Goal: Task Accomplishment & Management: Manage account settings

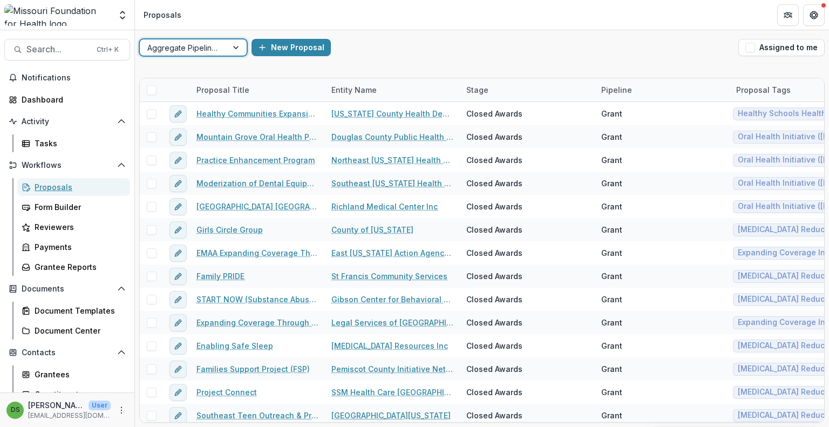
drag, startPoint x: 67, startPoint y: 183, endPoint x: 434, endPoint y: 425, distance: 440.0
click at [67, 183] on div "Proposals" at bounding box center [78, 186] width 87 height 11
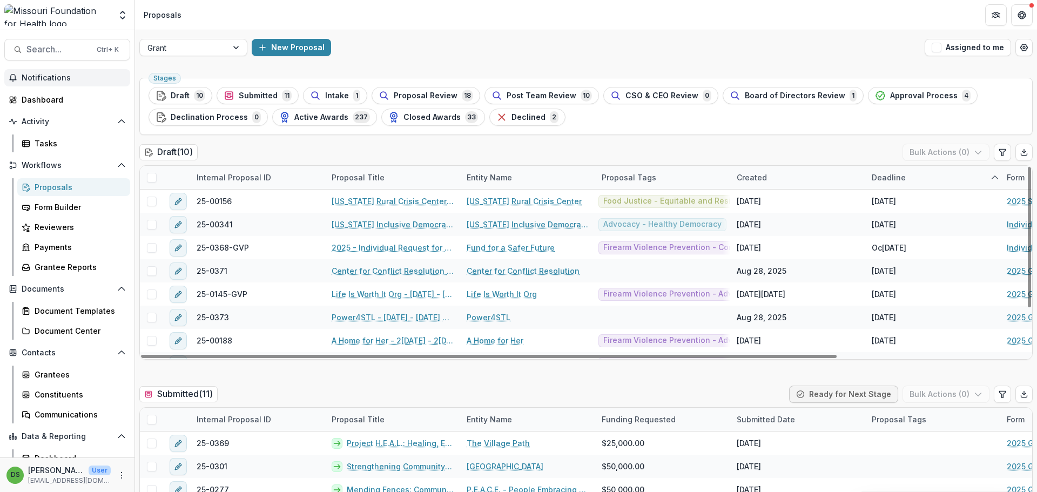
click at [46, 75] on span "Notifications" at bounding box center [74, 77] width 104 height 9
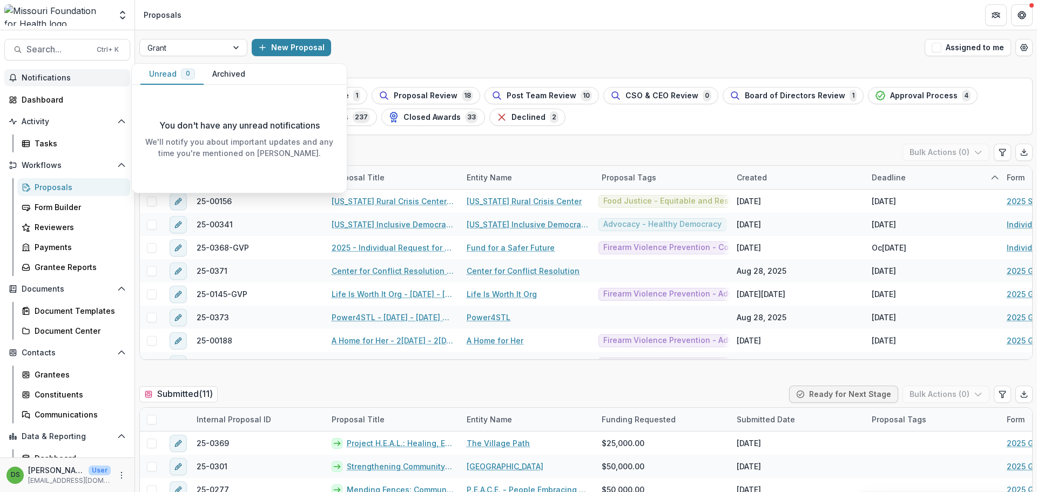
click at [235, 79] on button "Archived" at bounding box center [229, 74] width 50 height 21
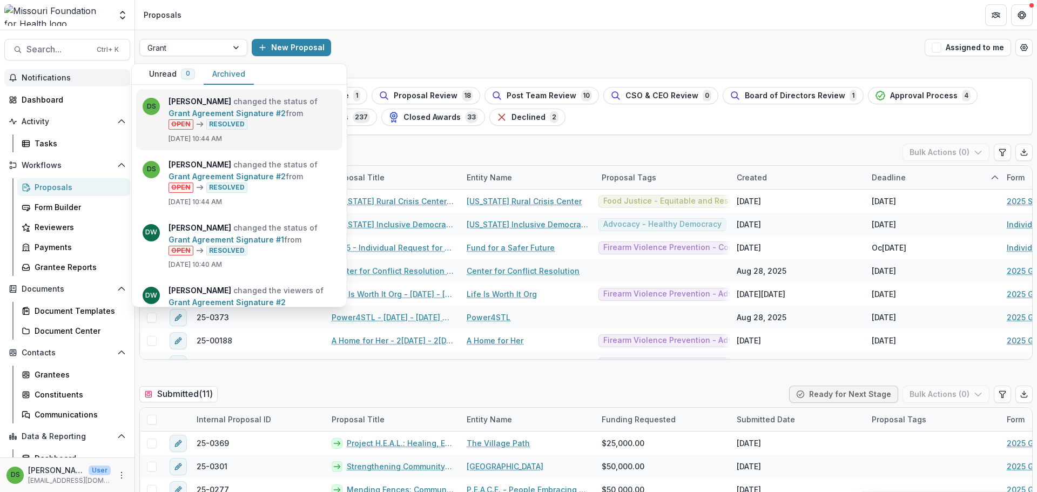
click at [238, 116] on link "Grant Agreement Signature #2" at bounding box center [226, 113] width 117 height 9
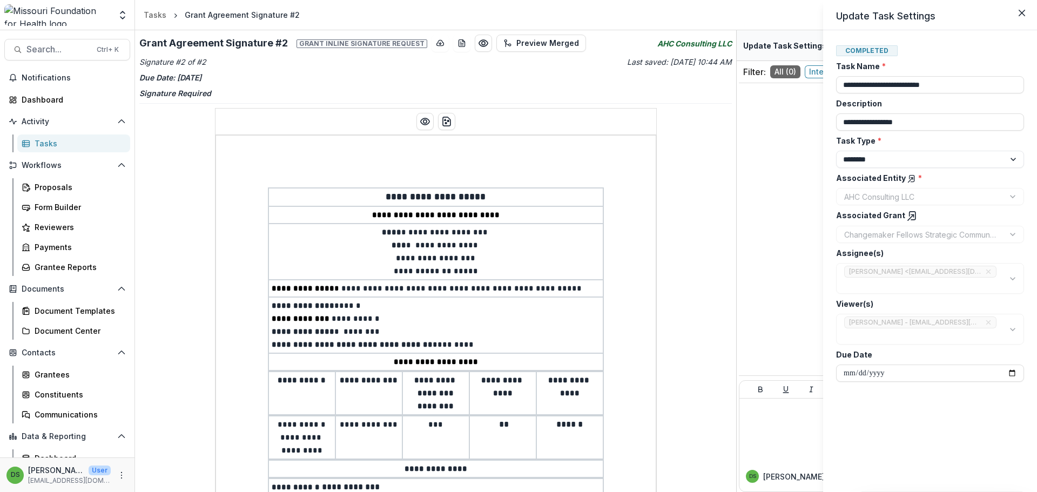
click at [491, 305] on div "**********" at bounding box center [518, 246] width 1037 height 492
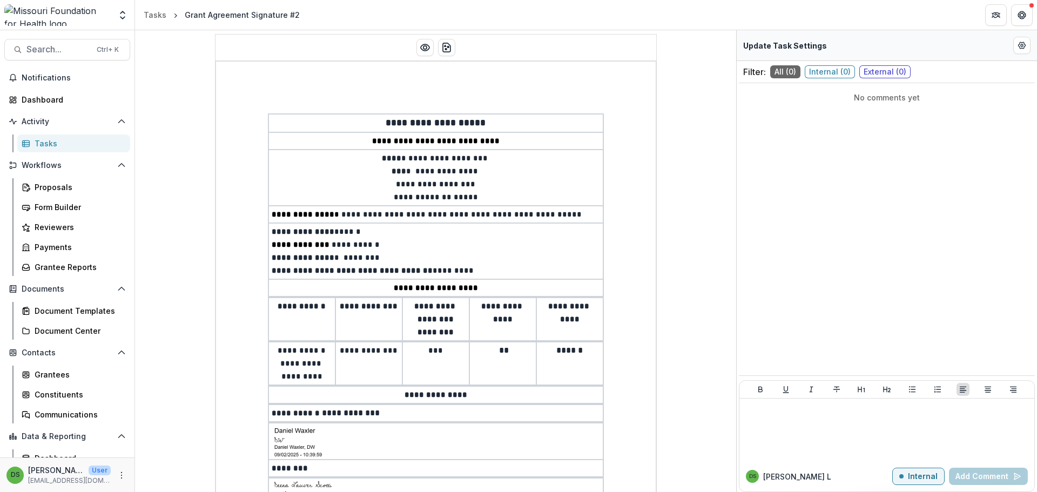
scroll to position [11, 0]
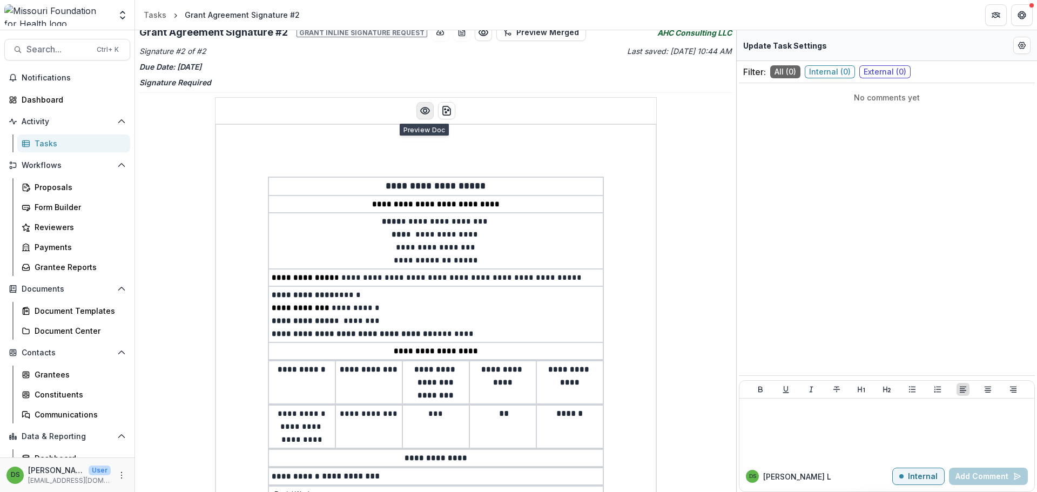
click at [421, 111] on icon "Preview preview-doc.pdf" at bounding box center [425, 110] width 11 height 11
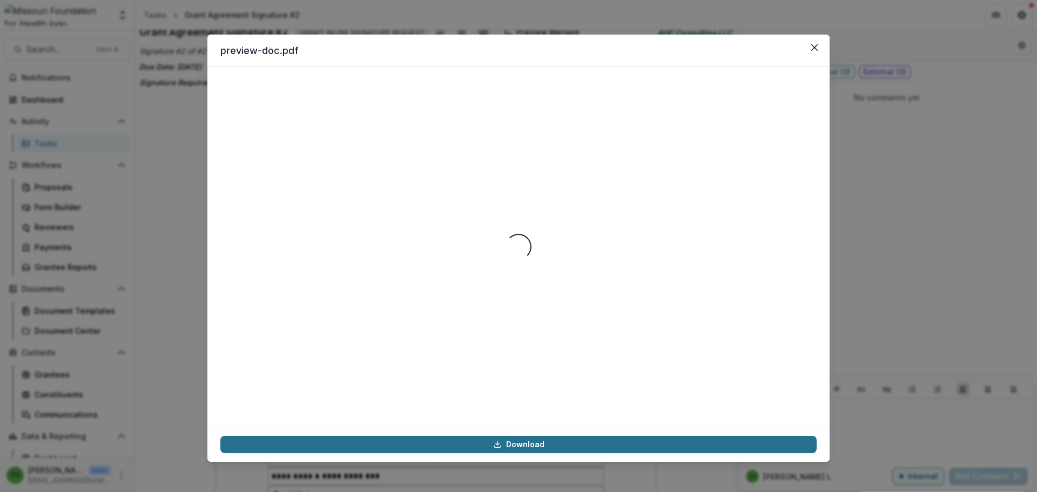
click at [450, 427] on link "Download" at bounding box center [518, 444] width 596 height 17
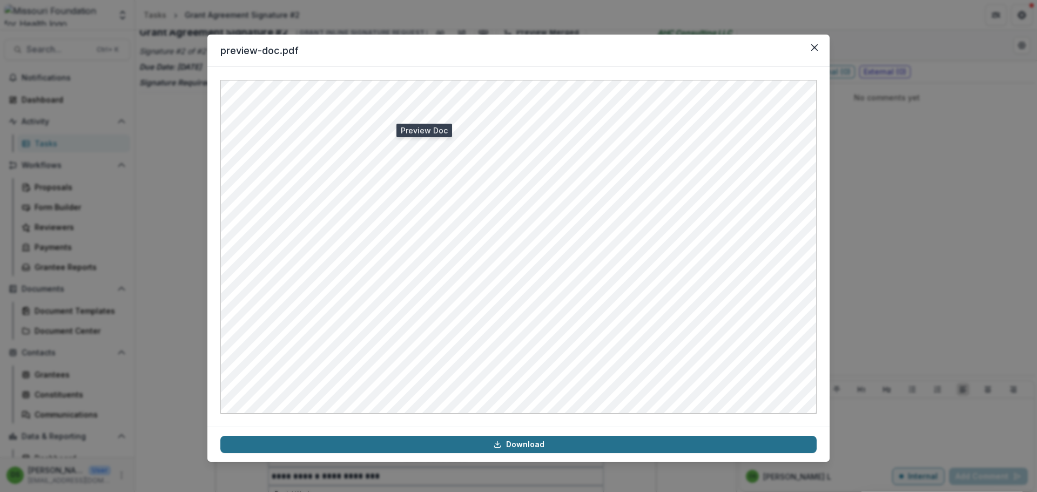
click at [369, 427] on link "Download" at bounding box center [518, 444] width 596 height 17
click at [812, 50] on icon "Close" at bounding box center [814, 47] width 6 height 6
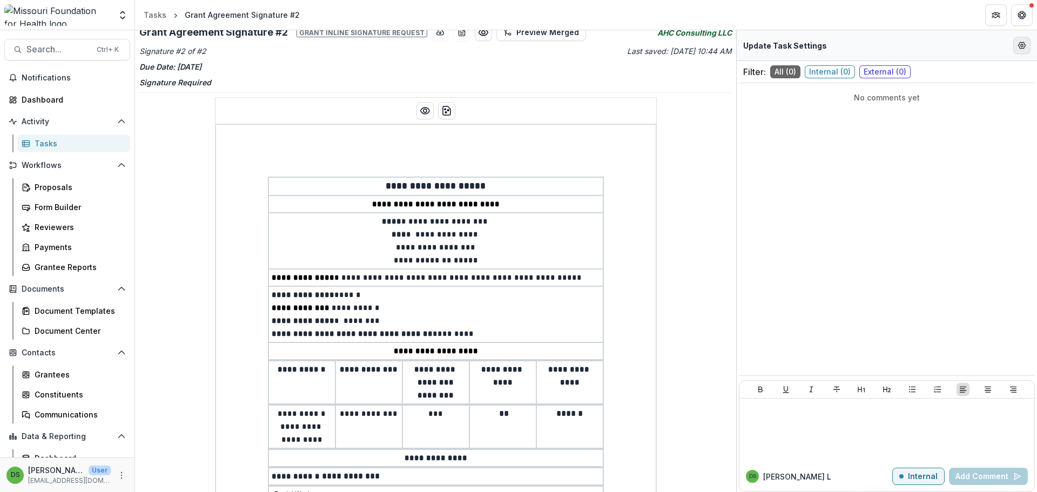
click at [829, 38] on button "Edit Form Settings" at bounding box center [1021, 45] width 17 height 17
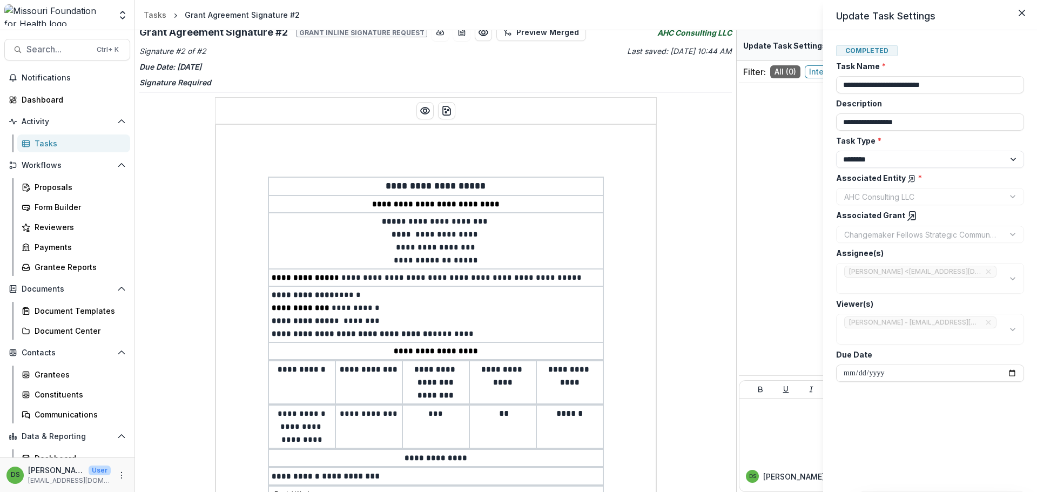
click at [829, 221] on icon at bounding box center [912, 216] width 11 height 11
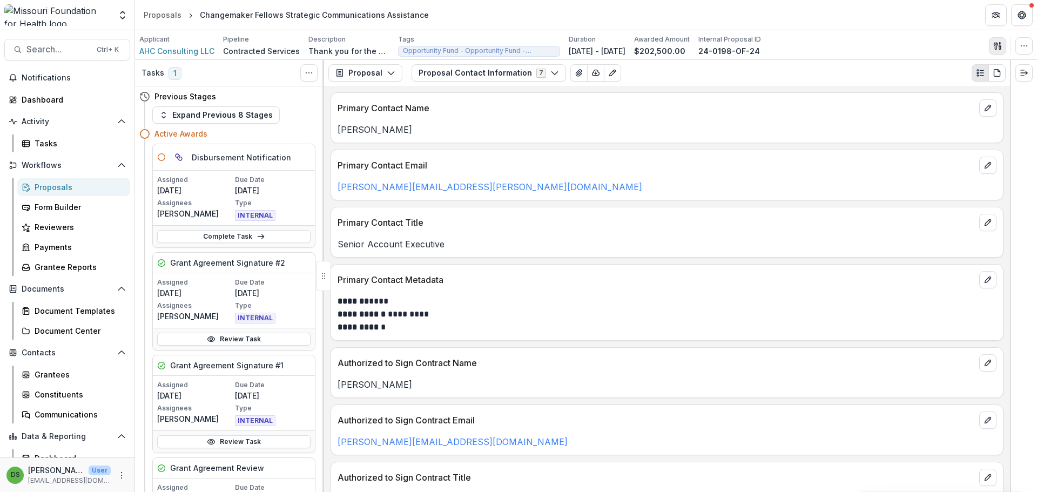
click at [829, 46] on icon "button" at bounding box center [996, 45] width 4 height 7
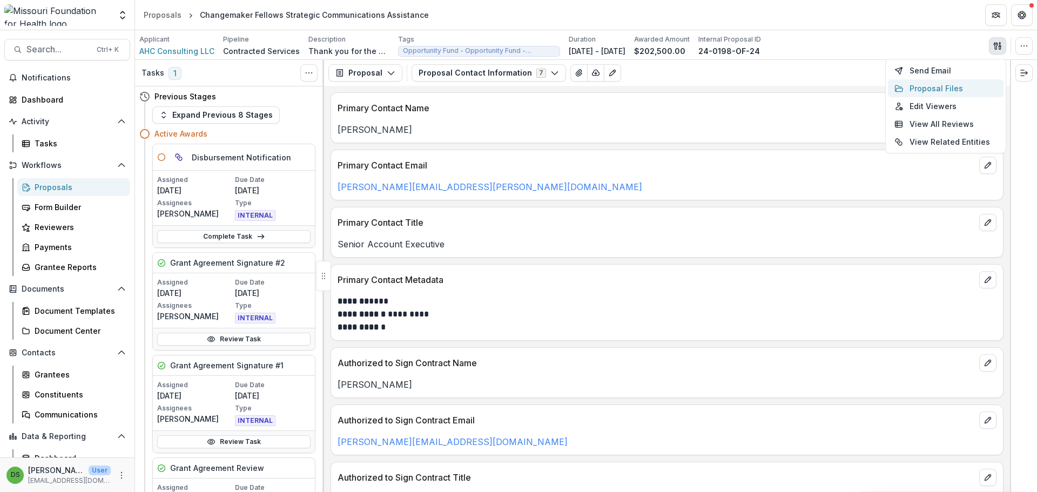
click at [829, 89] on button "Proposal Files" at bounding box center [946, 88] width 116 height 18
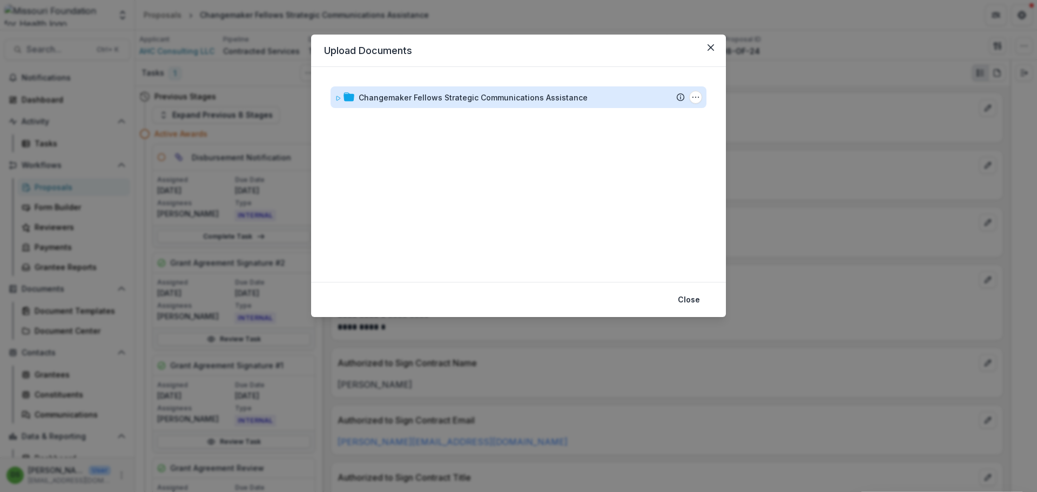
click at [409, 95] on div "Changemaker Fellows Strategic Communications Assistance" at bounding box center [473, 97] width 229 height 11
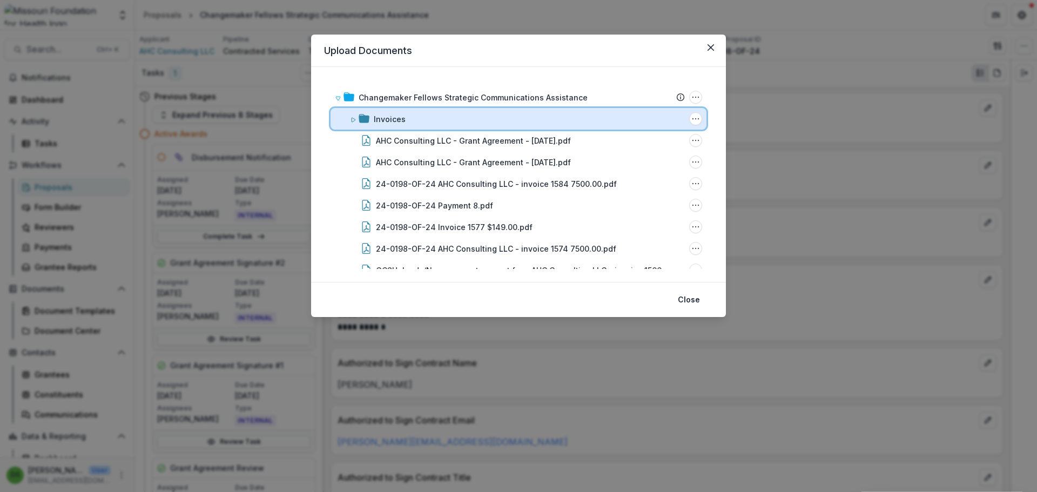
click at [407, 114] on div "Invoices" at bounding box center [529, 118] width 311 height 11
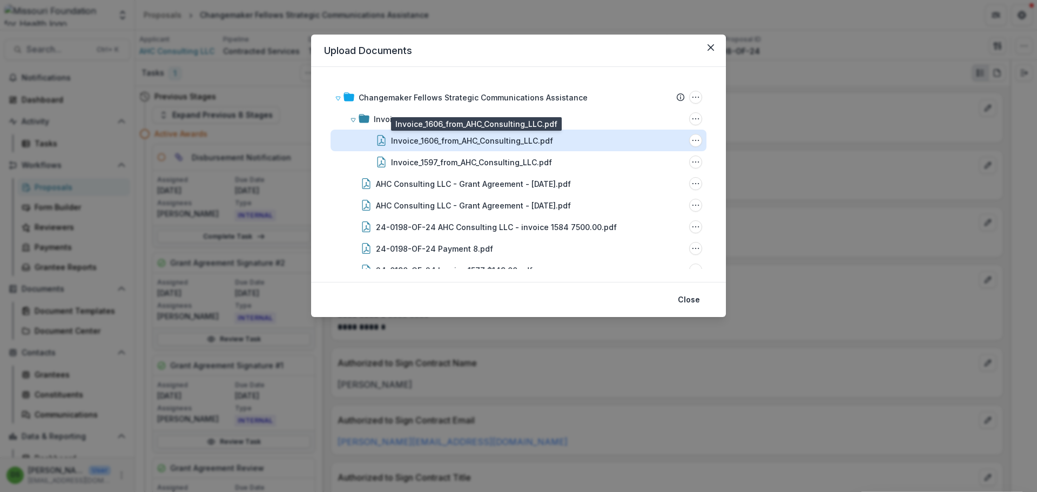
click at [426, 139] on div "Invoice_1606_from_AHC_Consulting_LLC.pdf" at bounding box center [472, 140] width 162 height 11
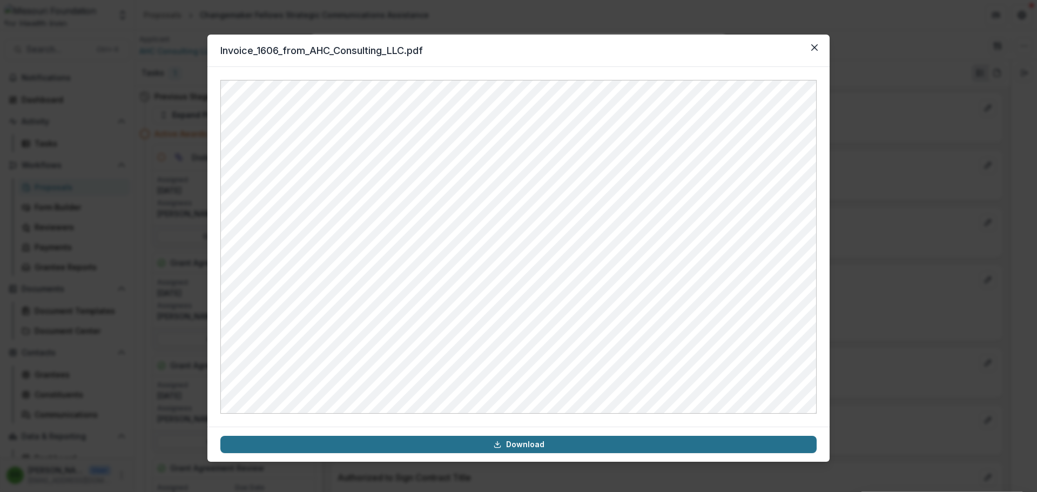
click at [484, 427] on link "Download" at bounding box center [518, 444] width 596 height 17
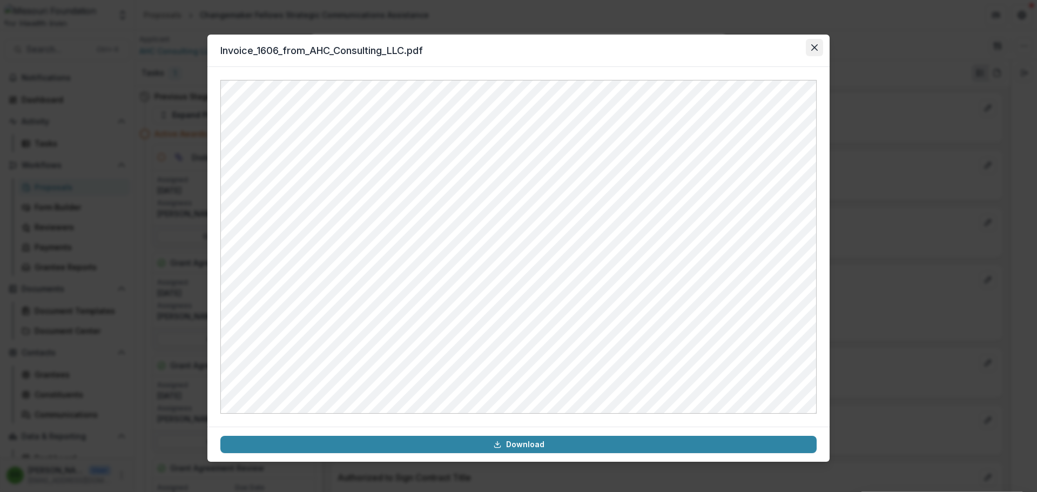
click at [817, 44] on icon "Close" at bounding box center [814, 47] width 6 height 6
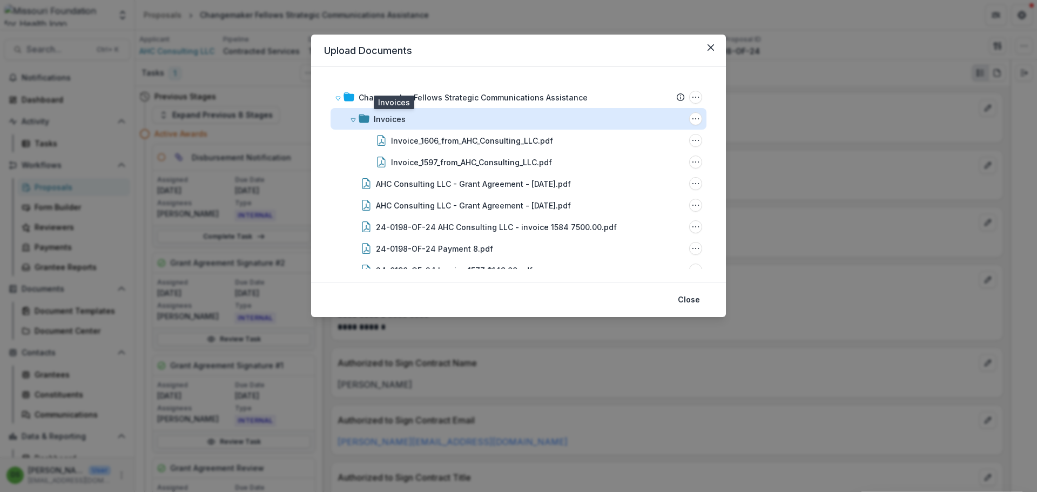
click at [392, 118] on div "Invoices" at bounding box center [390, 118] width 32 height 11
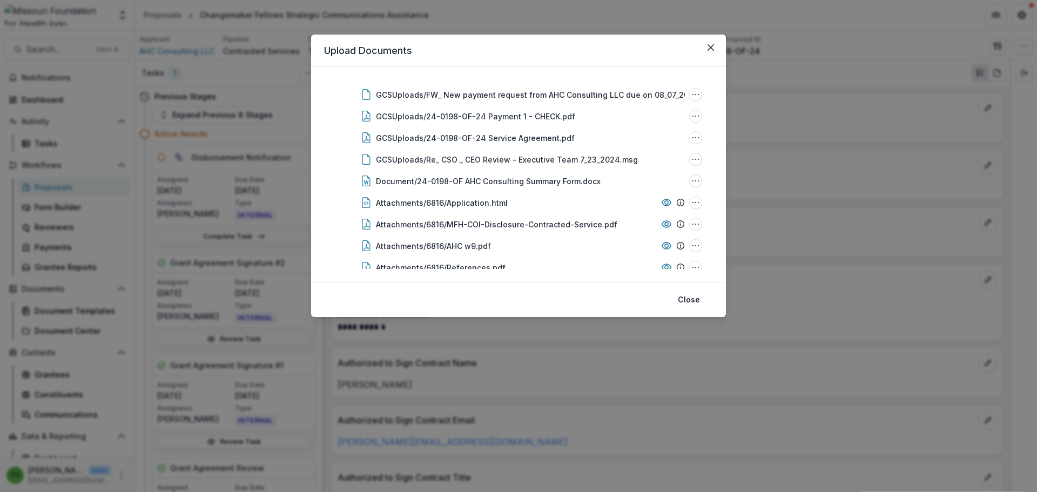
scroll to position [594, 0]
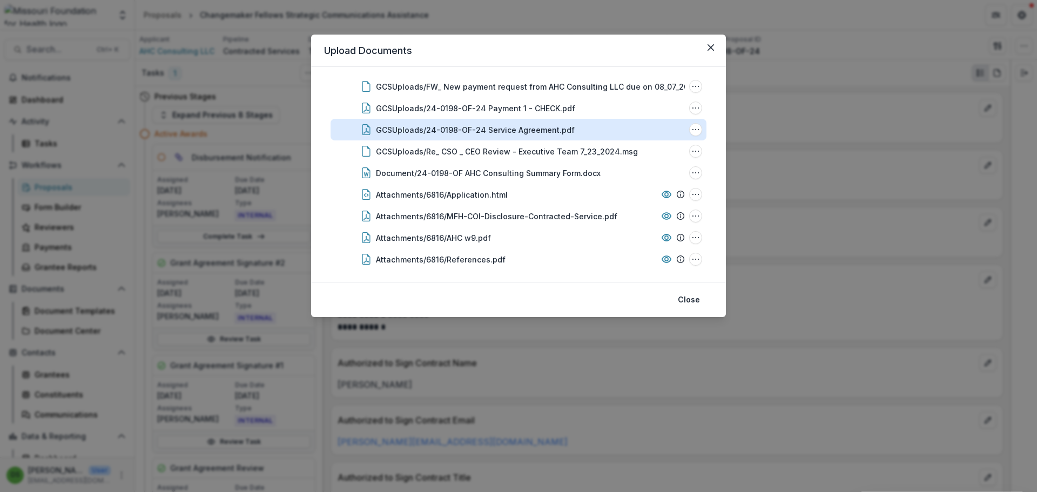
click at [457, 132] on div "GCSUploads/24-0198-OF-24 Service Agreement.pdf" at bounding box center [475, 129] width 199 height 11
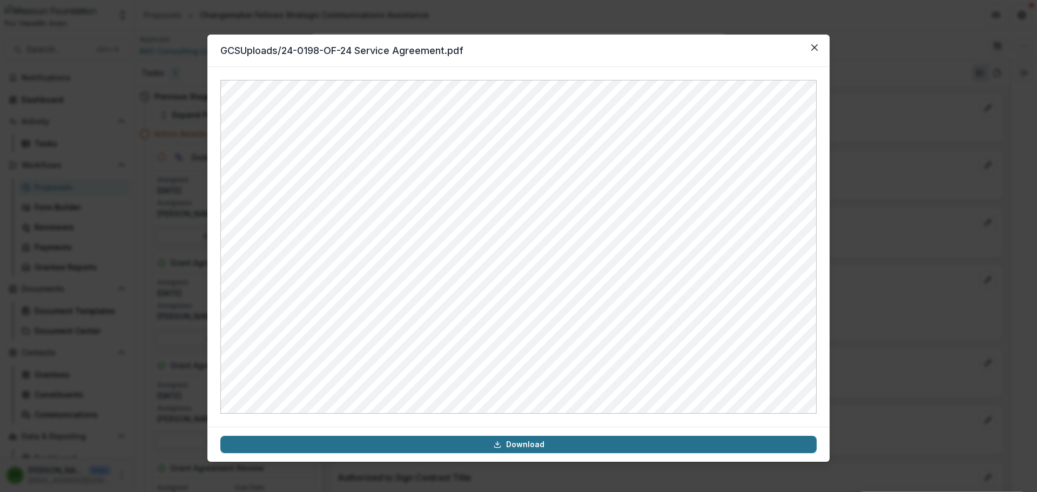
click at [488, 427] on link "Download" at bounding box center [518, 444] width 596 height 17
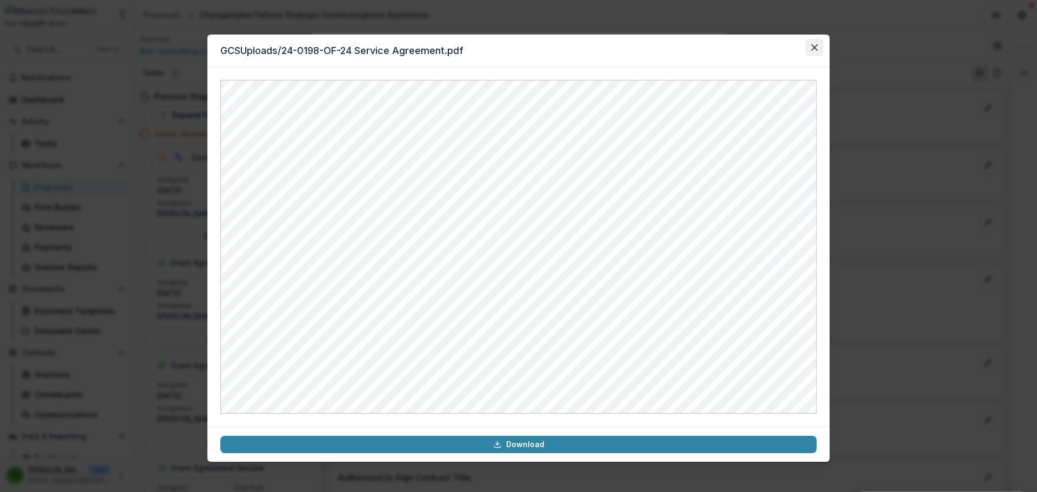
click at [824, 39] on header "GCSUploads/24-0198-OF-24 Service Agreement.pdf" at bounding box center [518, 51] width 622 height 32
click at [816, 46] on icon "Close" at bounding box center [814, 47] width 6 height 6
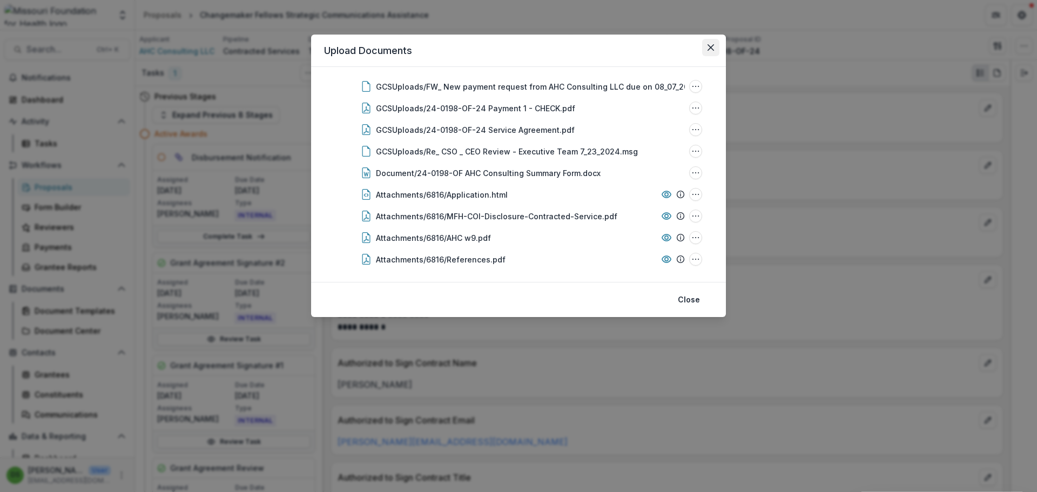
click at [711, 48] on icon "Close" at bounding box center [710, 47] width 6 height 6
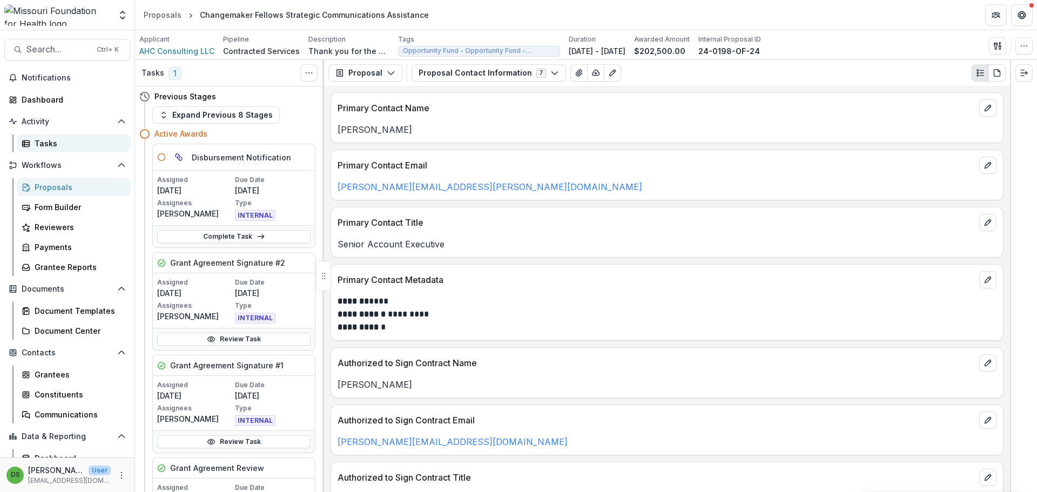
click at [51, 139] on div "Tasks" at bounding box center [78, 143] width 87 height 11
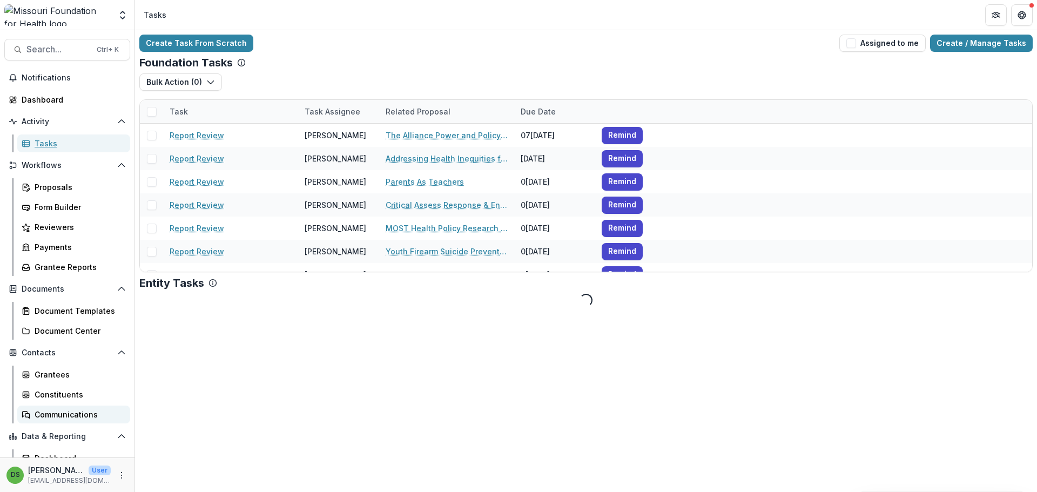
scroll to position [50, 0]
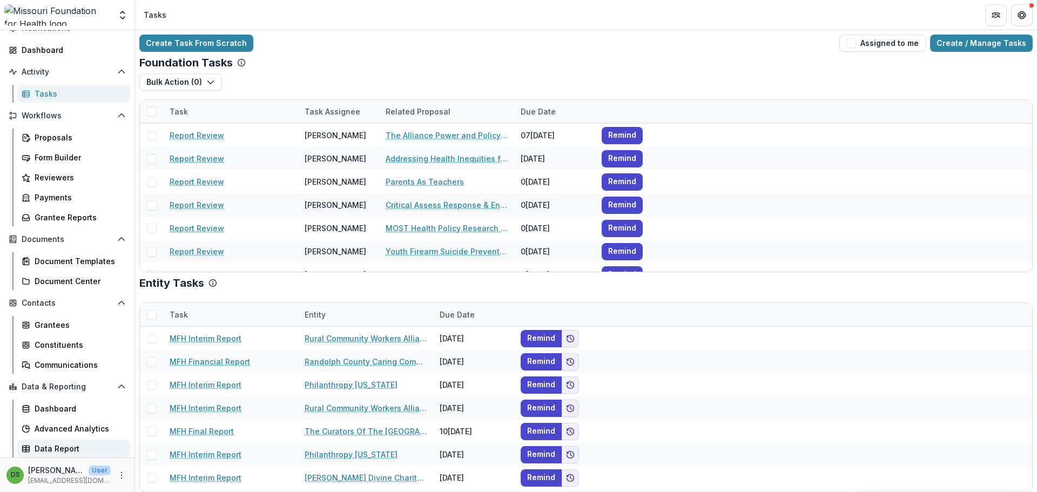
click at [76, 427] on div "Data Report" at bounding box center [78, 448] width 87 height 11
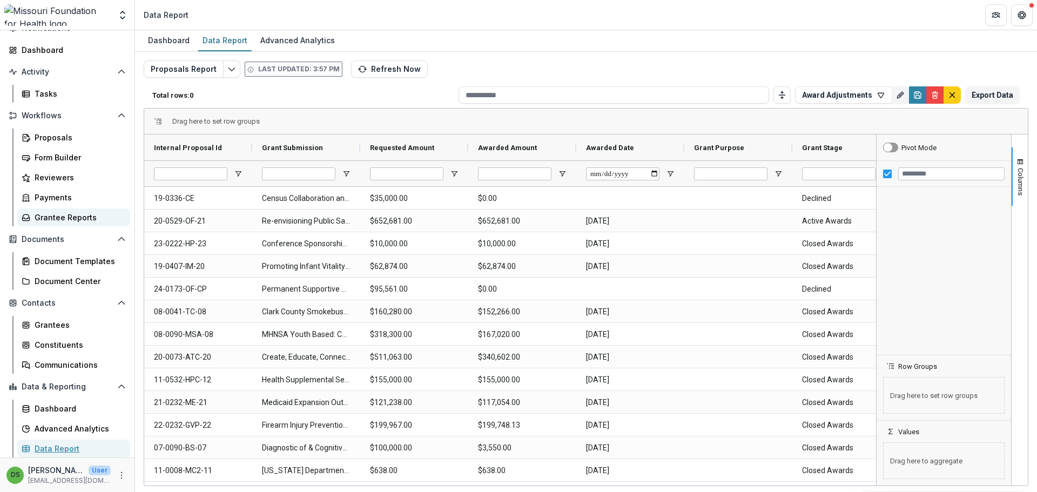
type input "**********"
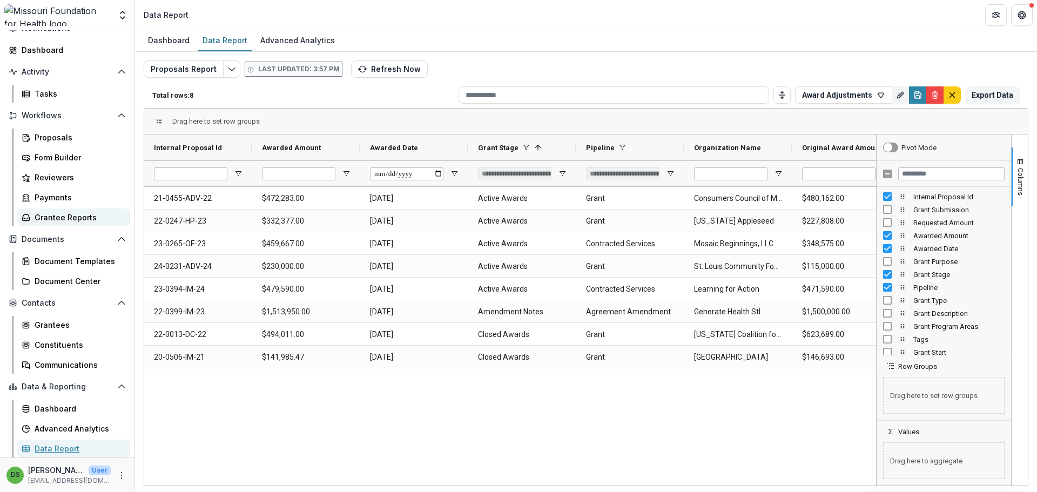
type input "**********"
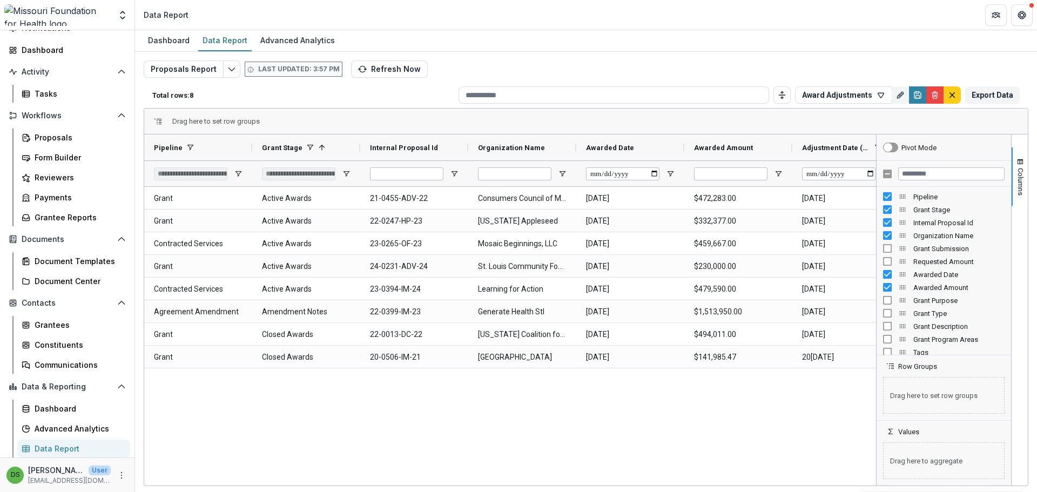
drag, startPoint x: 93, startPoint y: 262, endPoint x: 395, endPoint y: 25, distance: 383.8
click at [395, 25] on header "Data Report" at bounding box center [586, 15] width 902 height 30
click at [829, 90] on button "Award Adjustments" at bounding box center [843, 94] width 97 height 17
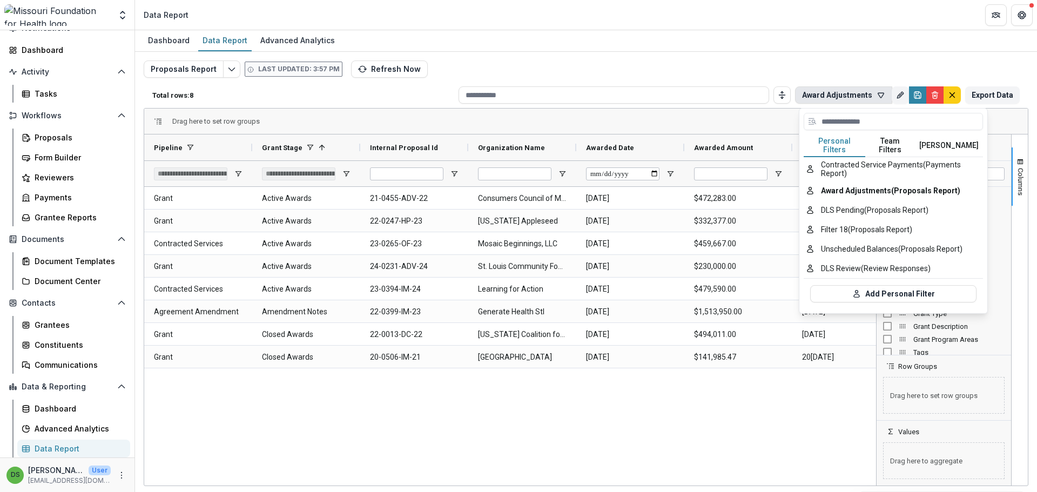
click at [829, 139] on button "Team Filters" at bounding box center [890, 145] width 50 height 23
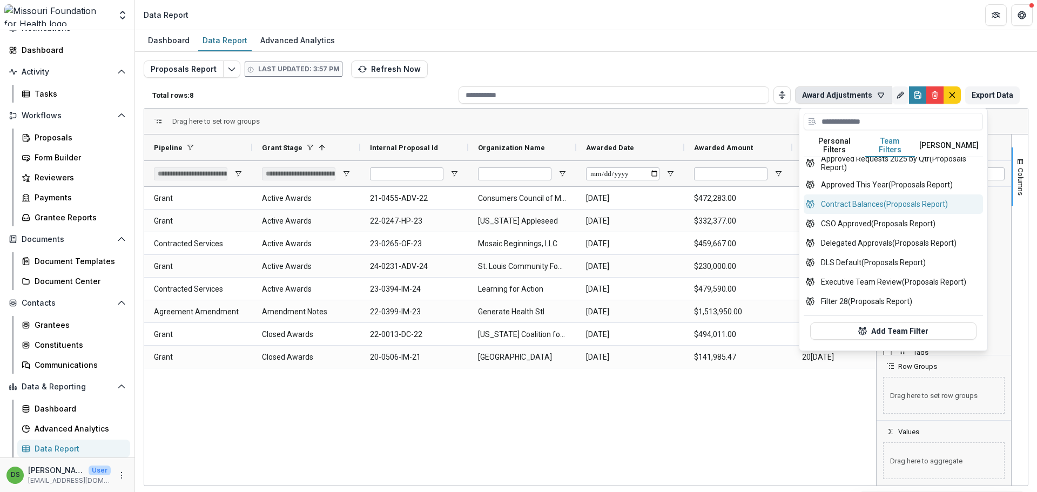
scroll to position [162, 0]
click at [829, 240] on button "Delegated Approvals (Proposals Report)" at bounding box center [893, 242] width 179 height 19
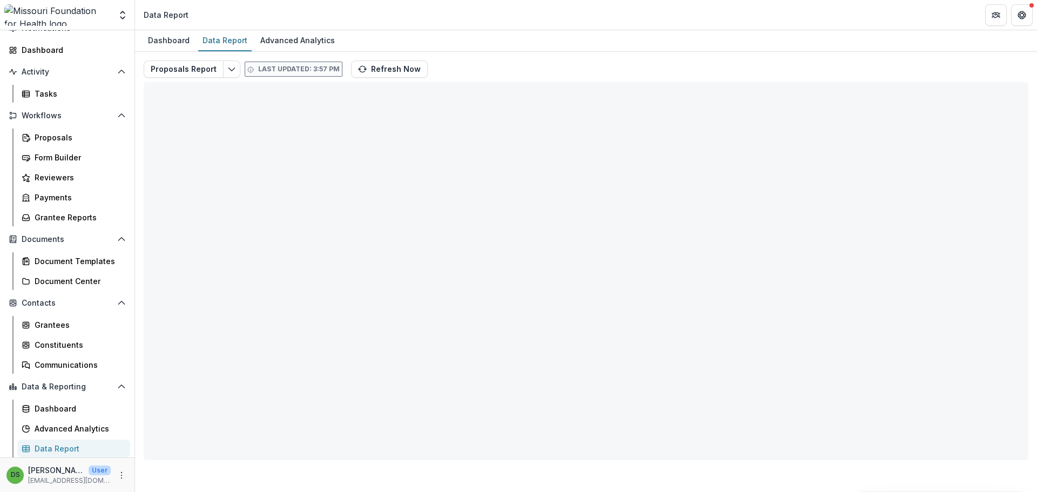
drag, startPoint x: 870, startPoint y: 240, endPoint x: 581, endPoint y: 7, distance: 371.3
click at [581, 7] on header "Data Report" at bounding box center [586, 15] width 902 height 30
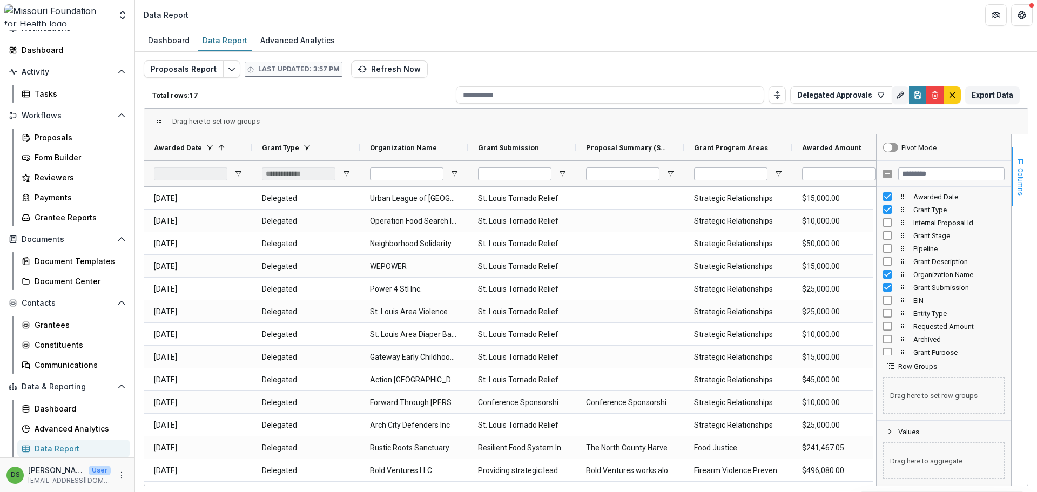
click at [829, 161] on span "button" at bounding box center [1020, 162] width 9 height 9
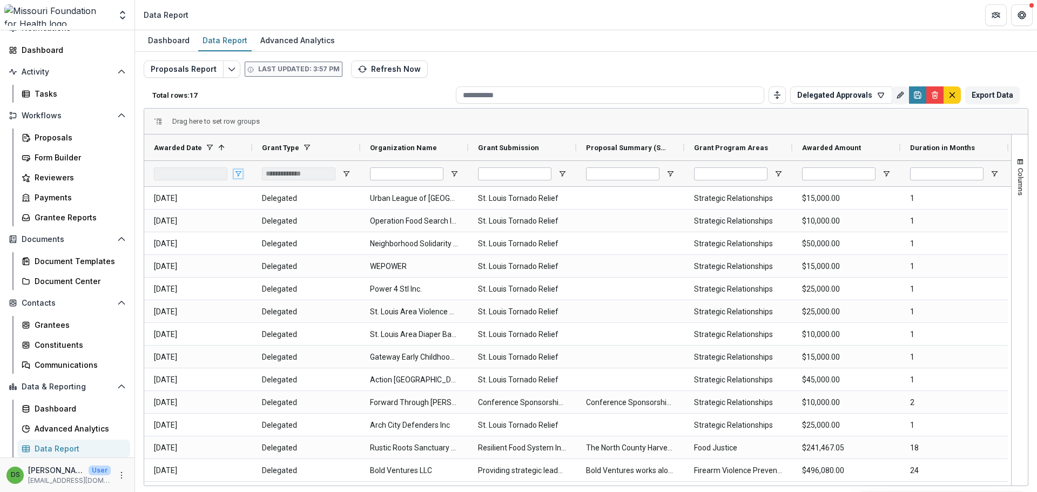
click at [238, 174] on span "Open Filter Menu" at bounding box center [238, 174] width 9 height 9
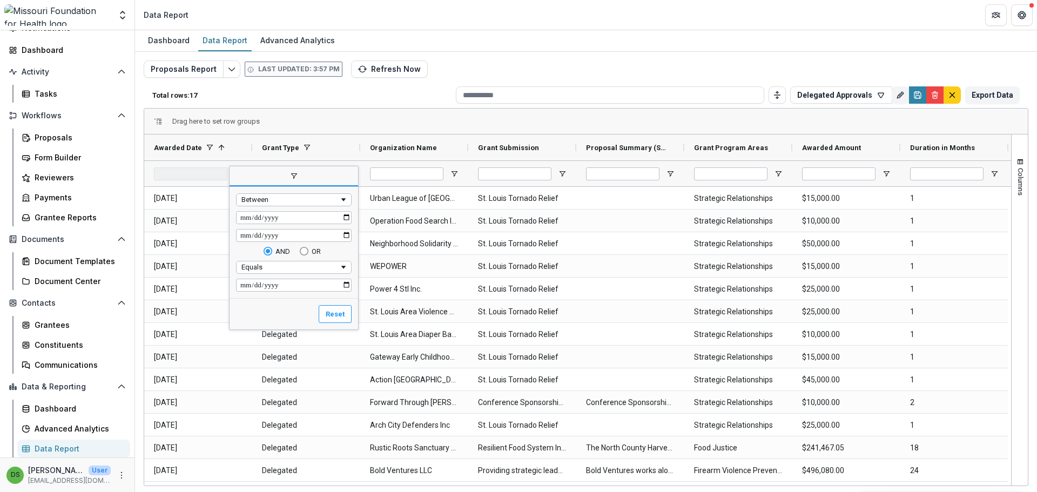
click at [312, 126] on div "Drag here to set row groups" at bounding box center [585, 122] width 883 height 26
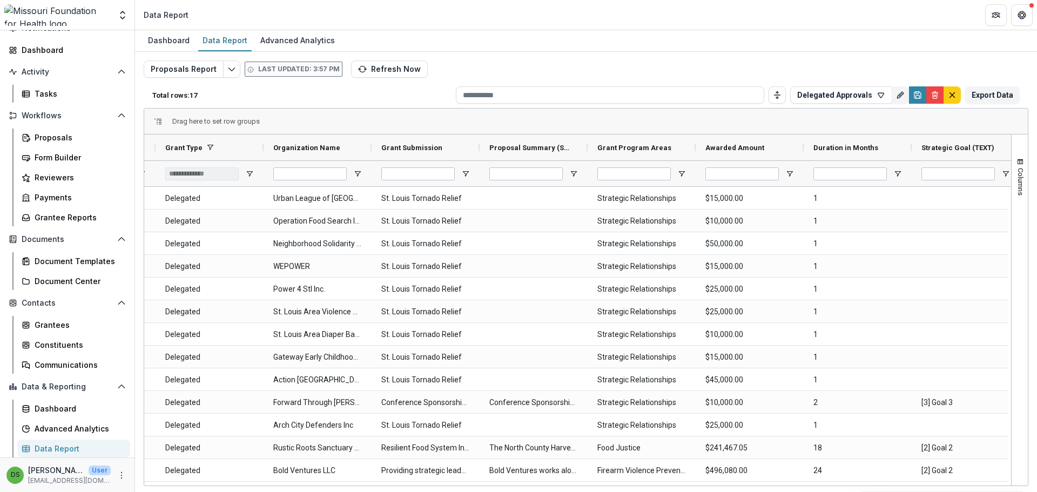
scroll to position [0, 109]
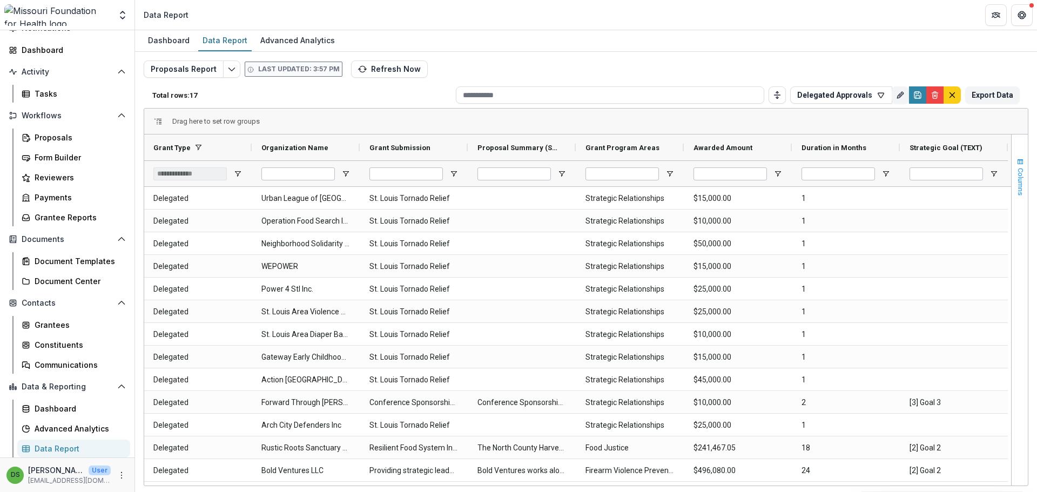
click at [829, 166] on span "button" at bounding box center [1020, 162] width 9 height 9
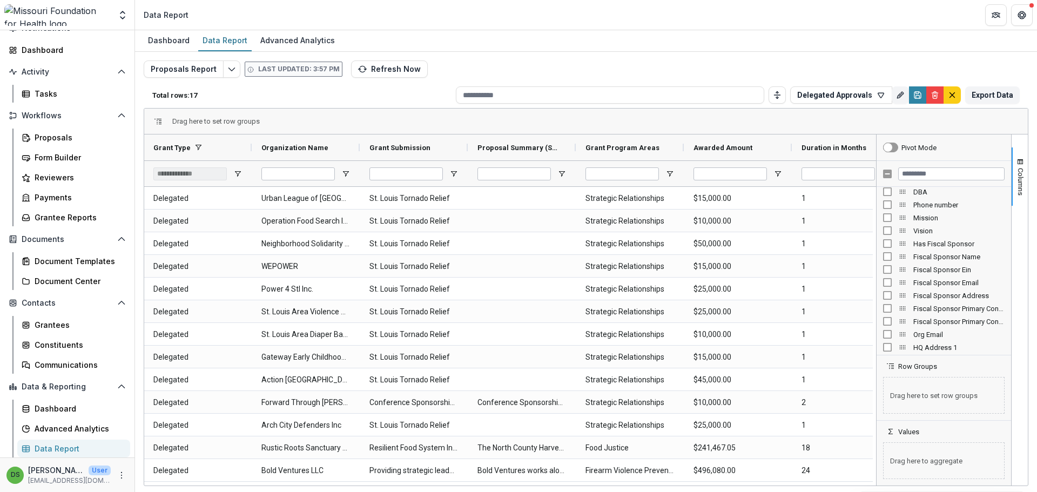
scroll to position [270, 0]
click at [829, 176] on input "Filter Columns Input" at bounding box center [951, 173] width 106 height 13
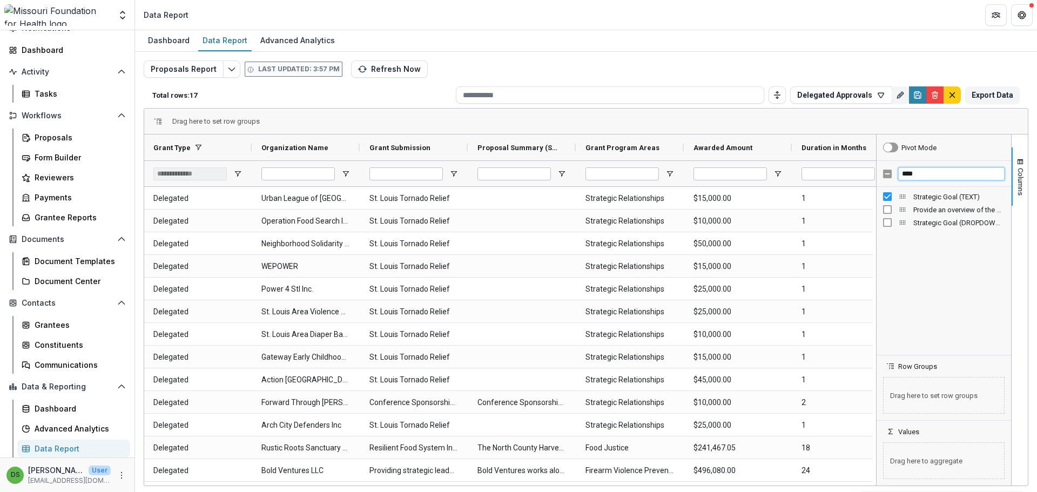
scroll to position [0, 0]
type input "****"
click at [829, 123] on div "Drag here to set row groups" at bounding box center [585, 122] width 883 height 26
click at [829, 97] on icon "Save" at bounding box center [918, 97] width 4 height 3
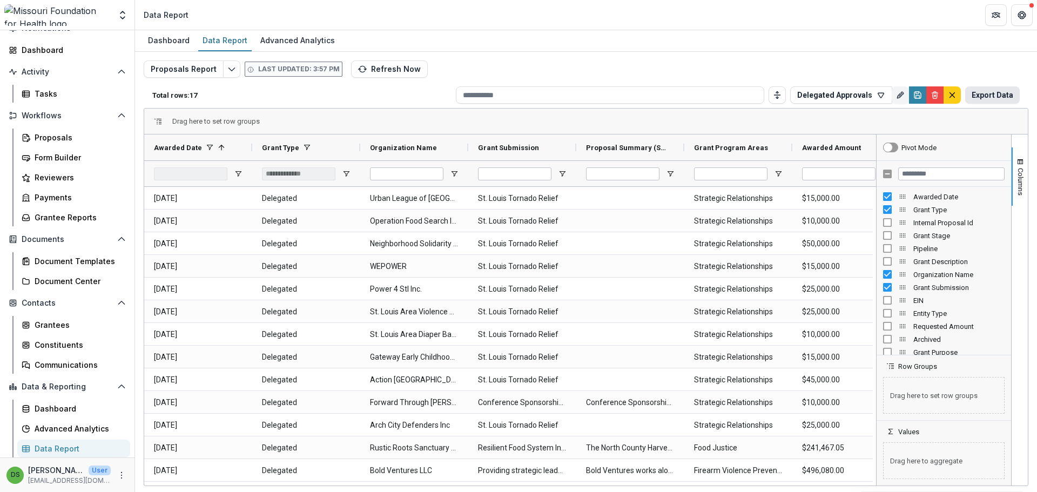
click at [829, 95] on button "Export Data" at bounding box center [992, 94] width 55 height 17
click at [758, 153] on div "Grant Program Areas" at bounding box center [734, 147] width 80 height 21
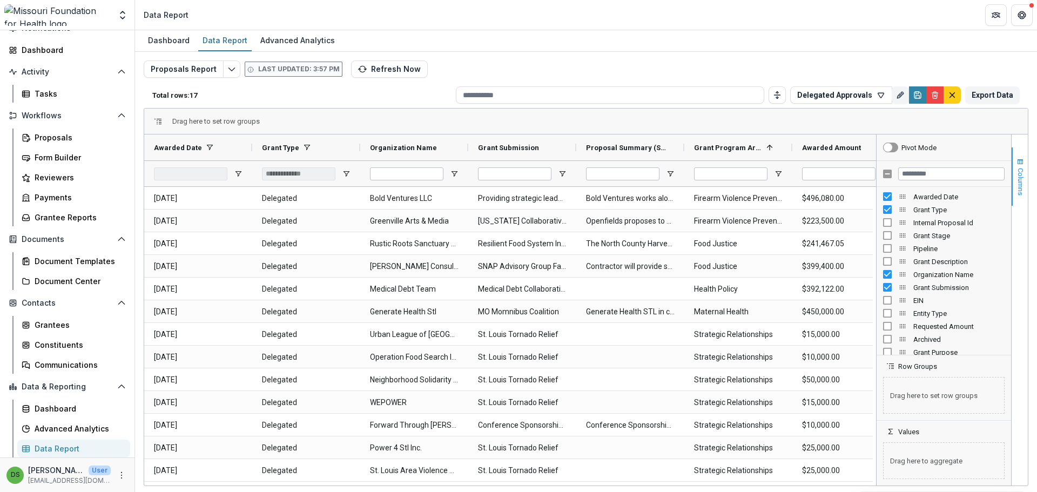
click at [829, 166] on span "button" at bounding box center [1020, 162] width 9 height 9
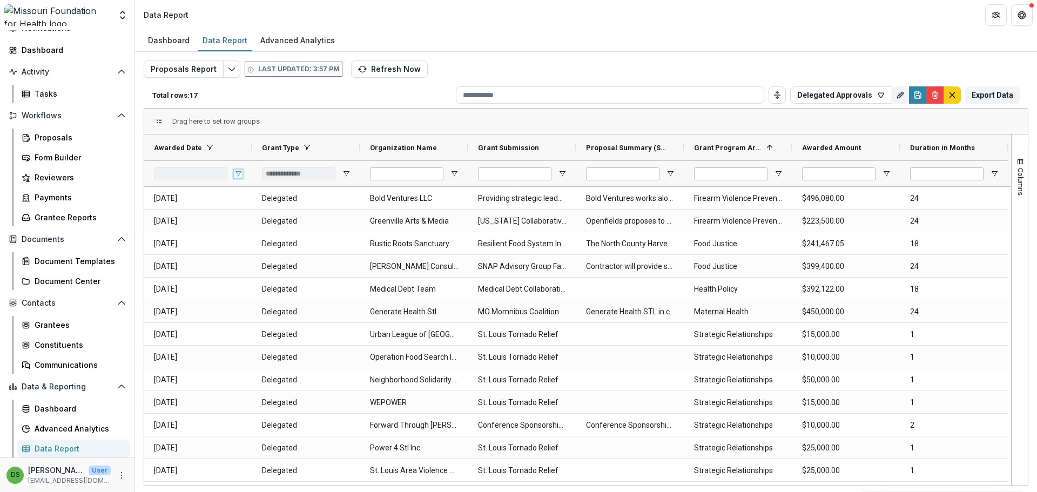
click at [237, 171] on span "Open Filter Menu" at bounding box center [238, 174] width 9 height 9
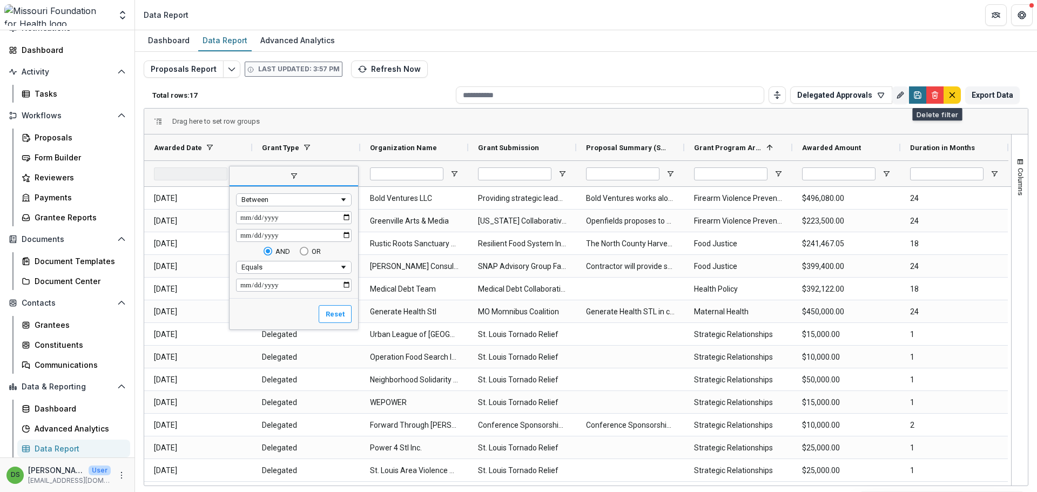
click at [829, 95] on icon "Save" at bounding box center [917, 95] width 6 height 6
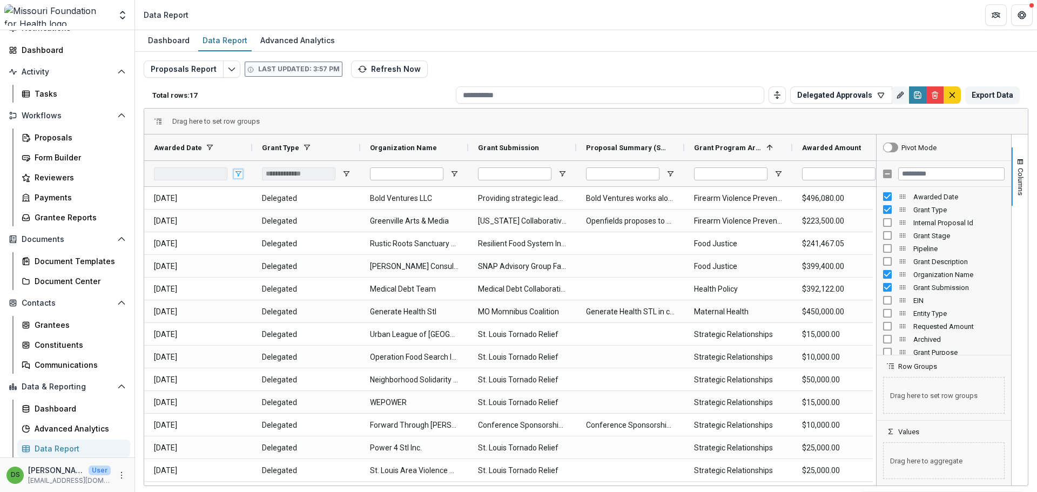
click at [241, 178] on span "Open Filter Menu" at bounding box center [238, 174] width 9 height 9
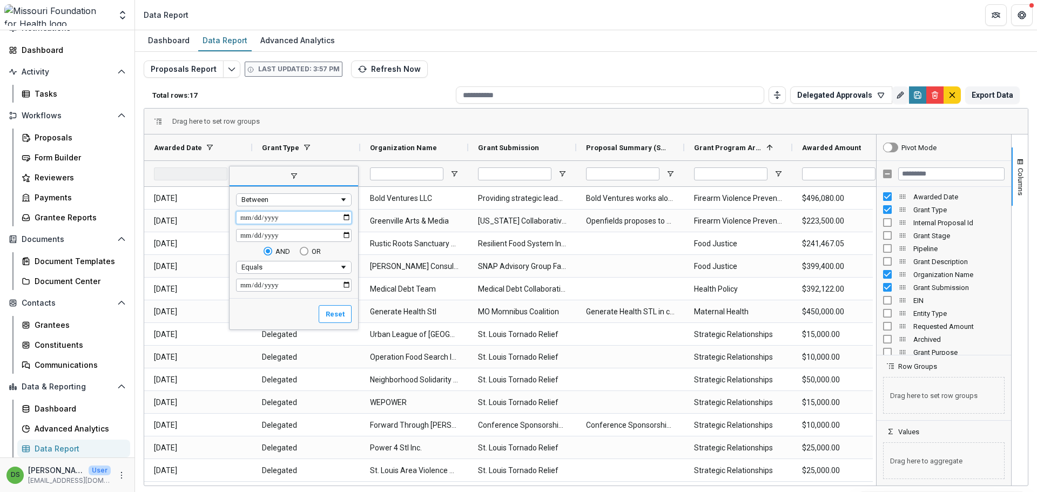
click at [240, 218] on input "**********" at bounding box center [294, 217] width 116 height 13
type input "**********"
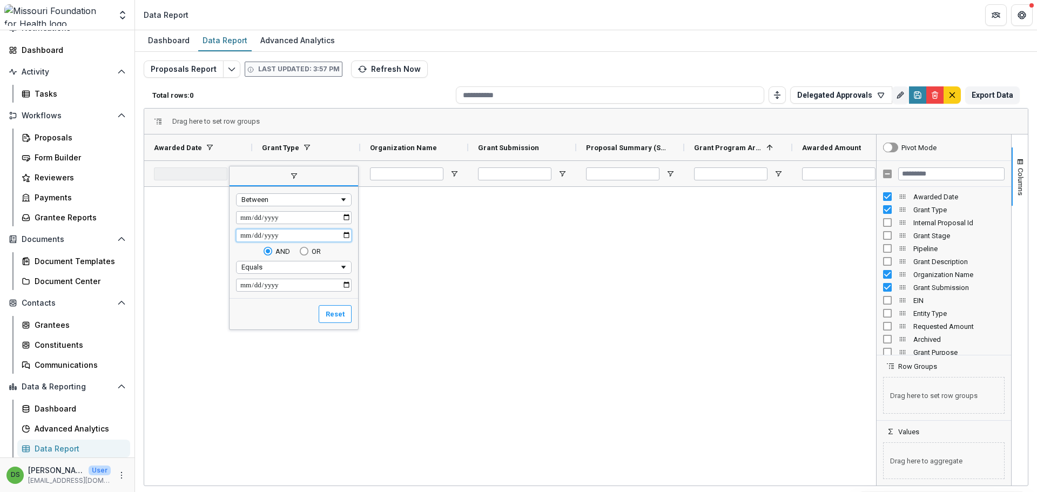
click at [245, 240] on input "**********" at bounding box center [294, 235] width 116 height 13
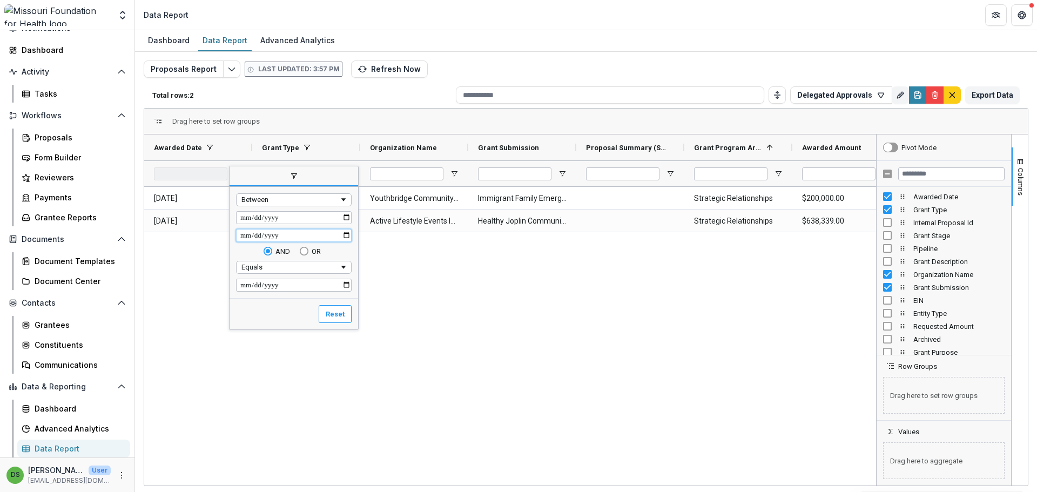
type input "**********"
click at [504, 309] on div "2025-07-29 Delegated Youthbridge Community Foundation Immigrant Family Emergenc…" at bounding box center [510, 334] width 732 height 295
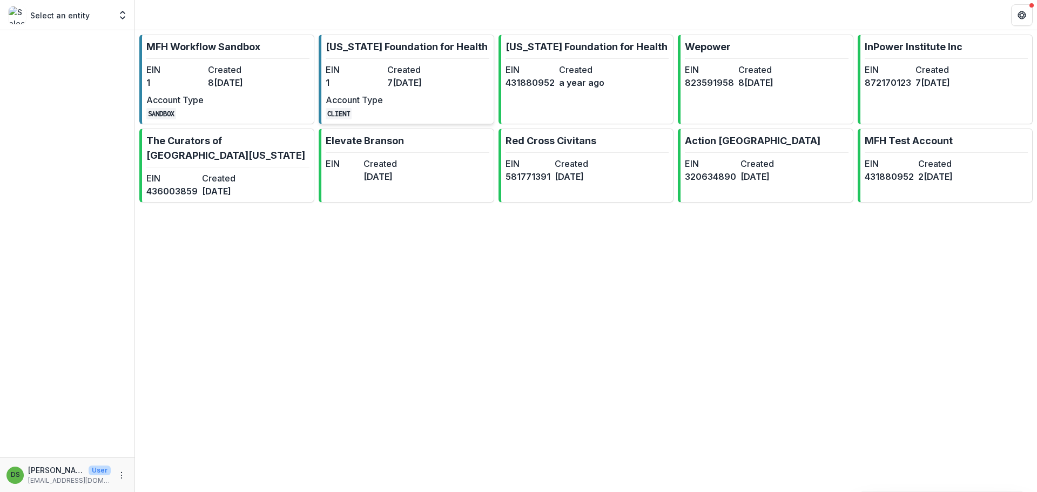
click at [448, 54] on link "Missouri Foundation for Health EIN 1 Created 7 months ago Account Type CLIENT" at bounding box center [406, 80] width 175 height 90
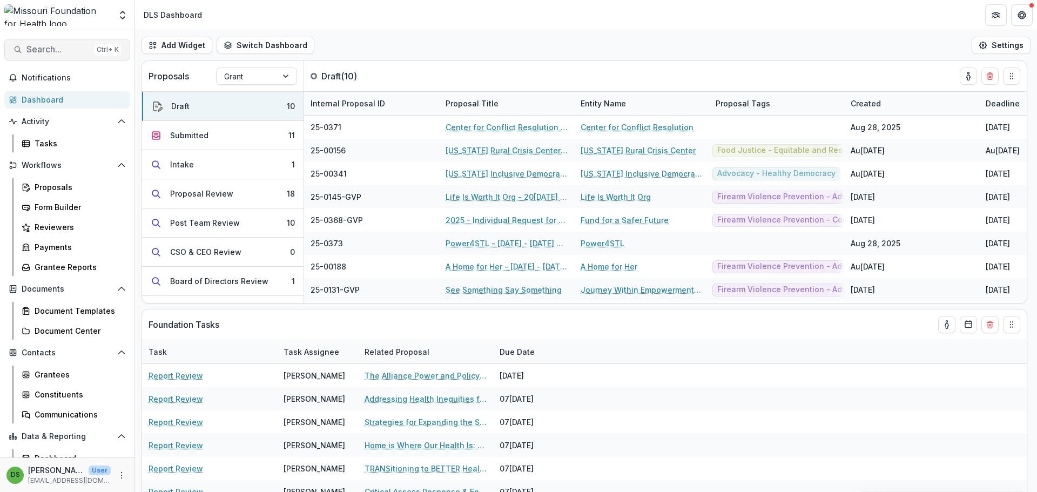
click at [68, 50] on span "Search..." at bounding box center [58, 49] width 64 height 10
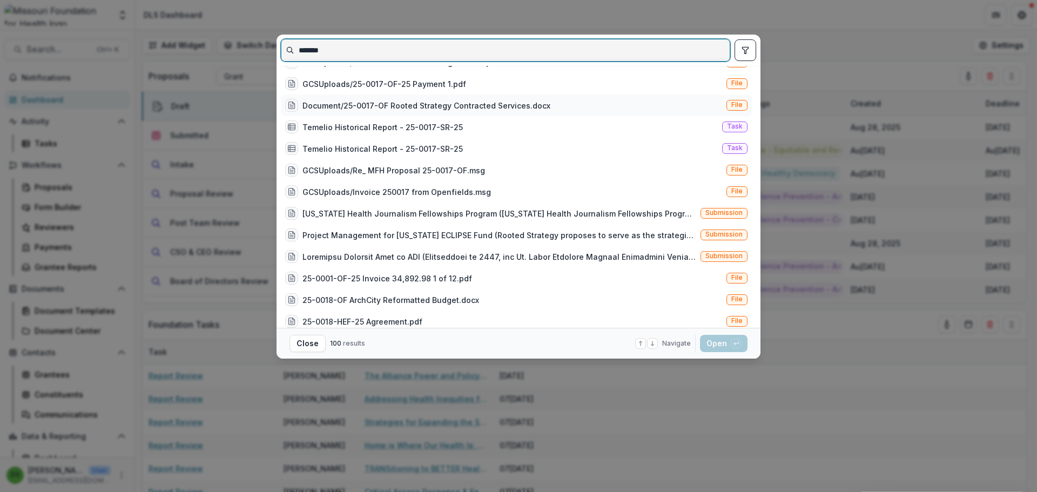
scroll to position [108, 0]
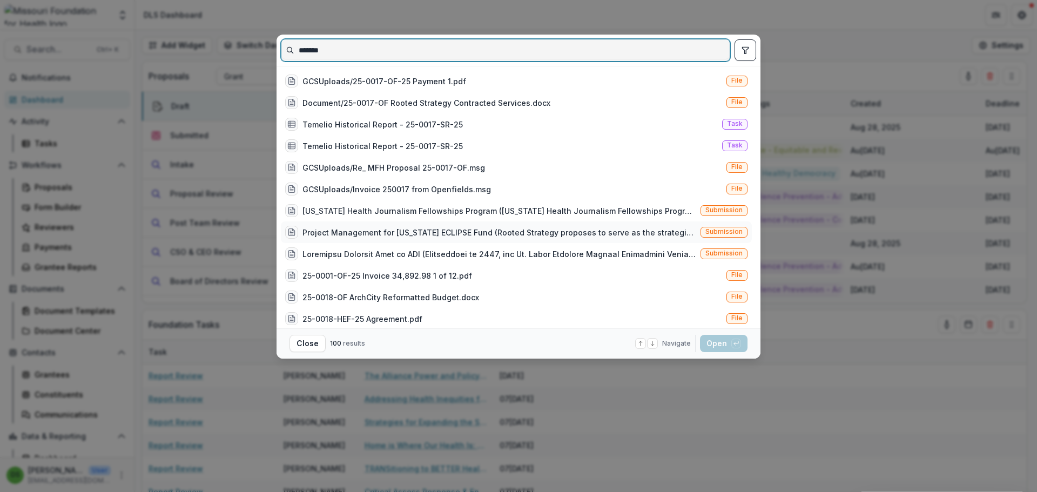
type input "*******"
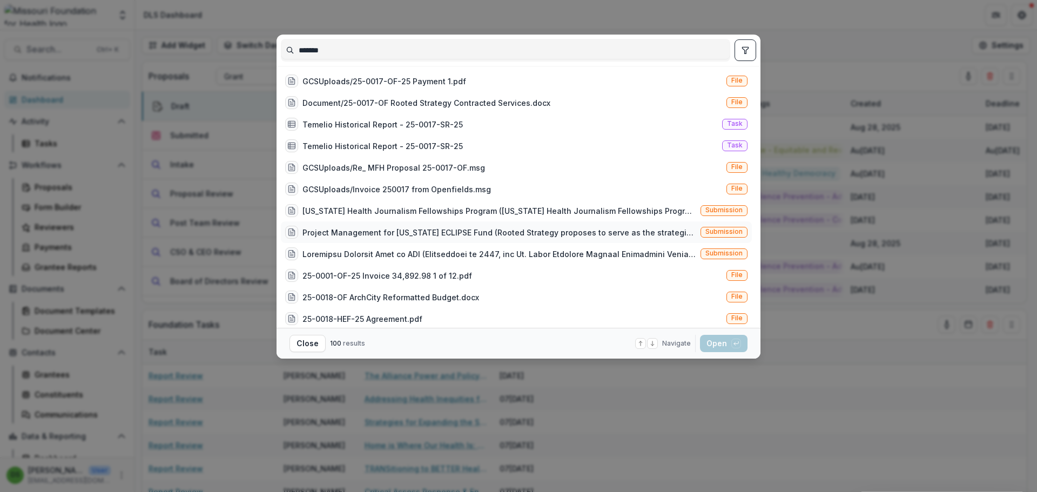
click at [454, 230] on div "Project Management for Missouri ECLIPSE Fund (Rooted Strategy proposes to serve…" at bounding box center [499, 232] width 394 height 11
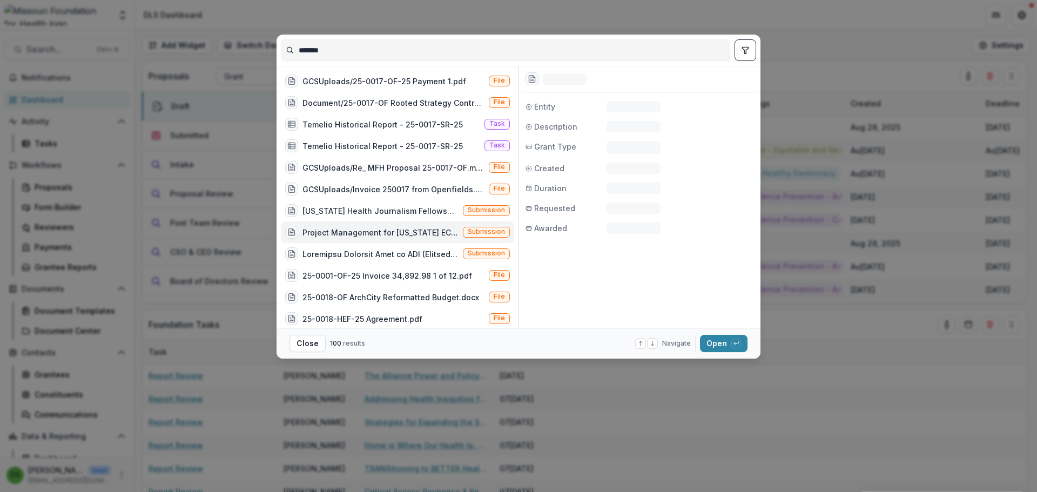
click at [453, 230] on div "Project Management for Missouri ECLIPSE Fund (Rooted Strategy proposes to serve…" at bounding box center [380, 232] width 156 height 11
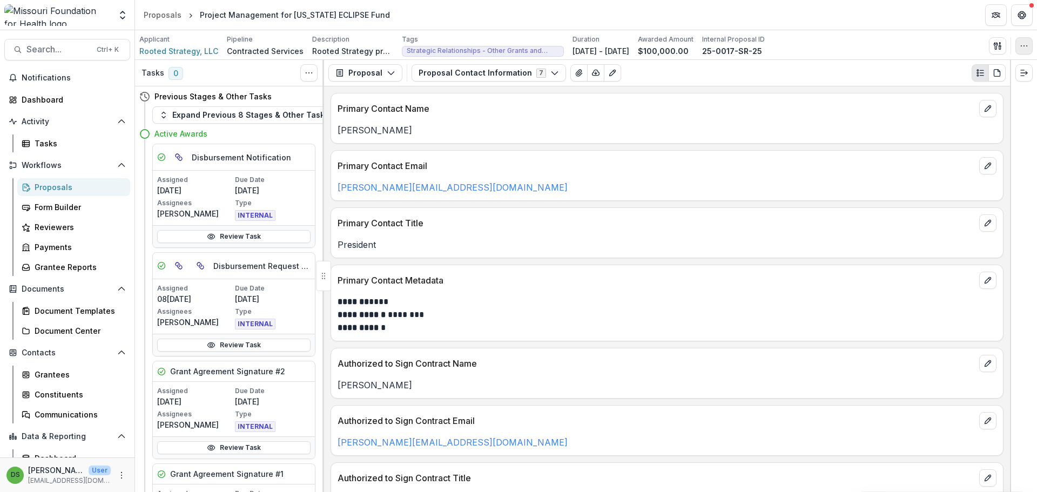
click at [1023, 51] on button "button" at bounding box center [1023, 45] width 17 height 17
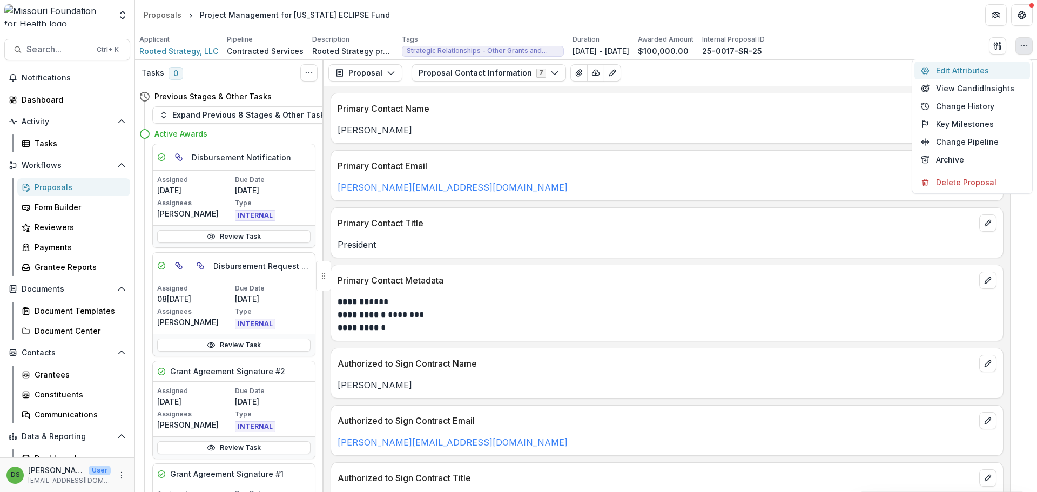
click at [984, 75] on button "Edit Attributes" at bounding box center [972, 71] width 116 height 18
type input "********"
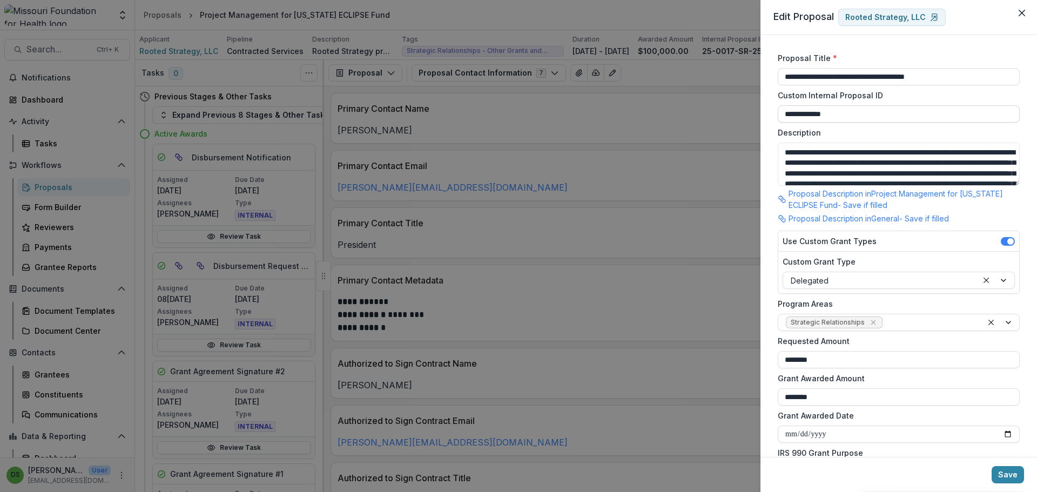
click at [820, 115] on input "**********" at bounding box center [899, 113] width 242 height 17
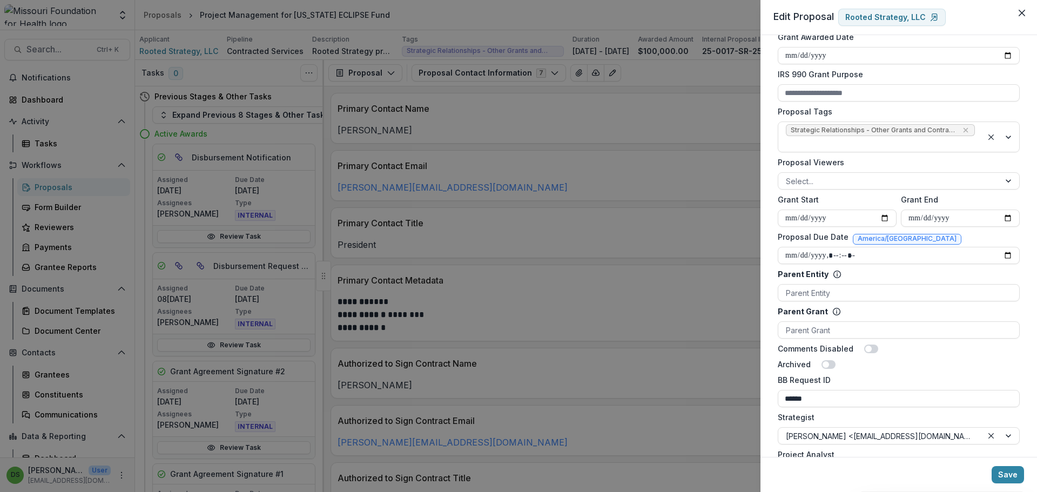
scroll to position [532, 0]
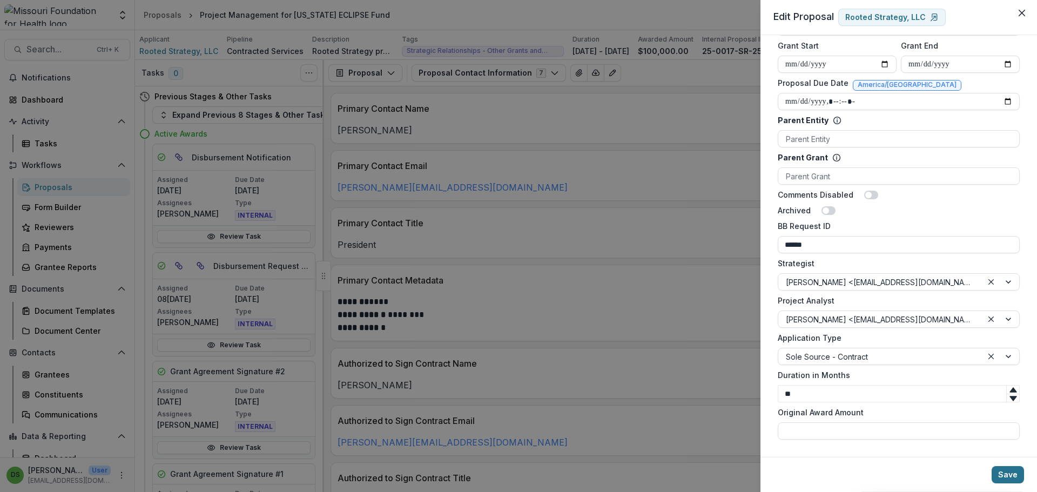
type input "**********"
click at [1011, 479] on button "Save" at bounding box center [1007, 474] width 32 height 17
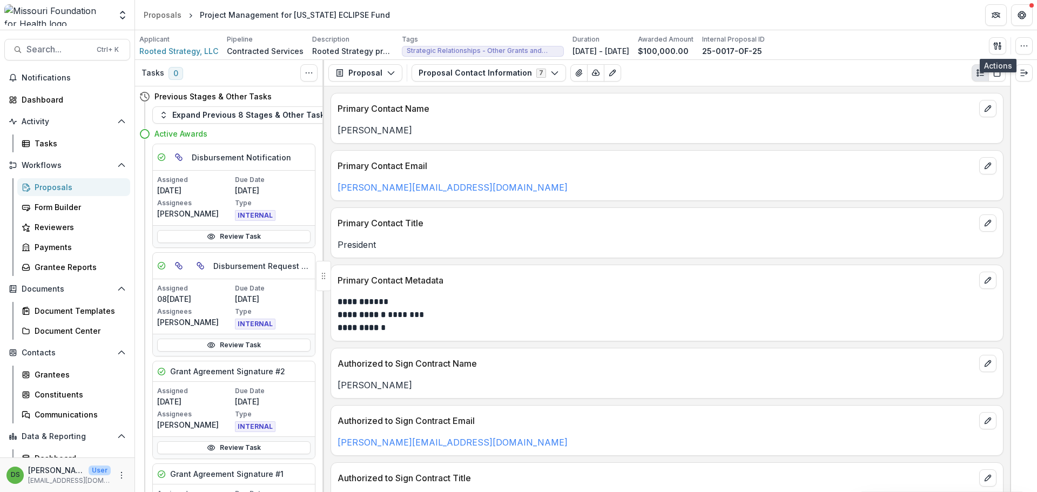
click at [662, 130] on p "Kathryn Evans" at bounding box center [667, 130] width 659 height 13
click at [514, 69] on button "Proposal Contact Information 7" at bounding box center [489, 72] width 154 height 17
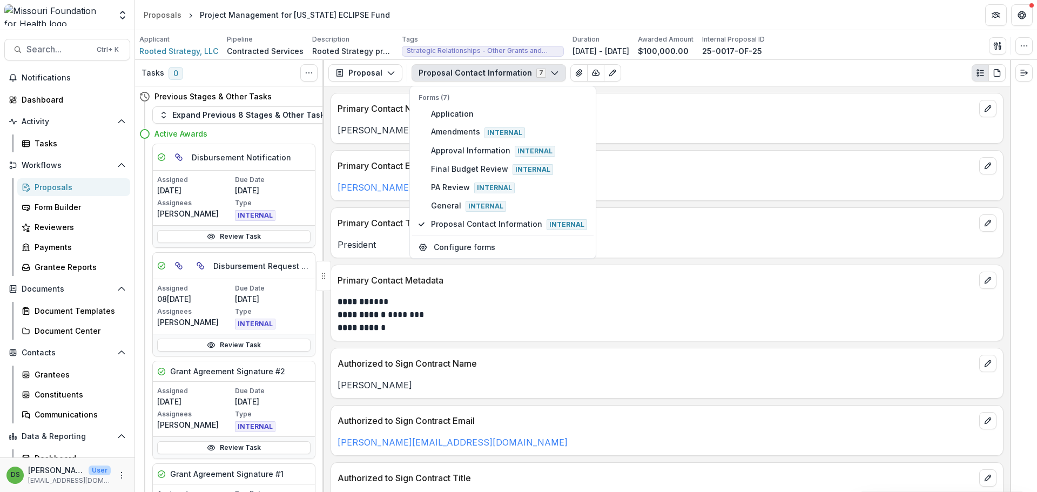
click at [706, 115] on p "Primary Contact Name" at bounding box center [656, 108] width 637 height 13
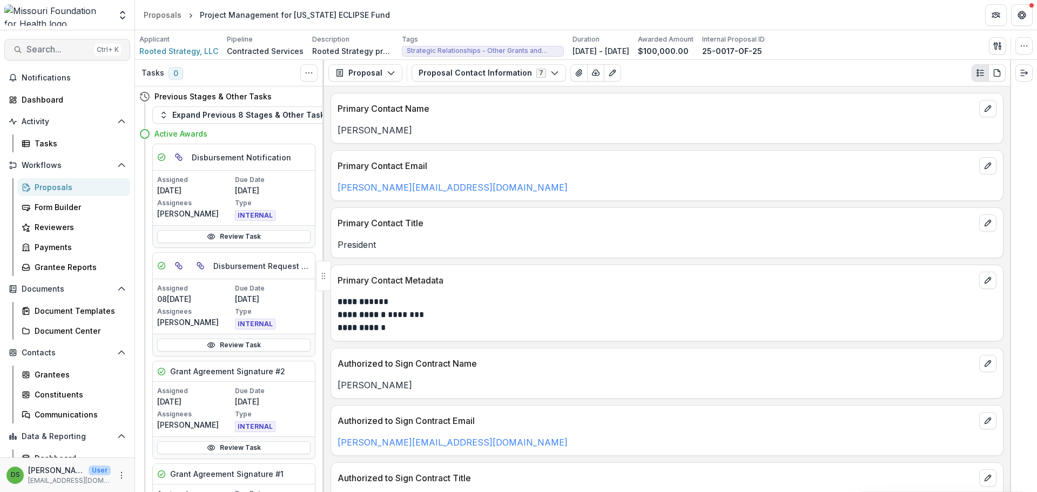
click at [86, 46] on button "Search... Ctrl + K" at bounding box center [67, 50] width 126 height 22
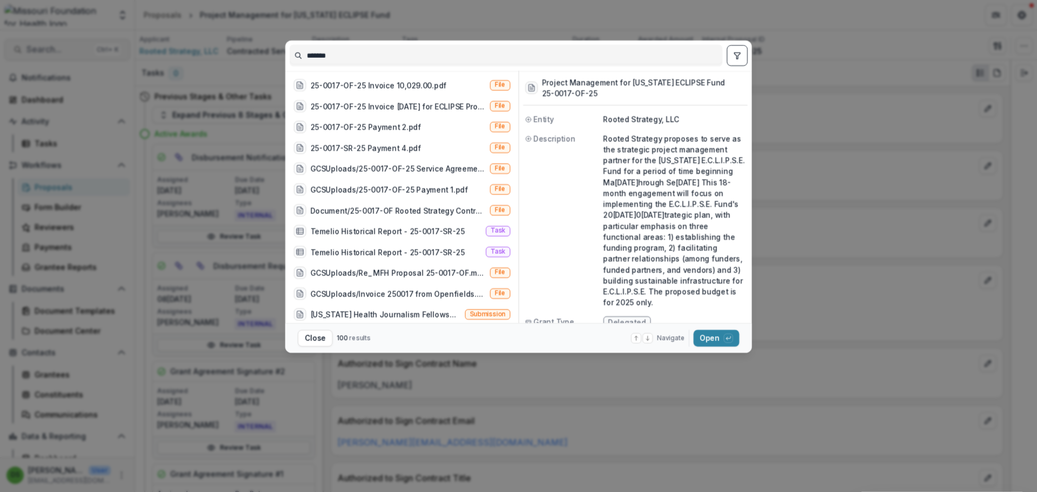
scroll to position [108, 0]
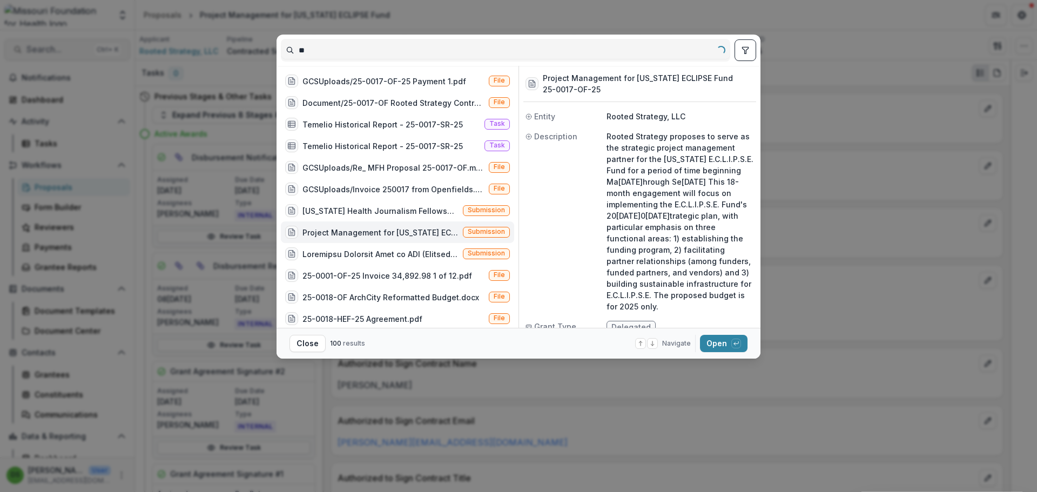
type input "*"
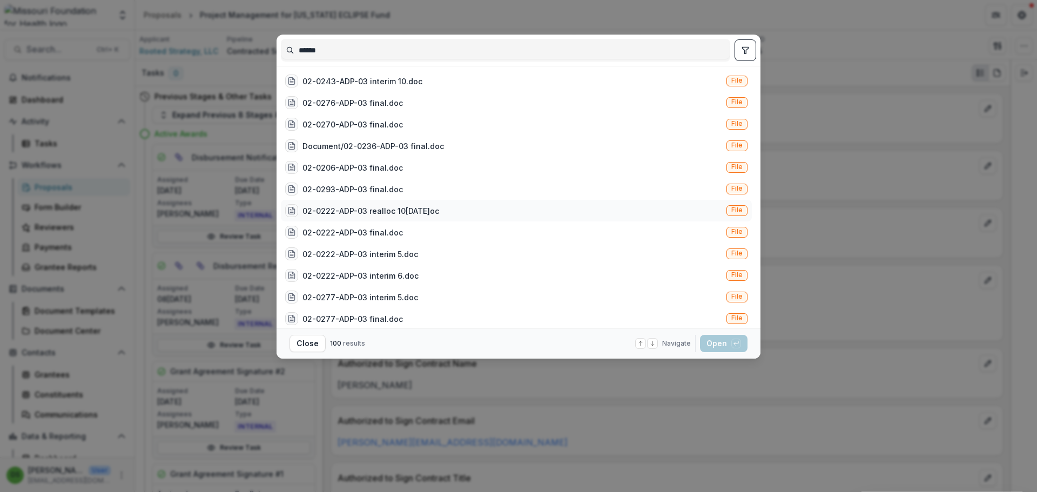
scroll to position [216, 0]
type input "******"
click at [742, 53] on icon "toggle filters" at bounding box center [745, 50] width 9 height 9
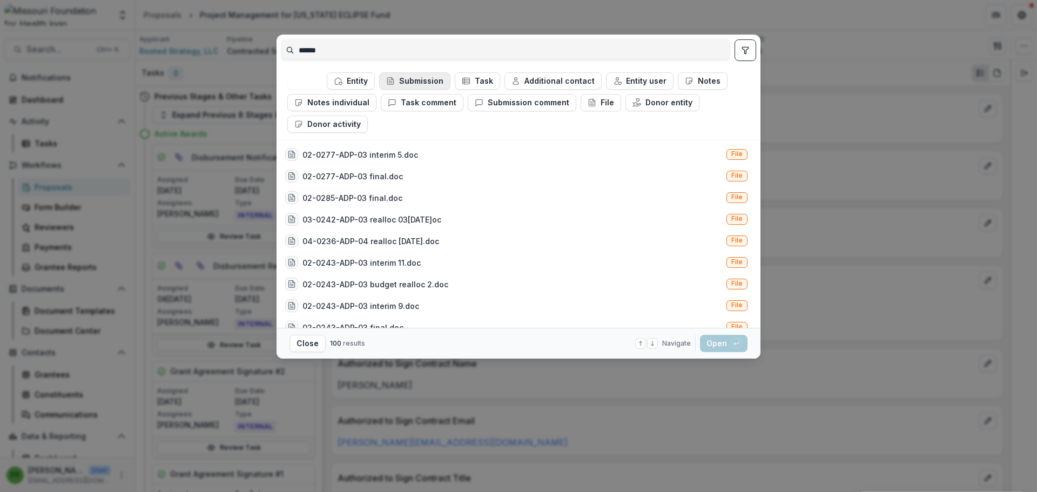
click at [416, 75] on button "Submission" at bounding box center [414, 80] width 71 height 17
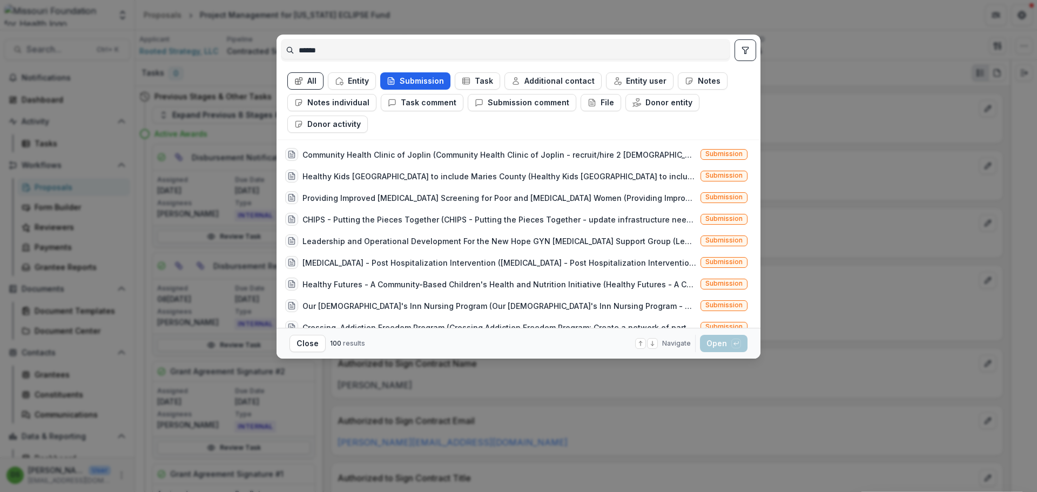
scroll to position [0, 0]
click at [419, 147] on div "Volunteer - Based Comprehensive Nutrition Program for People living with HIV/AI…" at bounding box center [516, 155] width 471 height 22
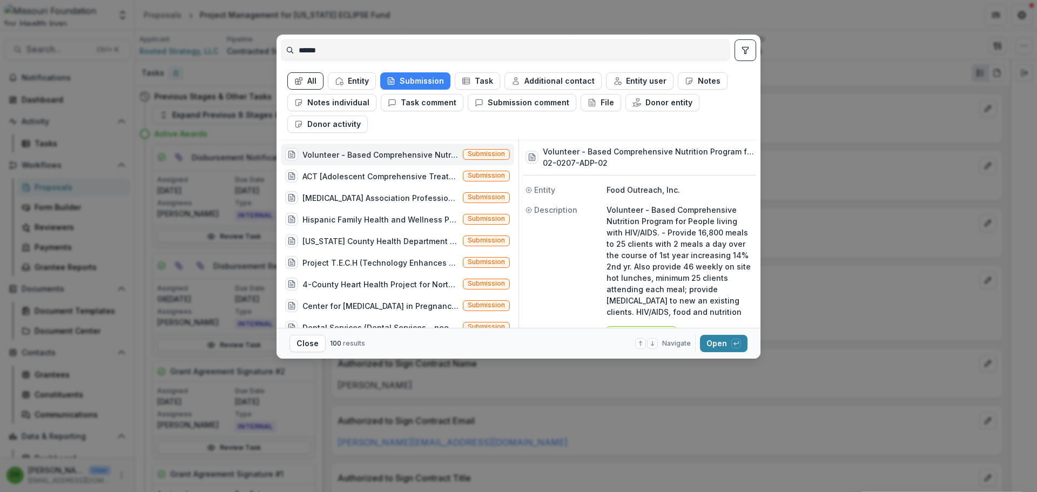
click at [419, 147] on div "Volunteer - Based Comprehensive Nutrition Program for People living with HIV/AI…" at bounding box center [397, 155] width 233 height 22
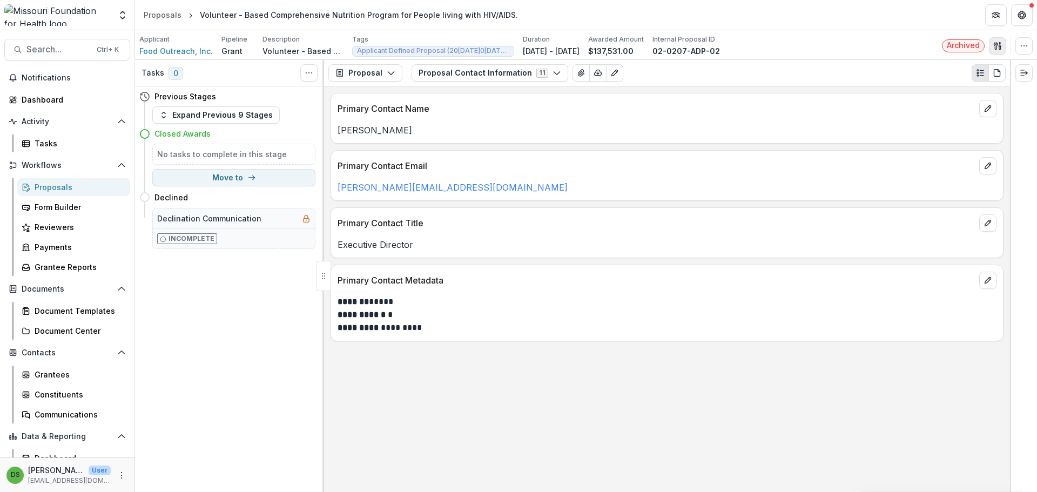
click at [997, 50] on icon "button" at bounding box center [997, 46] width 9 height 9
click at [923, 85] on button "Proposal Files" at bounding box center [946, 88] width 116 height 18
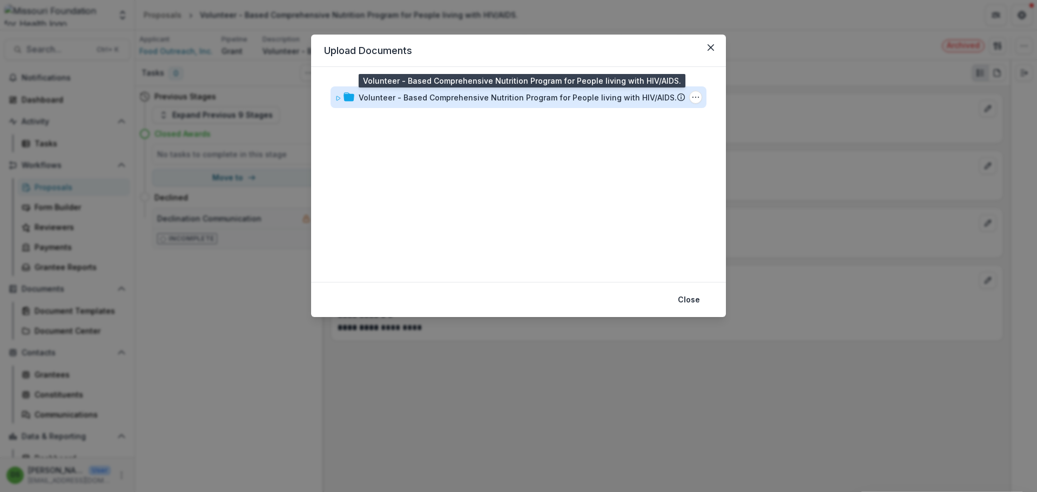
click at [426, 98] on div "Volunteer - Based Comprehensive Nutrition Program for People living with HIV/AI…" at bounding box center [518, 97] width 318 height 11
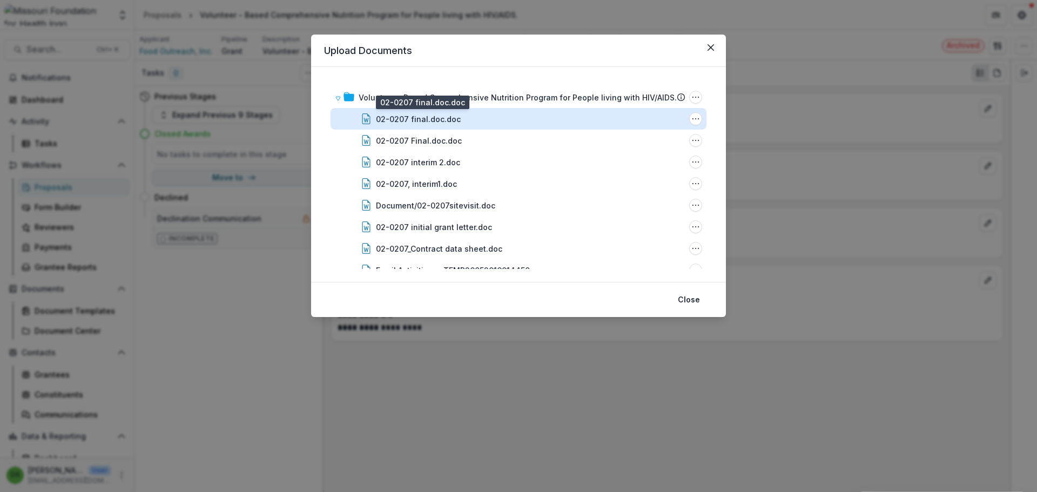
click at [446, 120] on div "02-0207 final.doc.doc" at bounding box center [418, 118] width 85 height 11
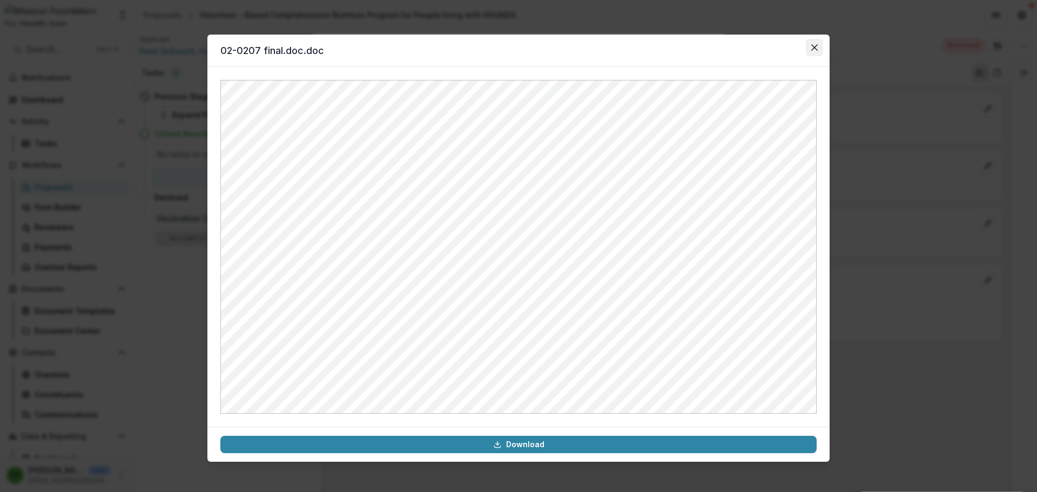
click at [810, 52] on button "Close" at bounding box center [814, 47] width 17 height 17
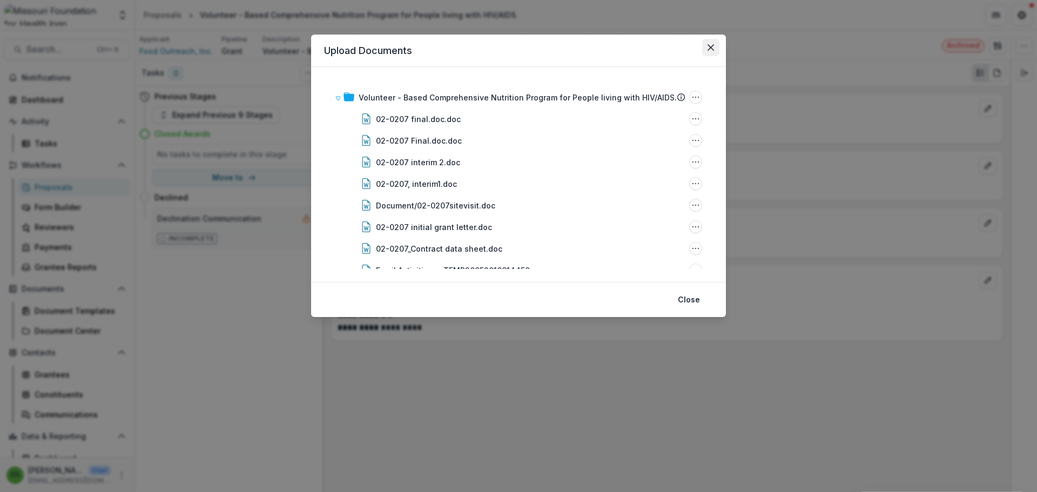
click at [712, 46] on icon "Close" at bounding box center [710, 47] width 6 height 6
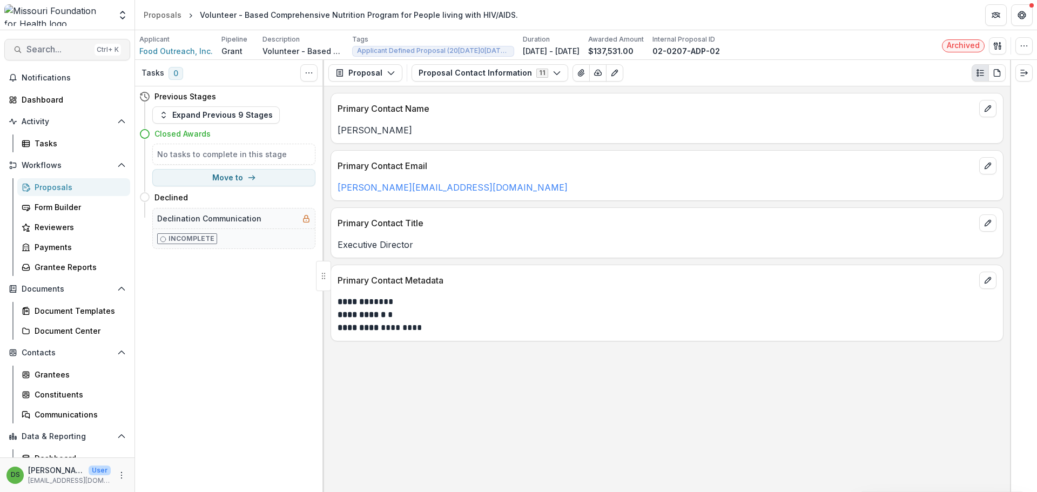
click at [57, 53] on span "Search..." at bounding box center [58, 49] width 64 height 10
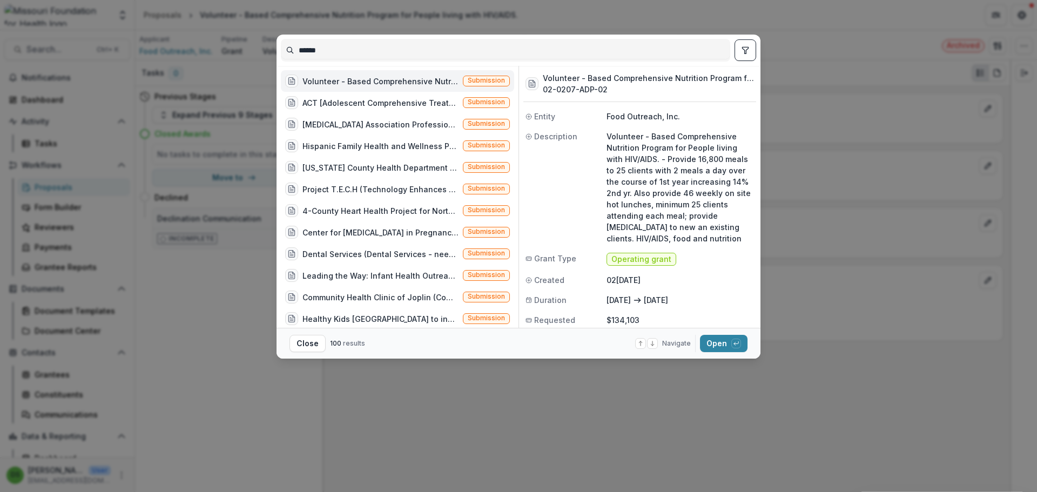
drag, startPoint x: 398, startPoint y: 49, endPoint x: 244, endPoint y: 50, distance: 153.9
click at [244, 50] on div "****** Volunteer - Based Comprehensive Nutrition Program for People living with…" at bounding box center [518, 246] width 1037 height 492
click at [811, 328] on div "****** Volunteer - Based Comprehensive Nutrition Program for People living with…" at bounding box center [518, 246] width 1037 height 492
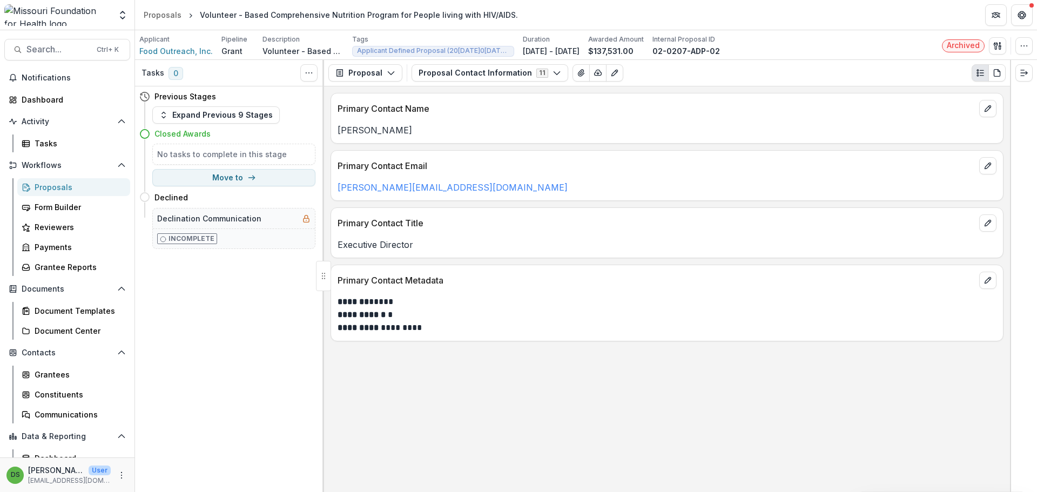
click at [67, 181] on link "Proposals" at bounding box center [73, 187] width 113 height 18
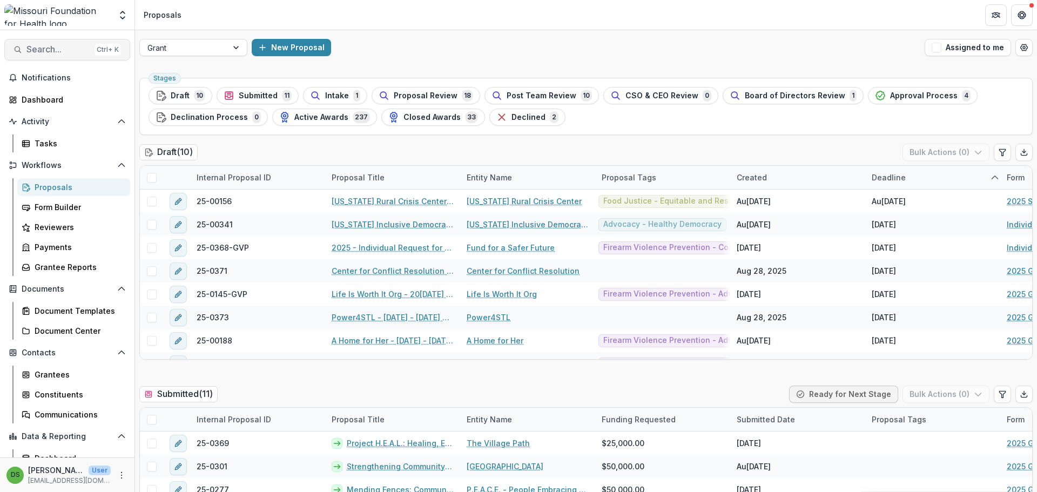
click at [80, 48] on span "Search..." at bounding box center [58, 49] width 64 height 10
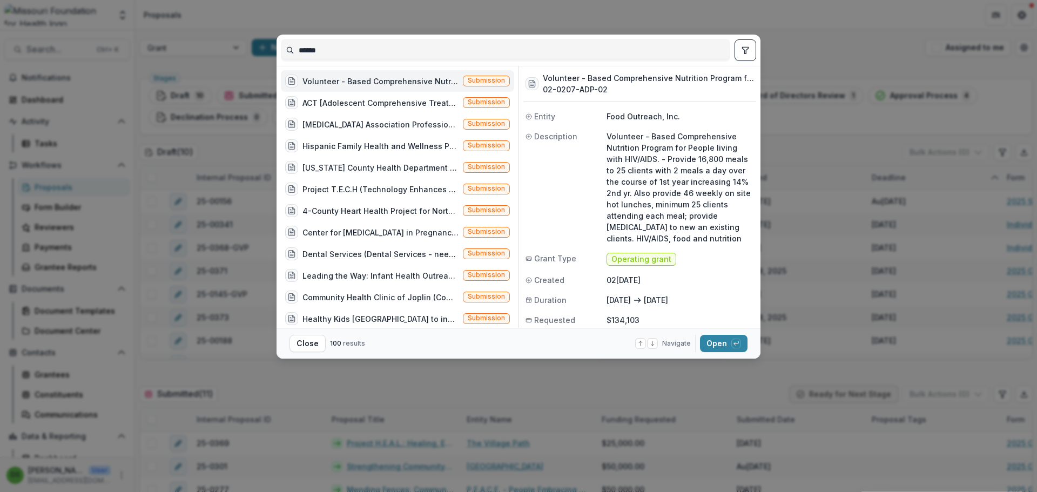
drag, startPoint x: 365, startPoint y: 55, endPoint x: 292, endPoint y: 51, distance: 72.5
click at [292, 51] on input "******" at bounding box center [505, 50] width 448 height 17
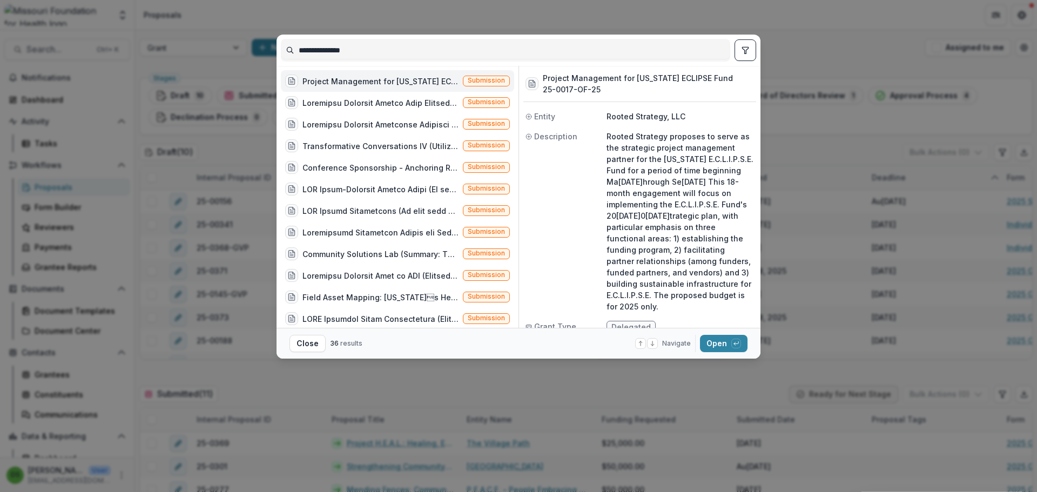
type input "**********"
click at [410, 83] on div "Project Management for Missouri ECLIPSE Fund (Rooted Strategy proposes to serve…" at bounding box center [380, 81] width 156 height 11
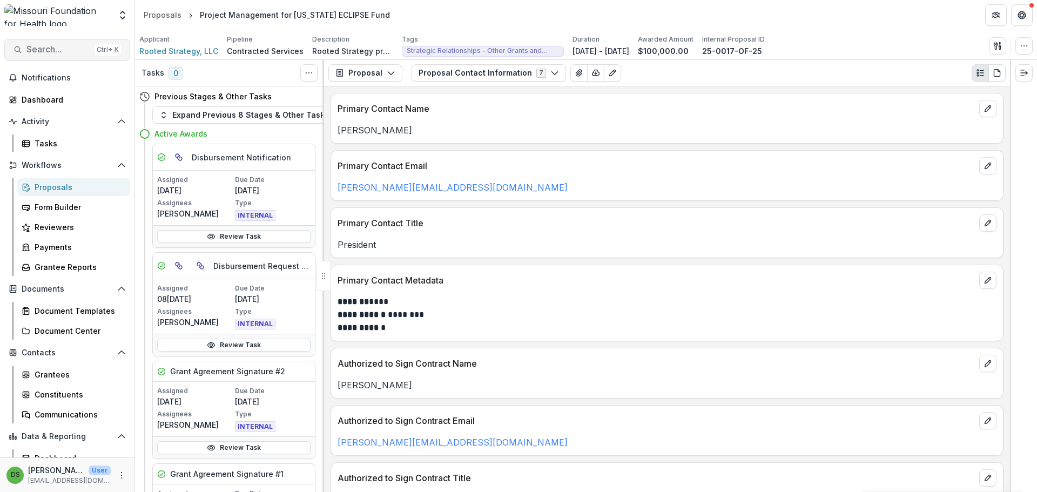
click at [53, 45] on span "Search..." at bounding box center [58, 49] width 64 height 10
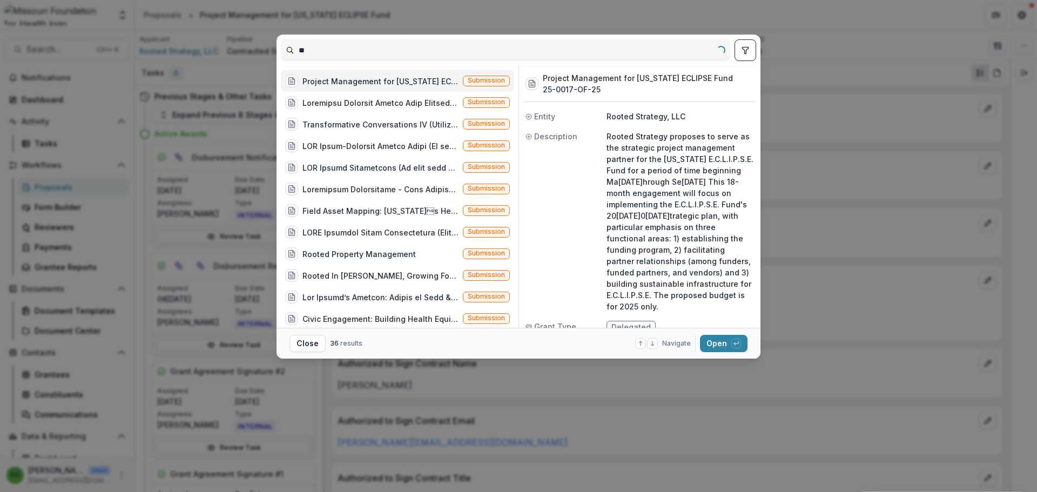
type input "*"
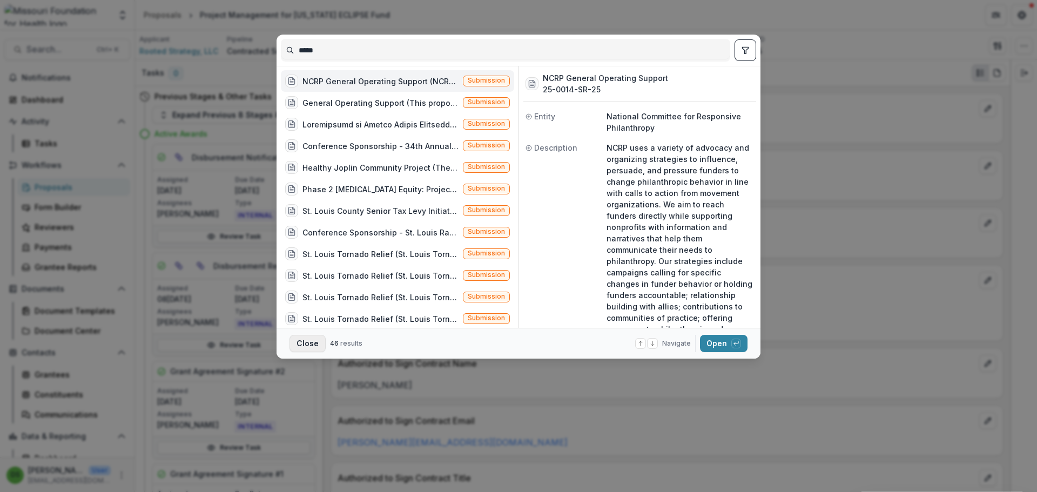
type input "*****"
click at [301, 341] on button "Close" at bounding box center [307, 343] width 36 height 17
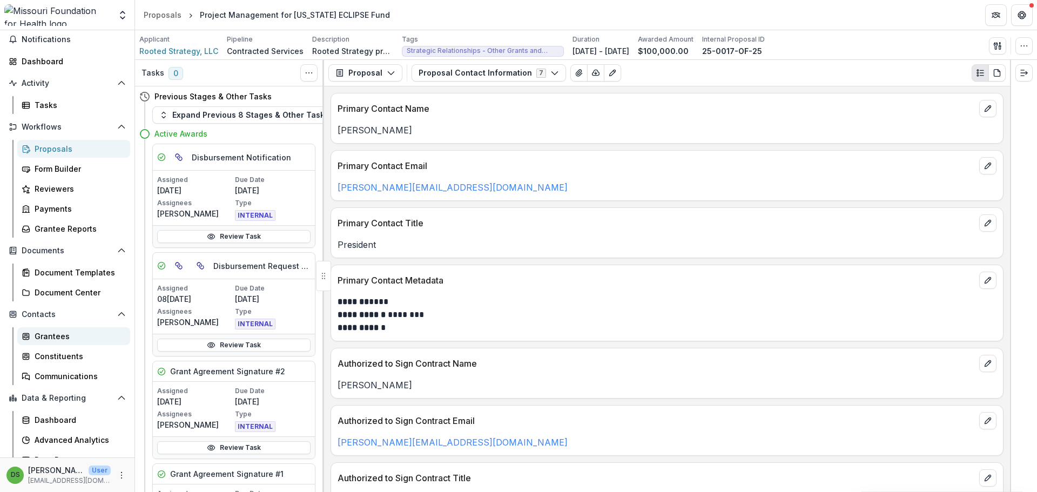
scroll to position [50, 0]
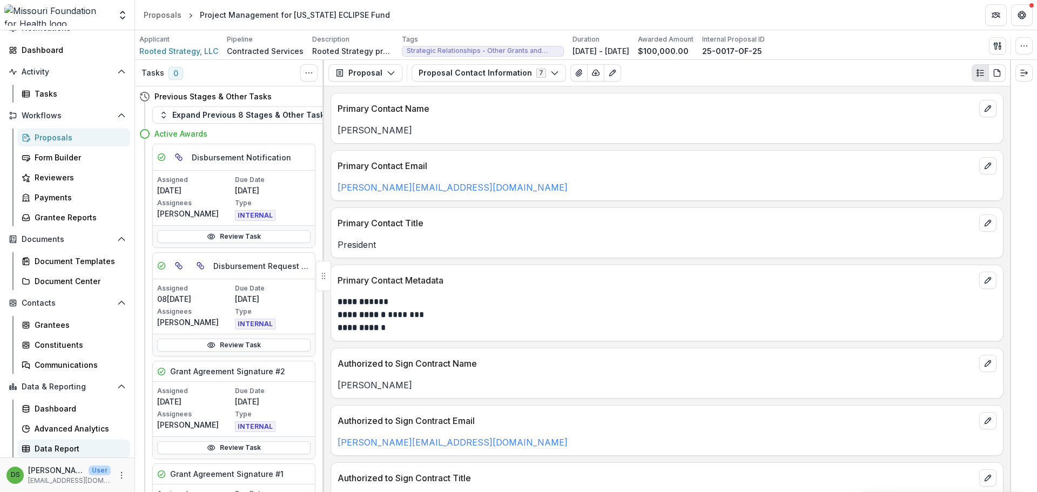
click at [43, 450] on div "Data Report" at bounding box center [78, 448] width 87 height 11
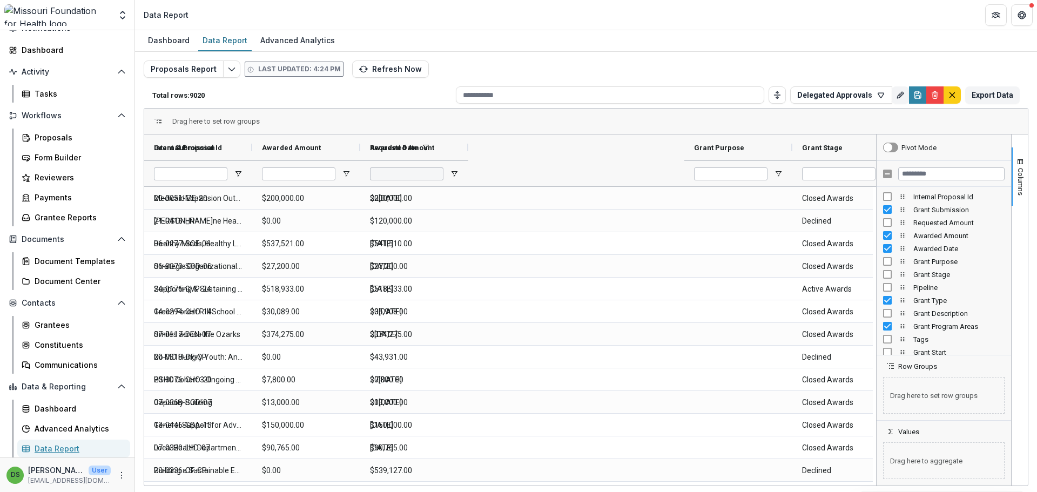
type input "**********"
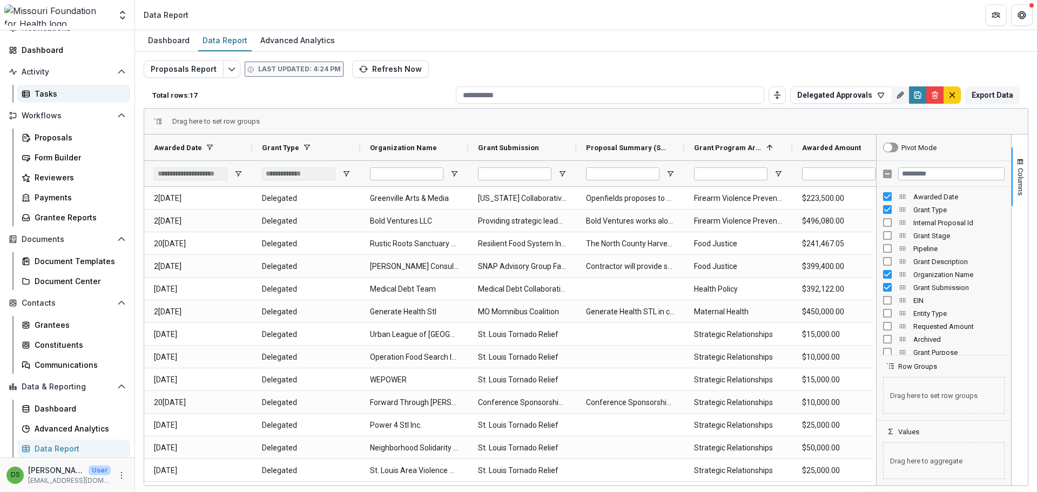
click at [53, 92] on div "Tasks" at bounding box center [78, 93] width 87 height 11
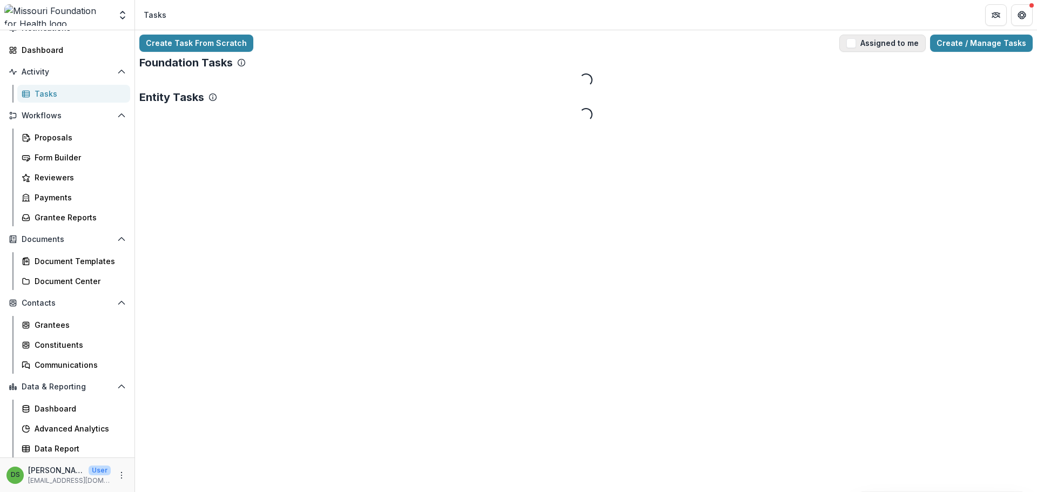
click at [901, 46] on button "Assigned to me" at bounding box center [882, 43] width 86 height 17
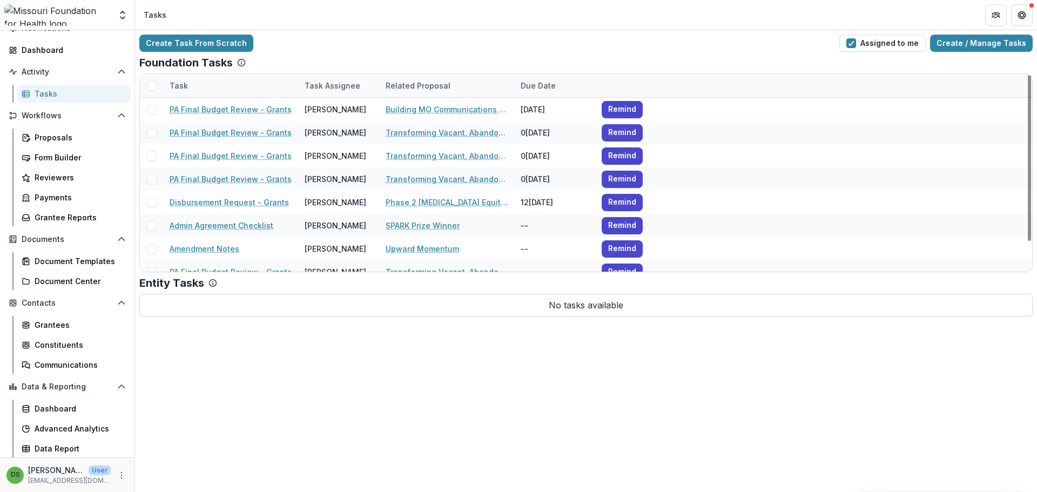
click at [527, 83] on div "Due Date" at bounding box center [538, 85] width 48 height 11
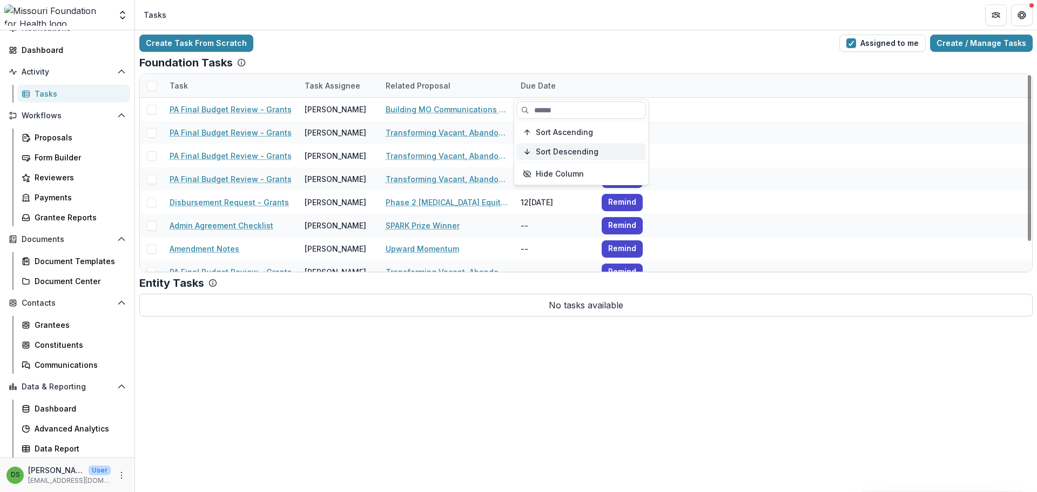
click at [537, 147] on span "Sort Descending" at bounding box center [567, 151] width 63 height 9
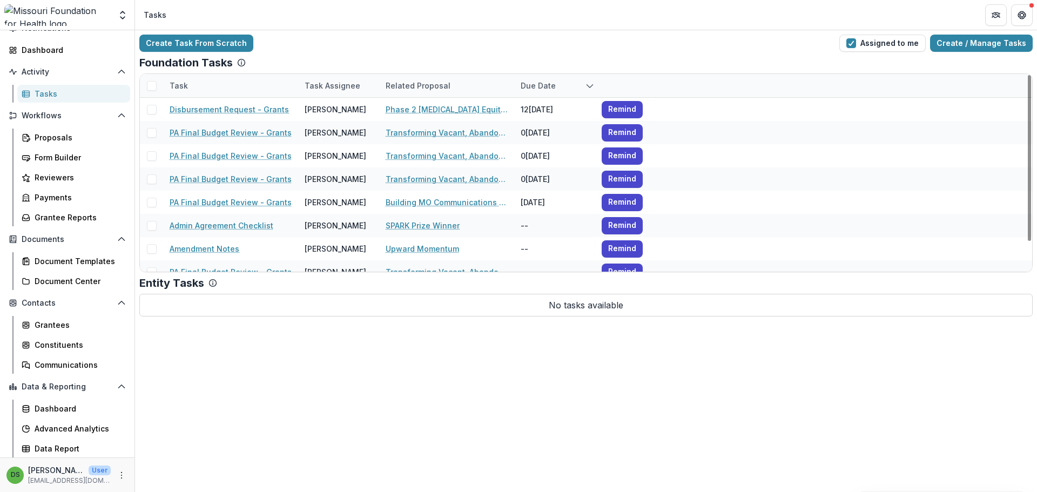
click at [542, 66] on div "Foundation Tasks" at bounding box center [585, 62] width 893 height 13
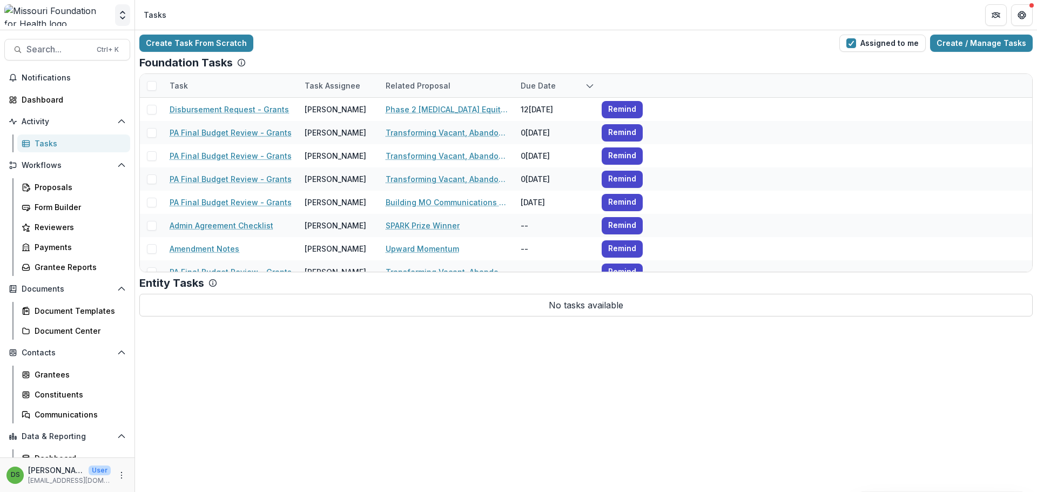
click at [125, 17] on icon "Open entity switcher" at bounding box center [122, 15] width 11 height 11
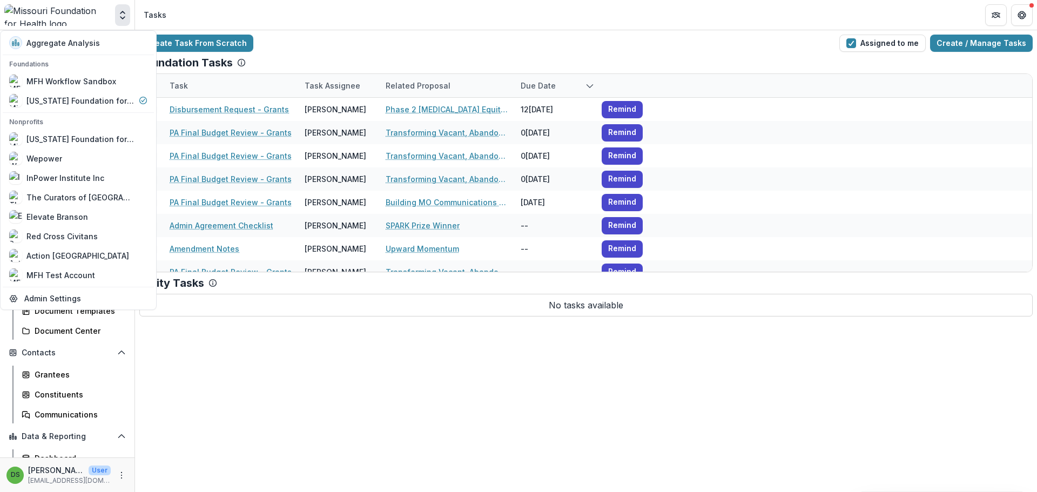
click at [330, 367] on div "Create Task From Scratch Assigned to me Create / Manage Tasks Foundation Tasks …" at bounding box center [586, 261] width 902 height 462
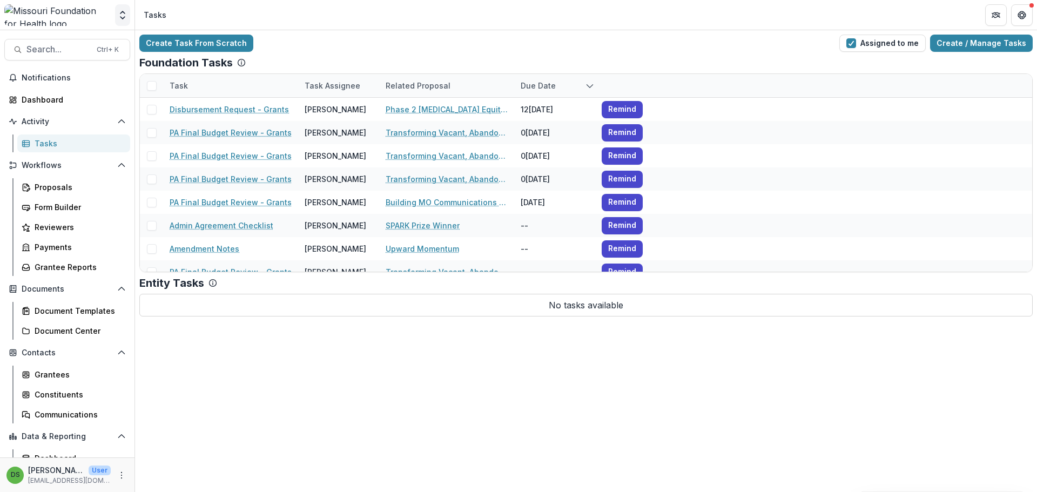
click at [125, 17] on polyline "Open entity switcher" at bounding box center [122, 18] width 4 height 2
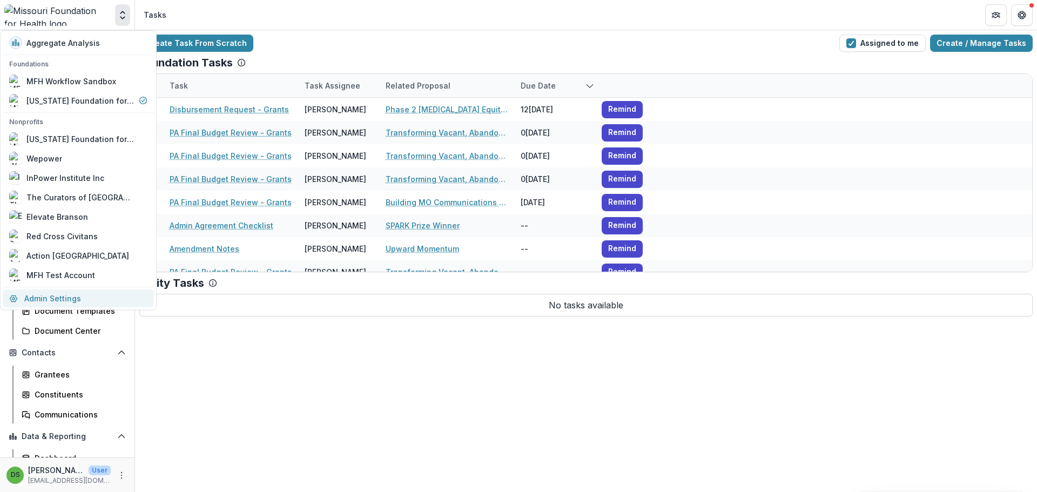
click at [66, 298] on link "Admin Settings" at bounding box center [78, 298] width 151 height 18
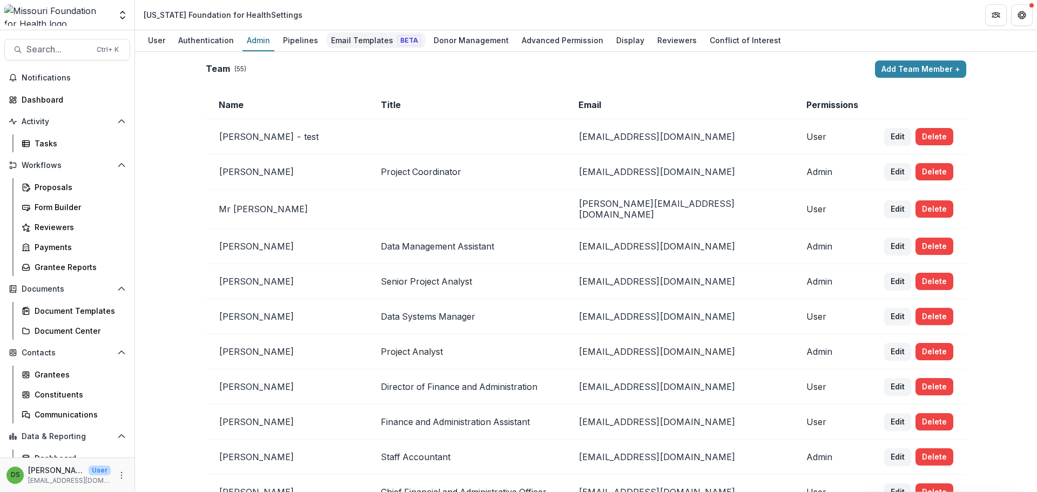
click at [368, 42] on div "Email Templates Beta" at bounding box center [376, 40] width 98 height 16
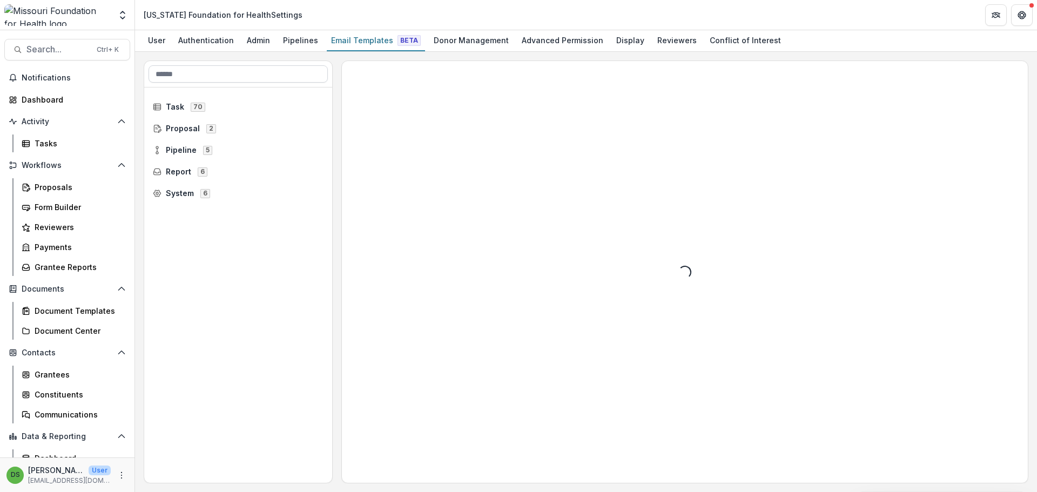
click at [259, 76] on input at bounding box center [238, 73] width 179 height 17
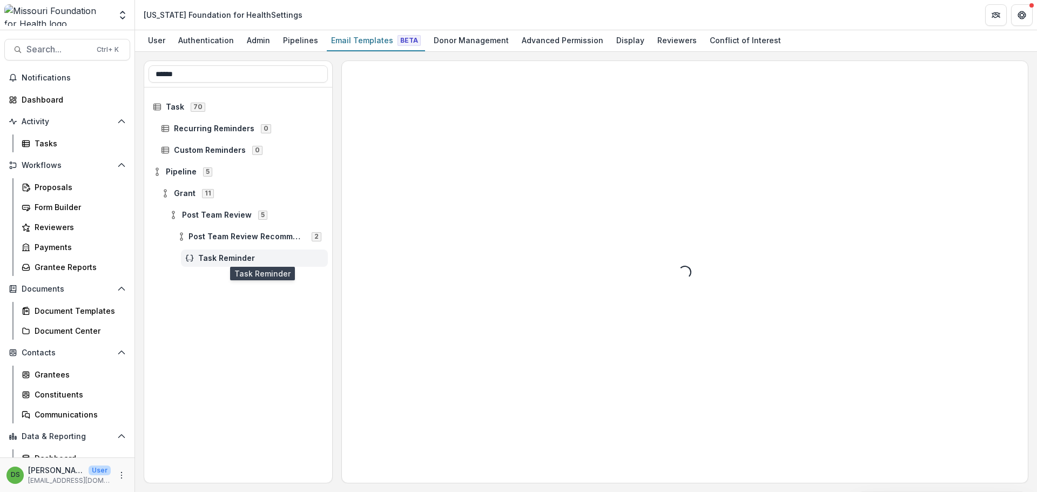
type input "******"
click at [209, 257] on span "Task Reminder" at bounding box center [260, 258] width 125 height 9
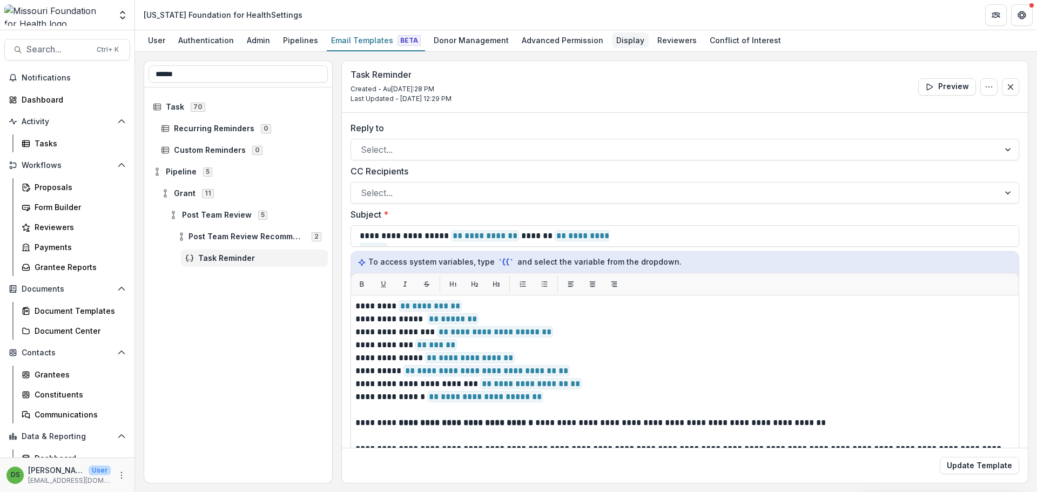
click at [620, 46] on div "Display" at bounding box center [630, 40] width 37 height 16
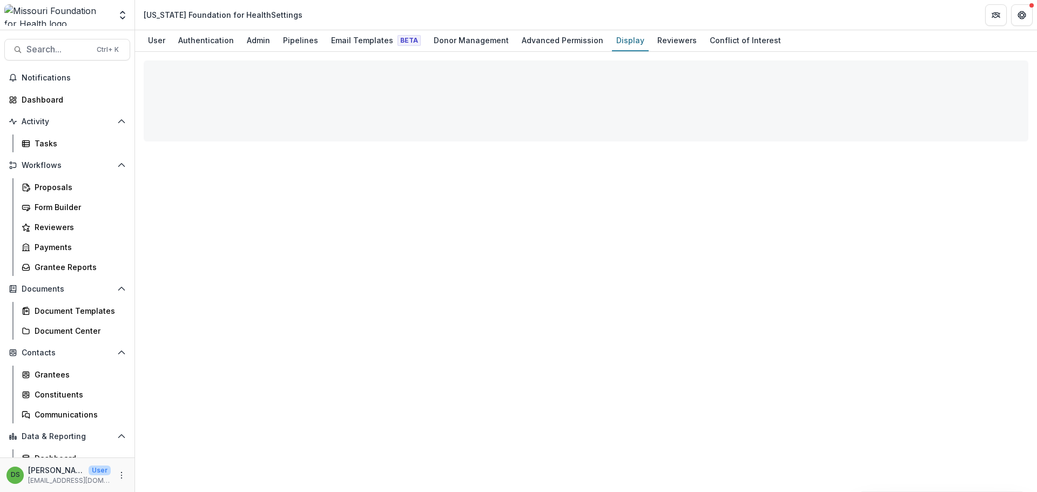
click at [434, 254] on div at bounding box center [586, 272] width 902 height 440
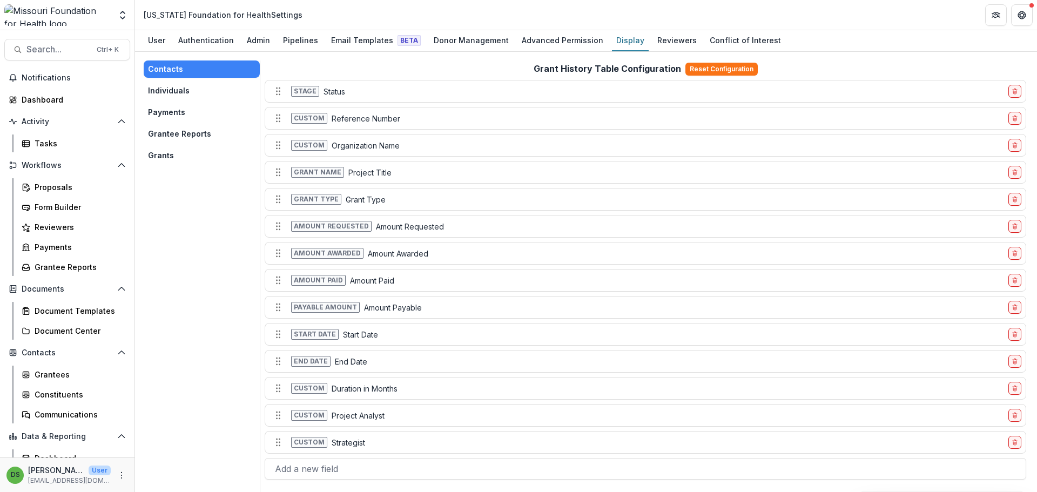
click at [161, 102] on div "Contacts Individuals Payments Grantee Reports Grants" at bounding box center [202, 112] width 116 height 104
click at [161, 104] on button "Payments" at bounding box center [202, 112] width 116 height 17
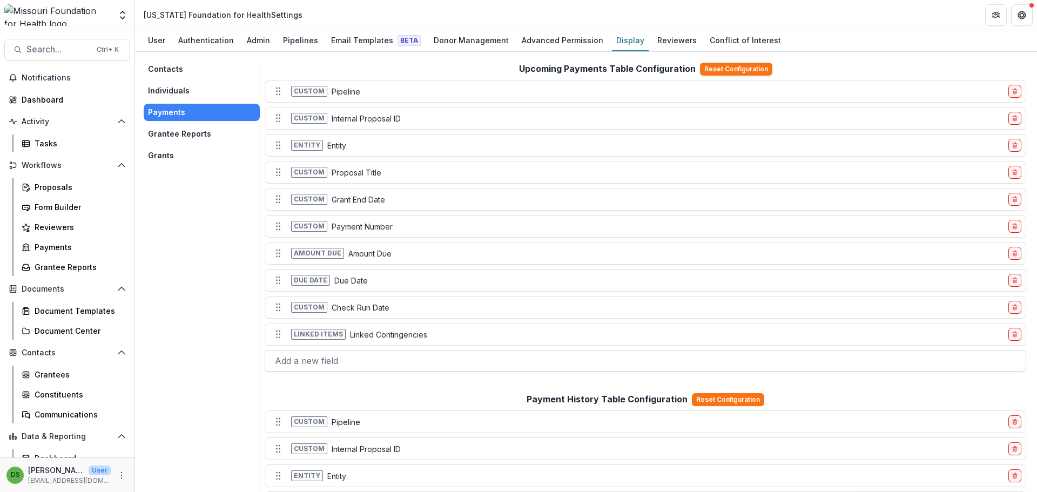
click at [316, 355] on div at bounding box center [645, 360] width 741 height 15
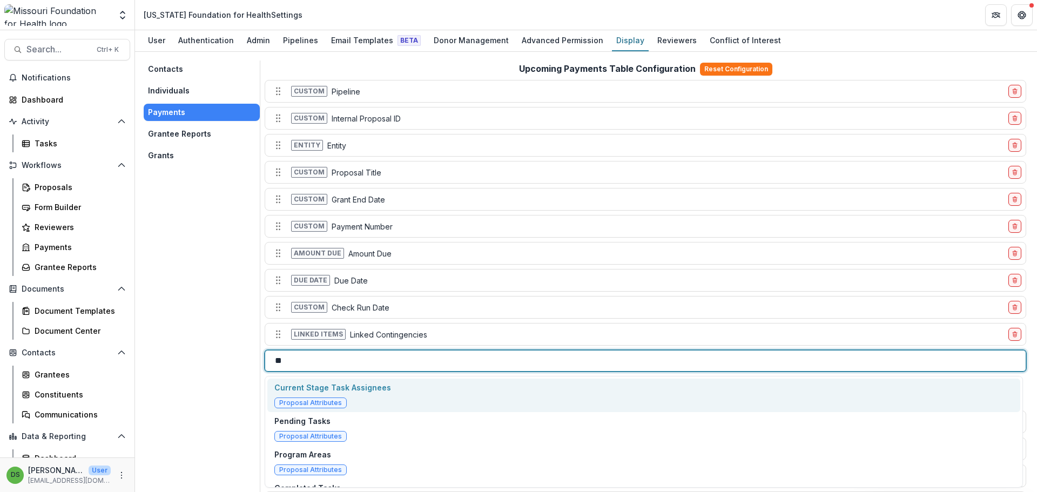
type input "*"
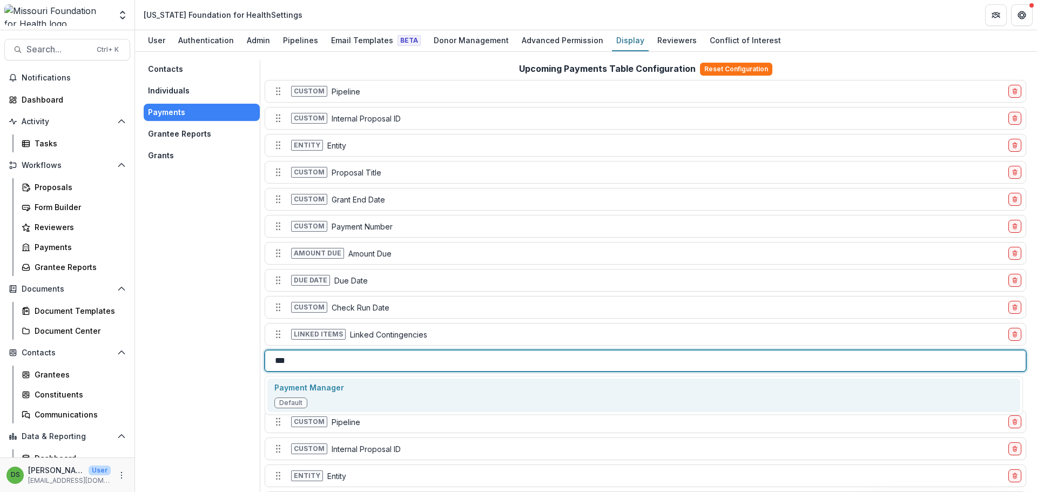
type input "****"
click at [314, 396] on div "Payment Manager Default" at bounding box center [309, 395] width 70 height 26
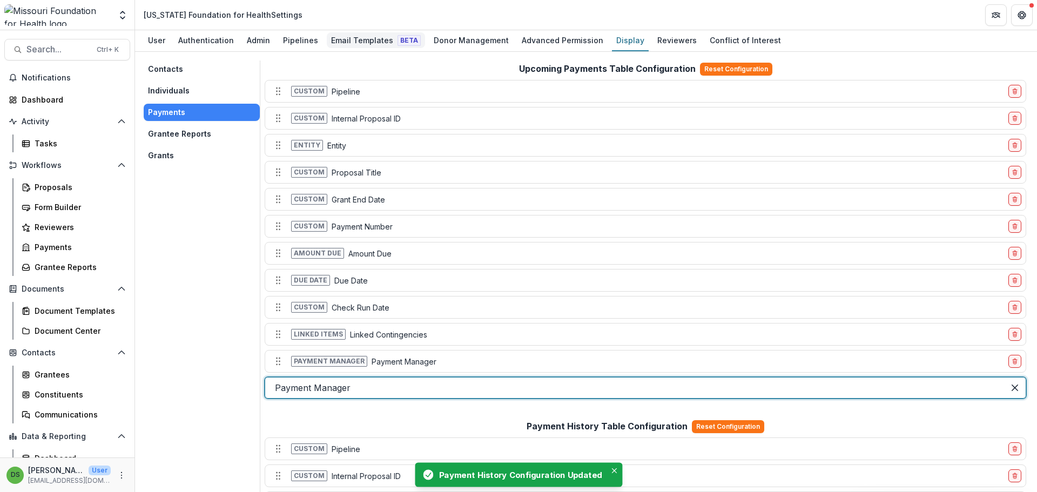
click at [361, 39] on div "Email Templates Beta" at bounding box center [376, 40] width 98 height 16
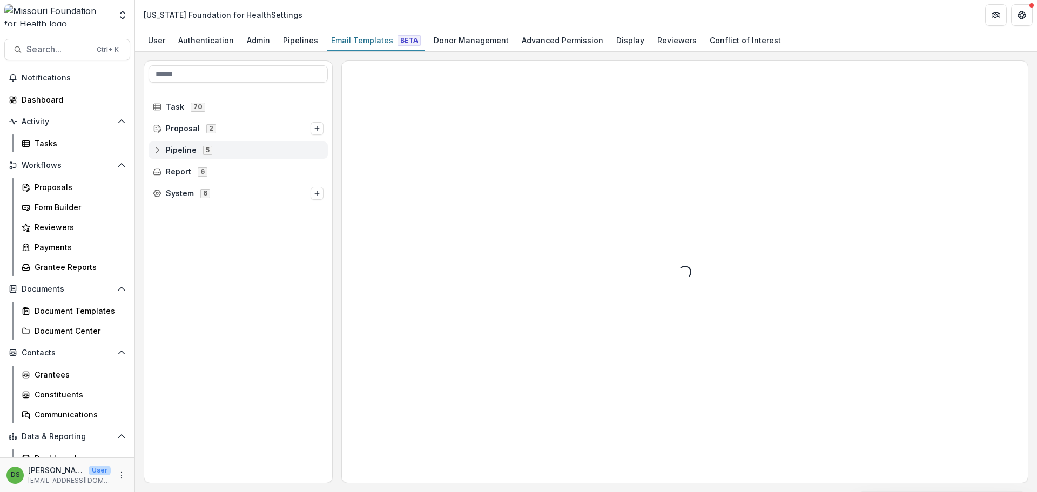
click at [225, 153] on span "Pipeline 5" at bounding box center [238, 149] width 171 height 9
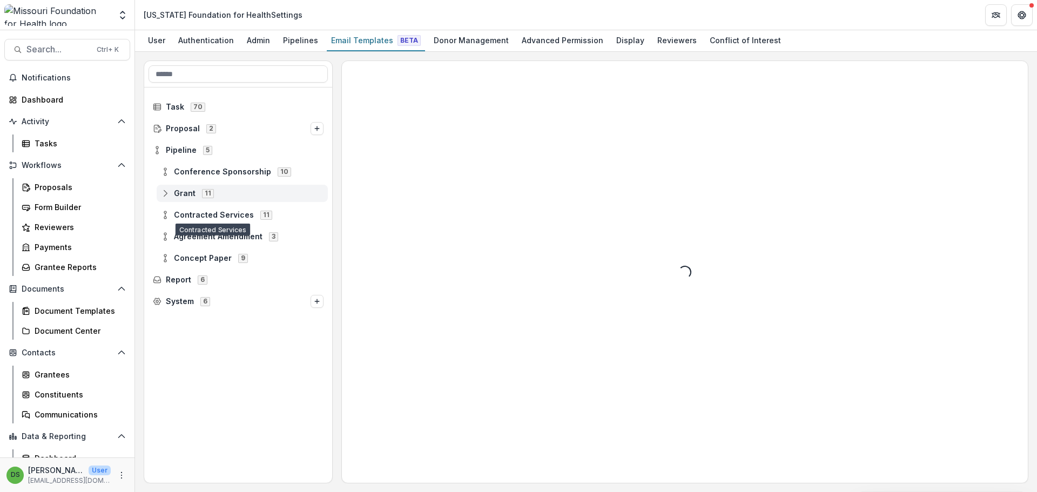
click at [221, 193] on span "Grant 11" at bounding box center [242, 192] width 163 height 9
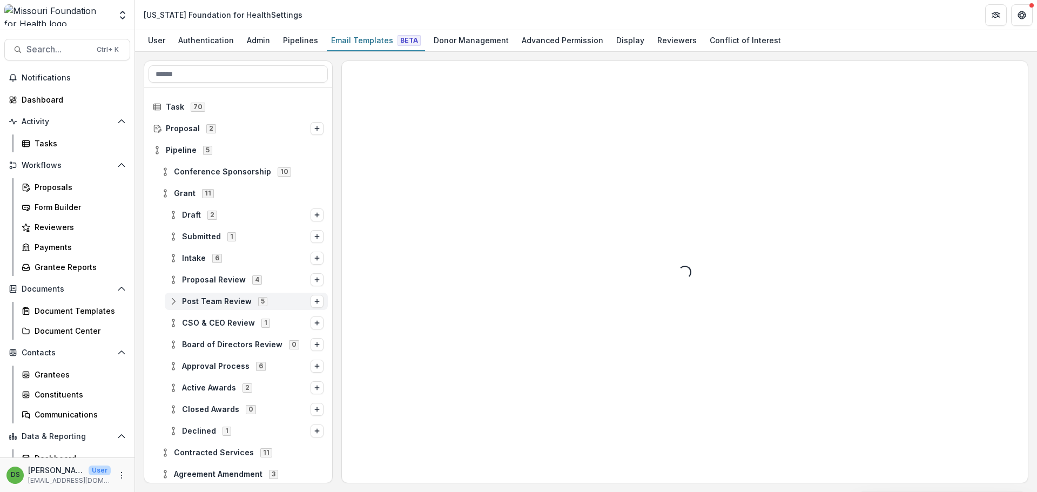
click at [223, 302] on span "Post Team Review" at bounding box center [217, 301] width 70 height 9
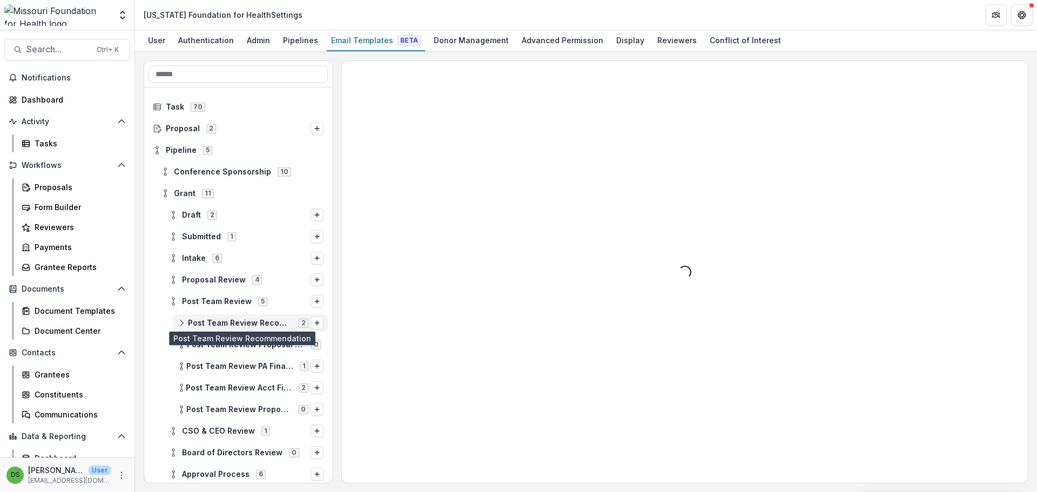
click at [232, 323] on span "Post Team Review Recommendation" at bounding box center [240, 323] width 104 height 9
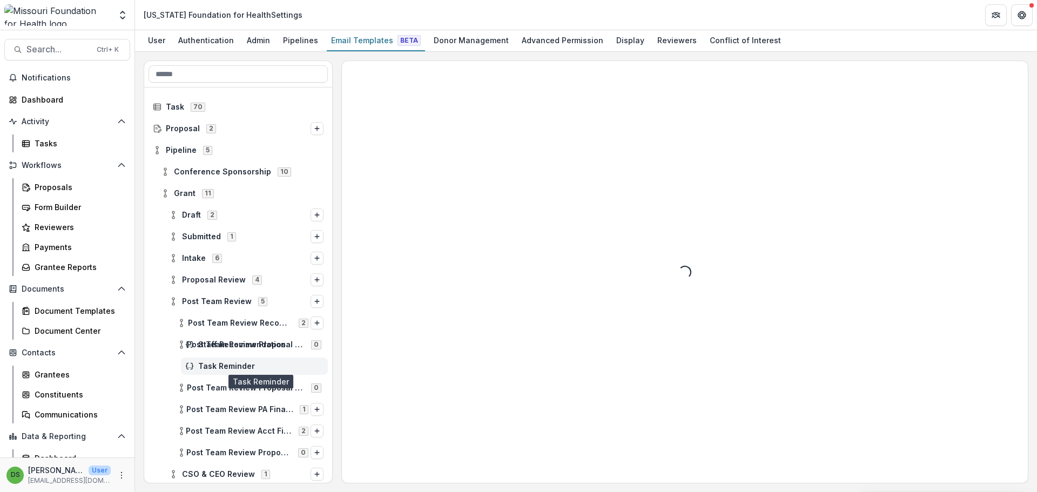
click at [246, 367] on span "Task Reminder" at bounding box center [260, 366] width 125 height 9
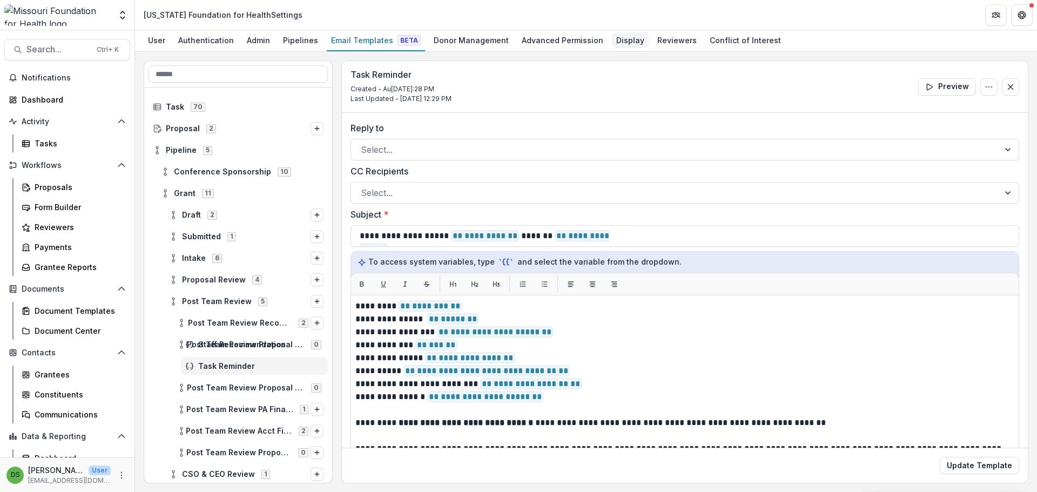
click at [615, 39] on div "Display" at bounding box center [630, 40] width 37 height 16
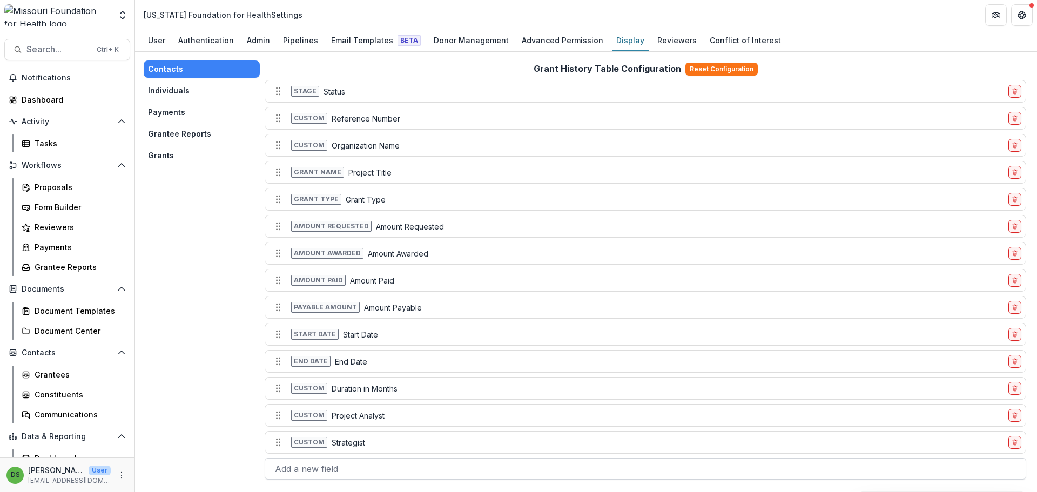
click at [326, 465] on div at bounding box center [645, 468] width 741 height 15
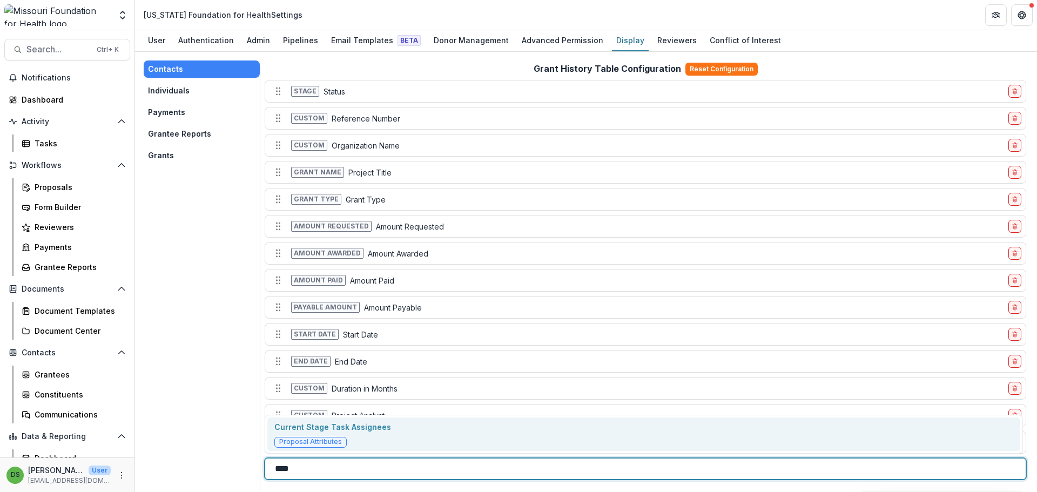
type input "*****"
click at [336, 435] on div "Current Stage Task Assignees Proposal Attributes" at bounding box center [332, 434] width 117 height 26
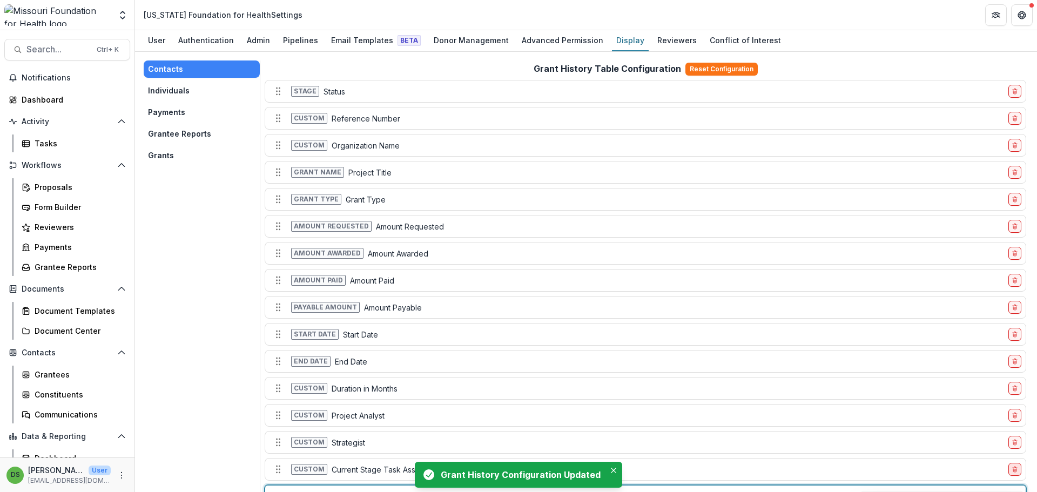
click at [1011, 467] on icon "delete-field-row" at bounding box center [1014, 469] width 6 height 6
click at [180, 110] on button "Payments" at bounding box center [202, 112] width 116 height 17
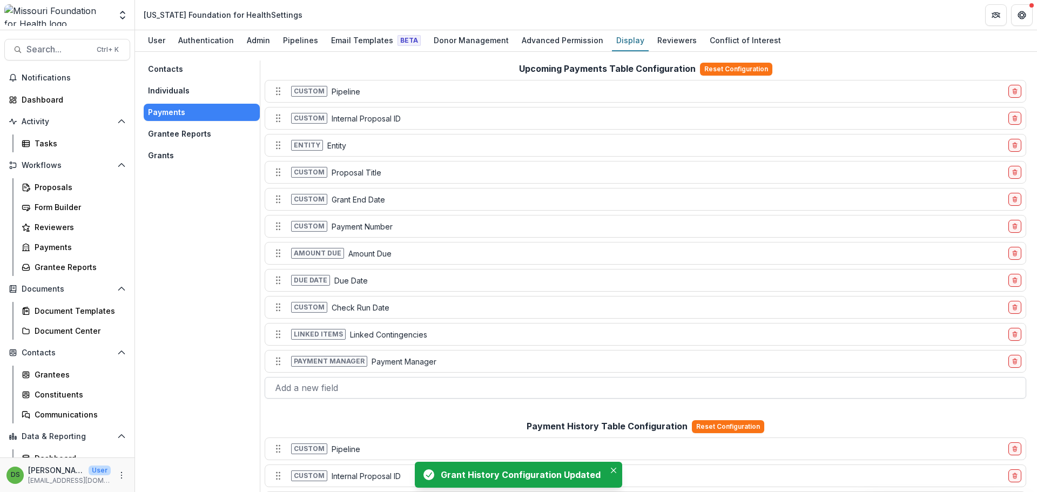
click at [320, 386] on div at bounding box center [645, 387] width 741 height 15
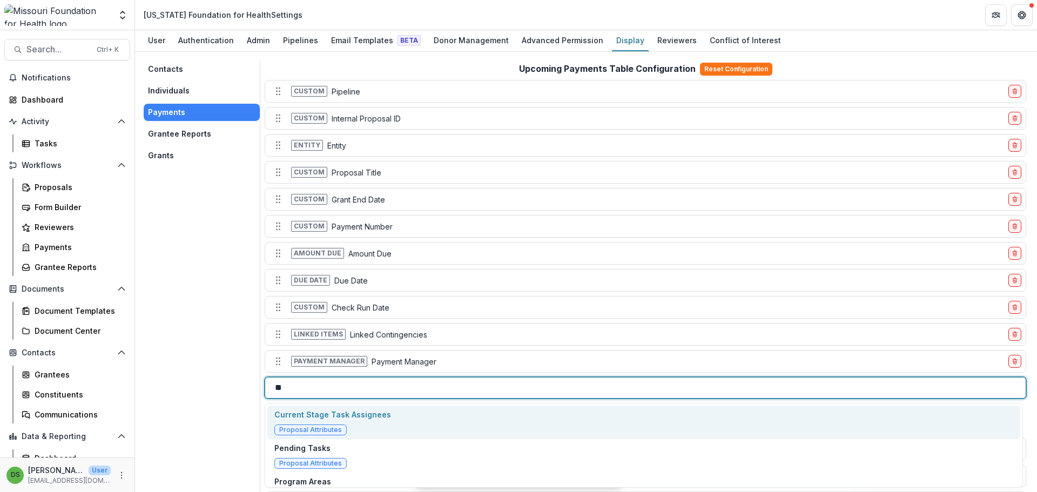
type input "***"
click at [318, 418] on p "Current Stage Task Assignees" at bounding box center [332, 414] width 117 height 11
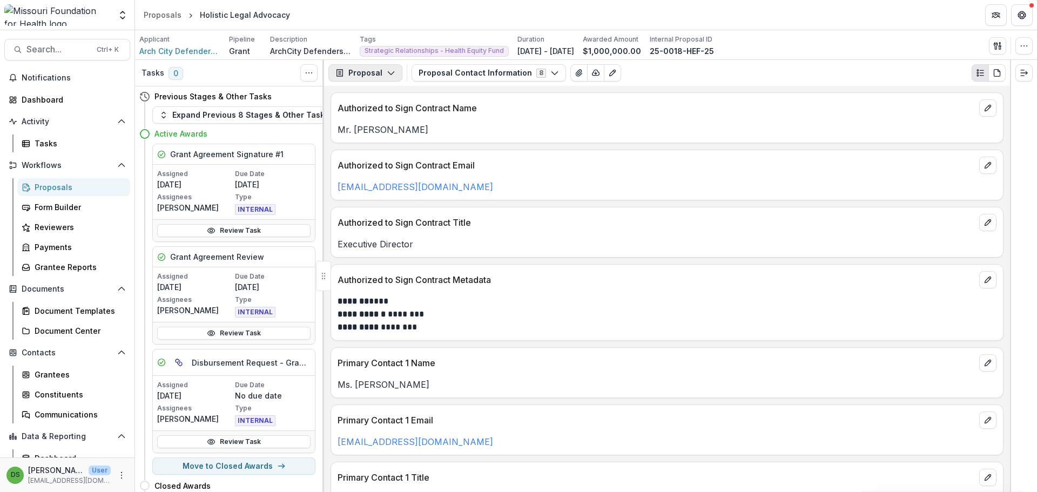
click at [369, 73] on button "Proposal" at bounding box center [365, 72] width 74 height 17
click at [382, 120] on div "Payments" at bounding box center [399, 115] width 99 height 11
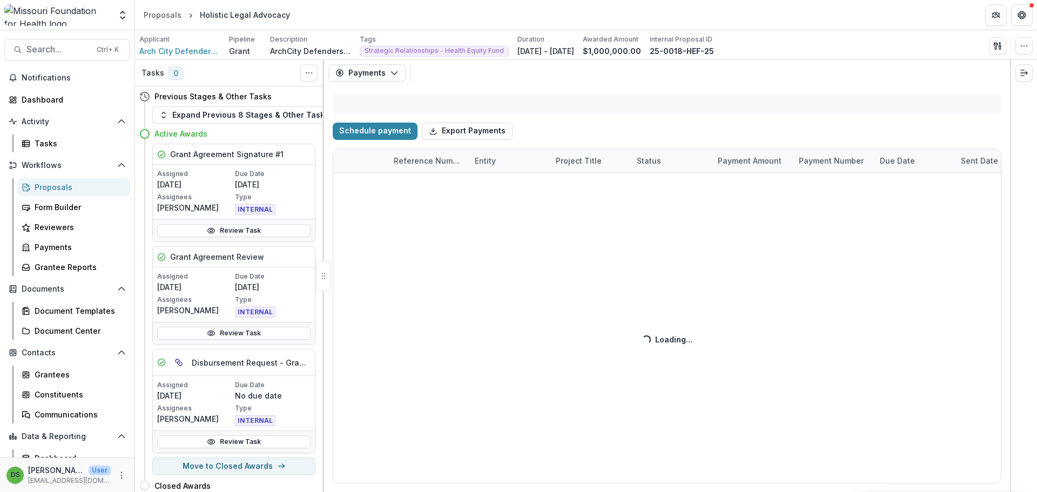
select select "****"
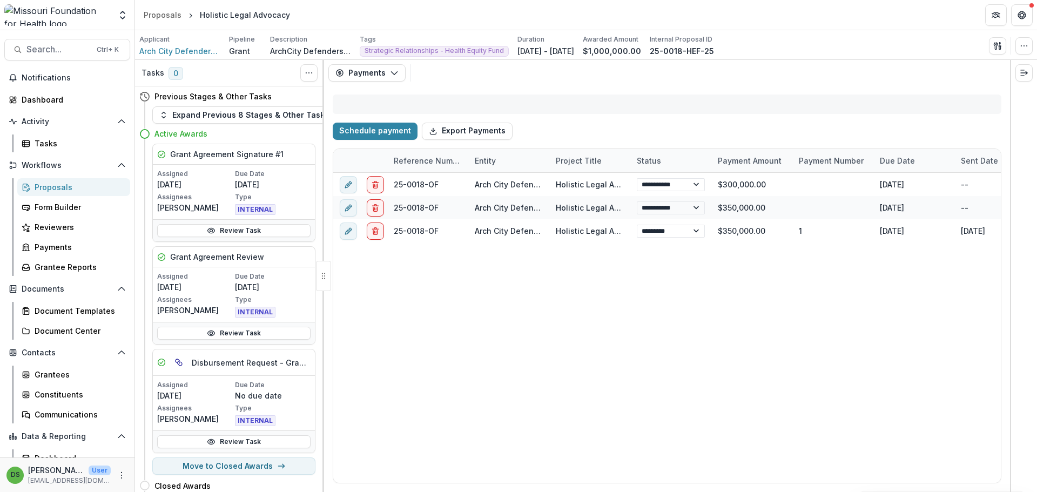
select select "****"
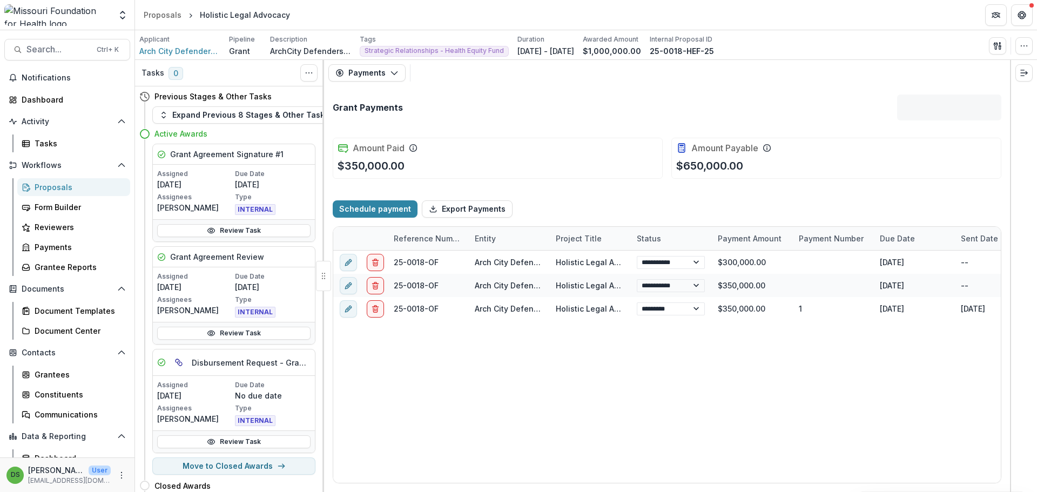
select select "****"
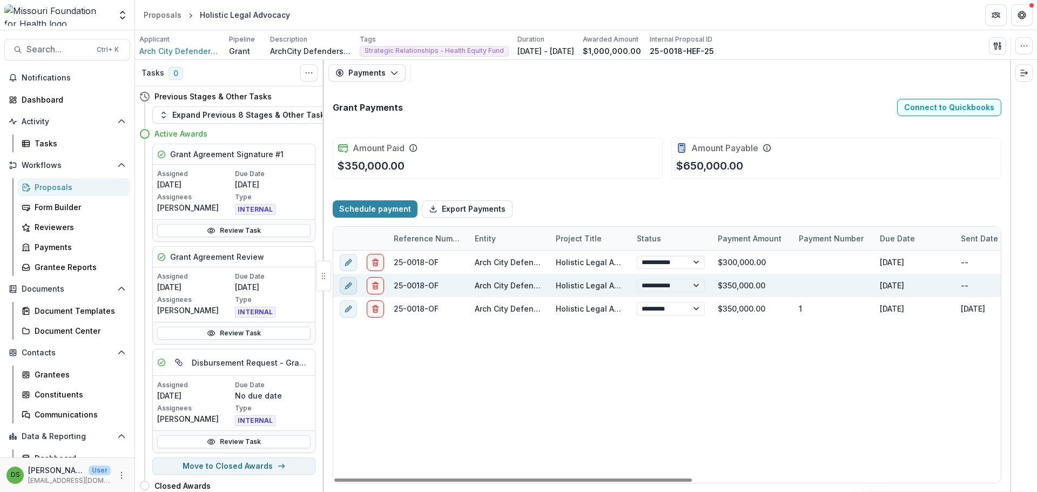
click at [348, 287] on line "edit" at bounding box center [348, 286] width 2 height 2
select select "**********"
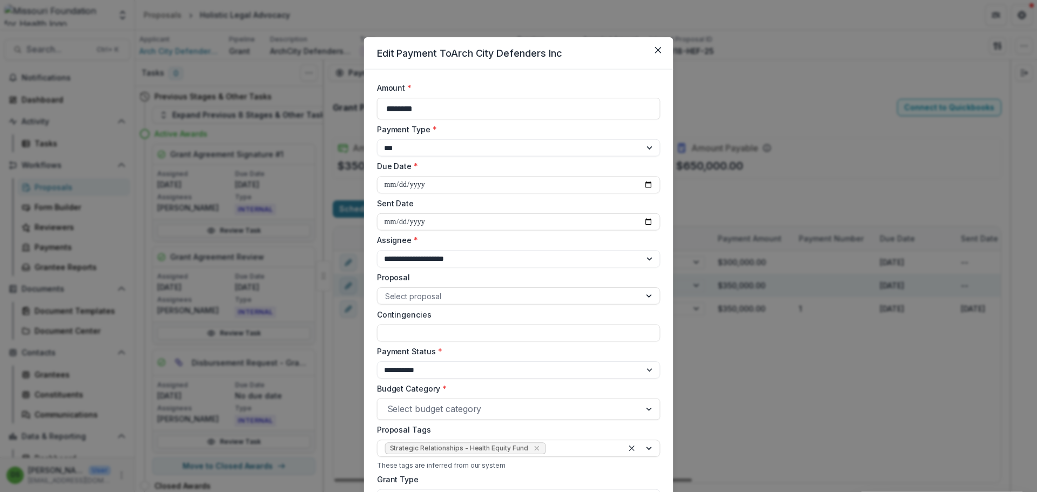
select select "****"
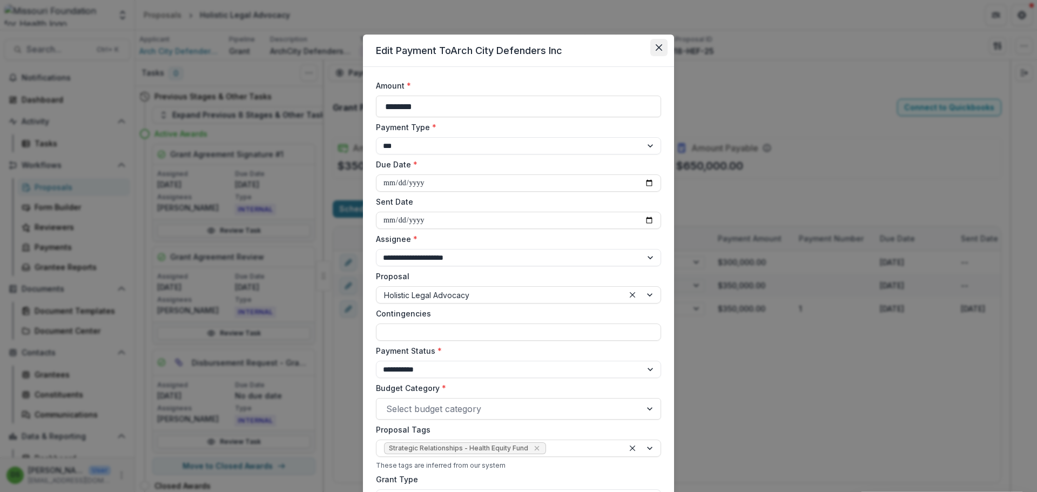
click at [659, 52] on button "Close" at bounding box center [658, 47] width 17 height 17
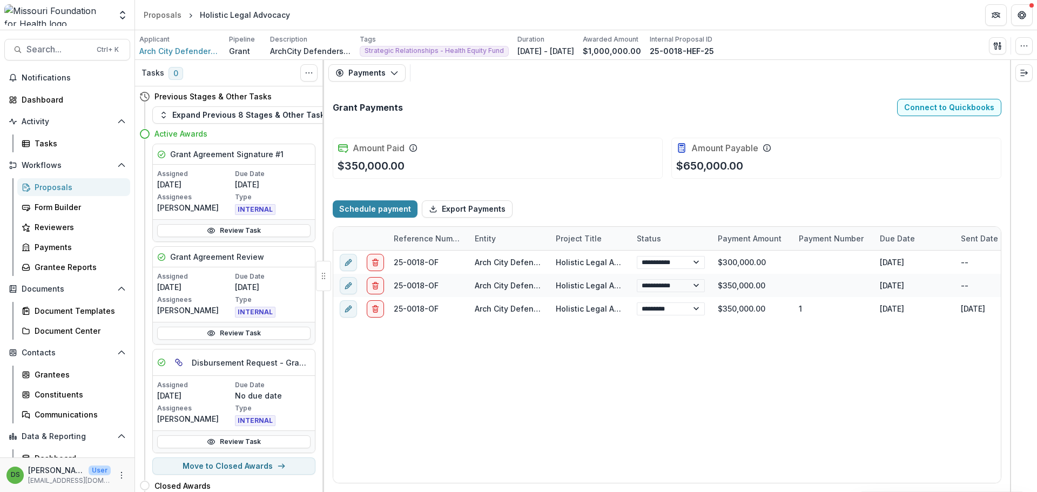
select select "****"
click at [73, 242] on div "Payments" at bounding box center [78, 246] width 87 height 11
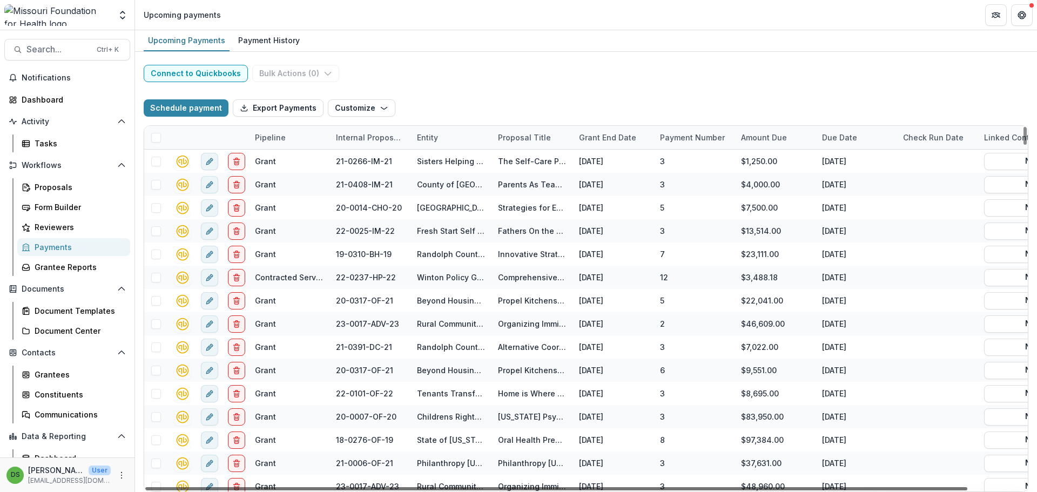
drag, startPoint x: 651, startPoint y: 490, endPoint x: 240, endPoint y: 491, distance: 411.5
click at [240, 490] on div at bounding box center [556, 488] width 822 height 3
drag, startPoint x: 571, startPoint y: 488, endPoint x: 901, endPoint y: 488, distance: 330.5
click at [883, 488] on div at bounding box center [514, 488] width 738 height 3
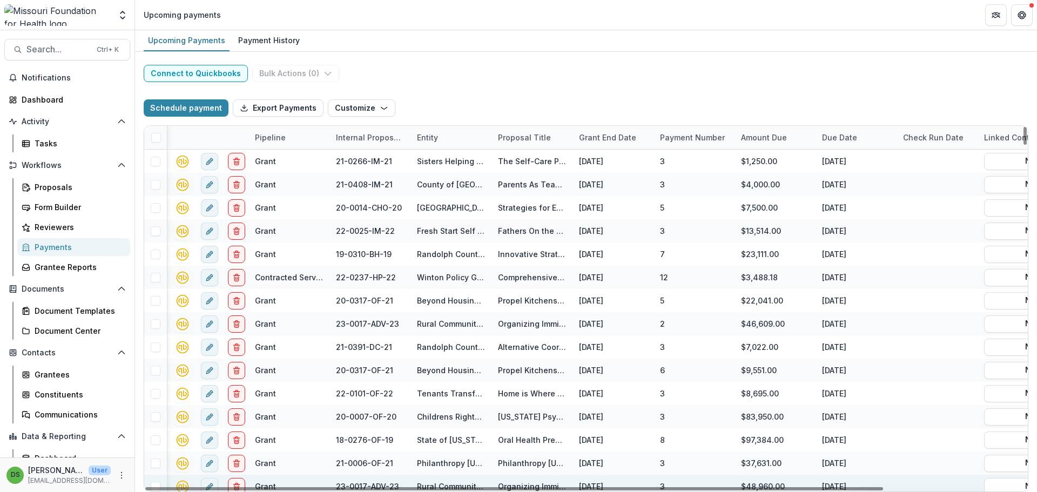
scroll to position [0, 166]
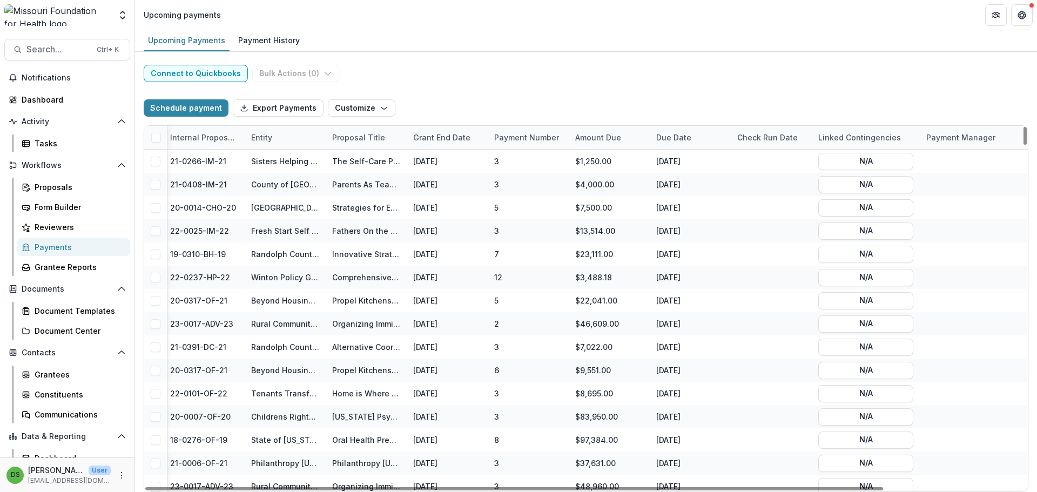
click at [955, 140] on div "Payment Manager" at bounding box center [961, 137] width 82 height 11
click at [951, 158] on input at bounding box center [960, 161] width 130 height 17
type input "***"
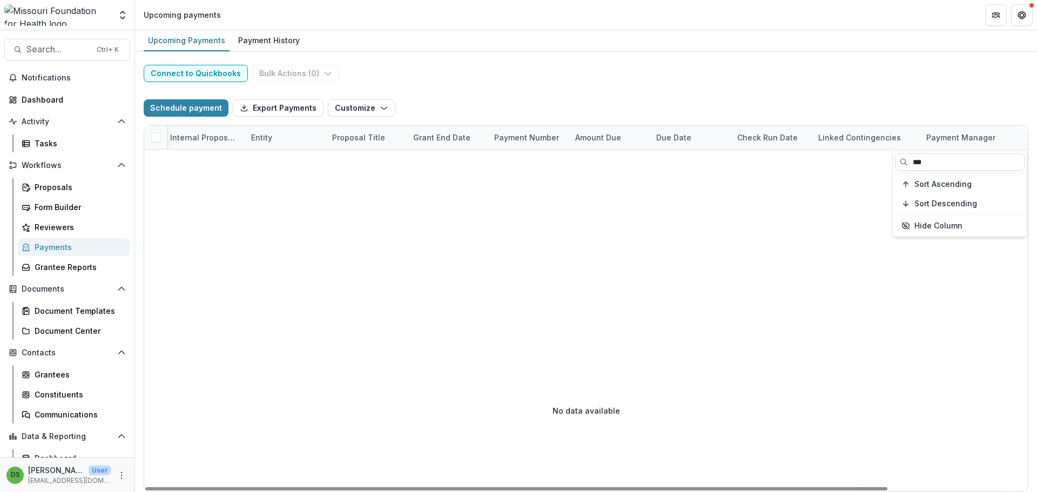
drag, startPoint x: 986, startPoint y: 164, endPoint x: 865, endPoint y: 159, distance: 120.5
click at [865, 159] on body "Skip to content Aggregate Analysis Foundations MFH Workflow Sandbox Missouri Fo…" at bounding box center [518, 246] width 1037 height 492
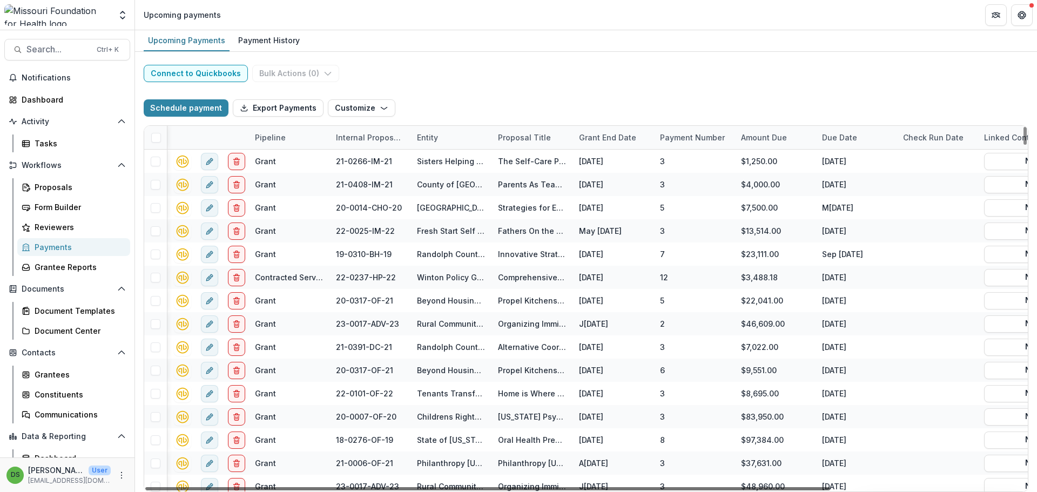
scroll to position [0, 247]
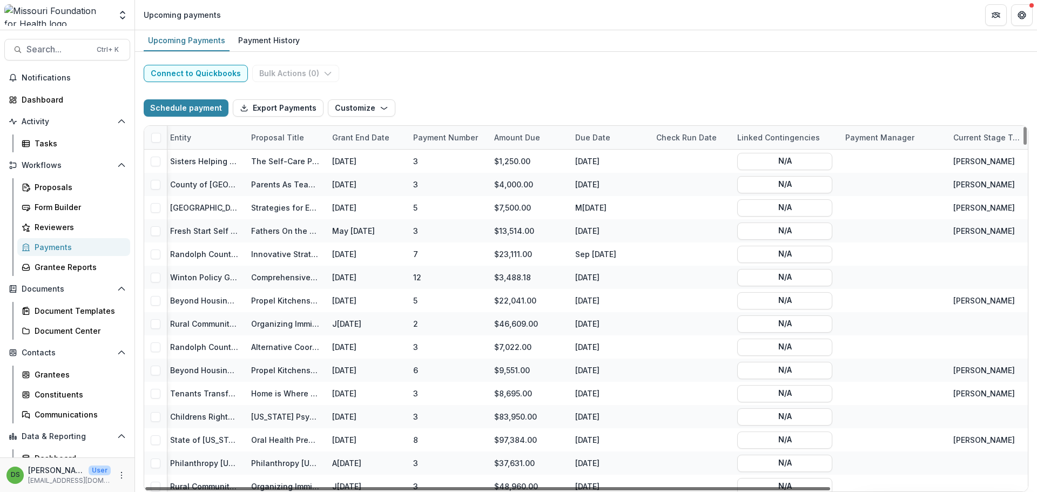
drag, startPoint x: 673, startPoint y: 487, endPoint x: 942, endPoint y: 496, distance: 269.6
click at [830, 490] on div at bounding box center [487, 488] width 685 height 3
click at [983, 138] on div "Current Stage Task Assignees" at bounding box center [987, 137] width 81 height 11
click at [964, 159] on input at bounding box center [960, 161] width 130 height 17
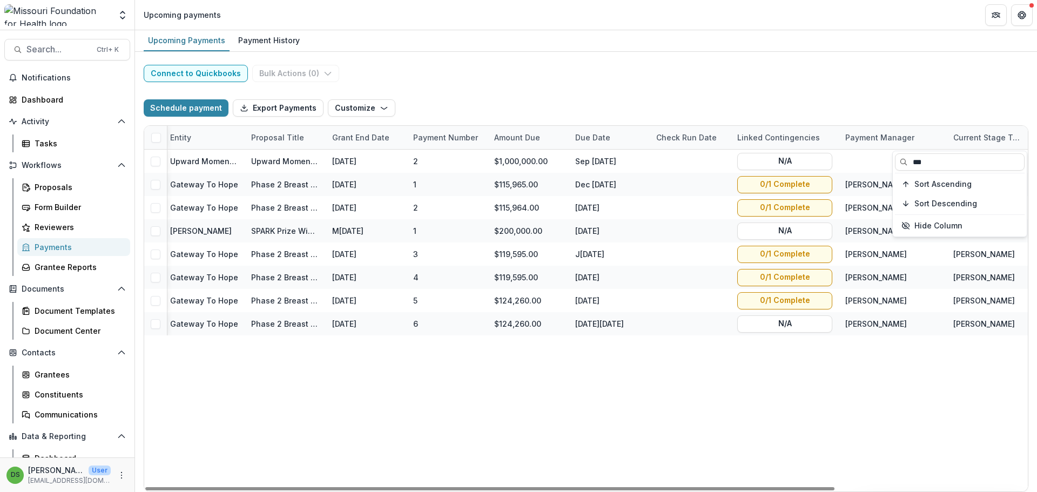
type input "***"
click at [948, 79] on div "Connect to Quickbooks Bulk Actions ( 0 ) Schedule payment Export Payments Custo…" at bounding box center [586, 272] width 902 height 440
click at [989, 139] on div "Current Stage Task Assignees" at bounding box center [987, 137] width 81 height 11
drag, startPoint x: 928, startPoint y: 153, endPoint x: 929, endPoint y: 164, distance: 10.9
click at [927, 153] on input "***" at bounding box center [960, 161] width 130 height 17
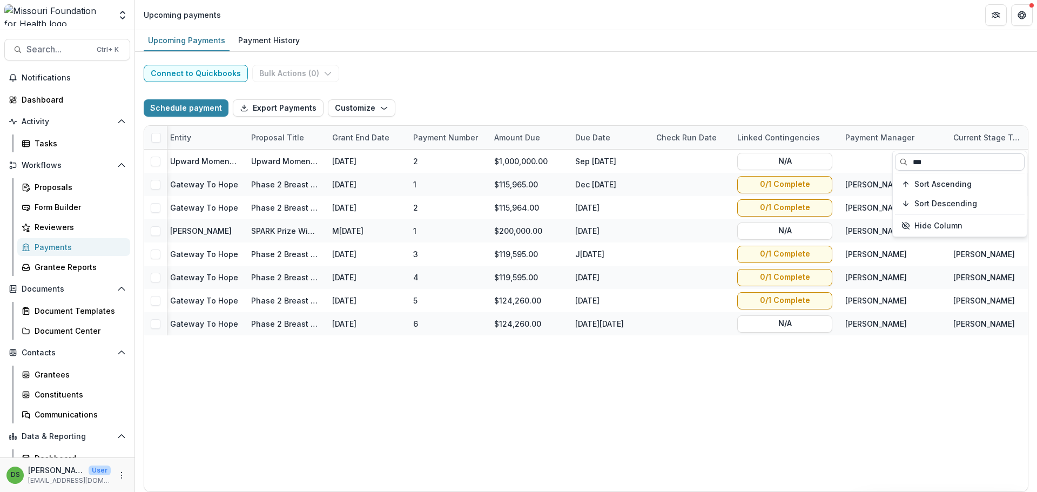
click at [930, 167] on input "***" at bounding box center [960, 161] width 130 height 17
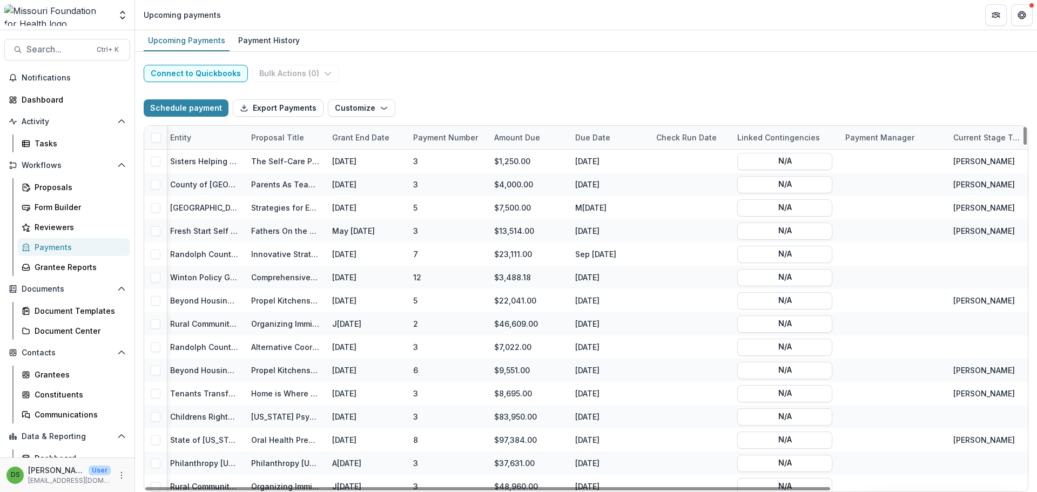
click at [885, 133] on div "Payment Manager" at bounding box center [880, 137] width 82 height 11
type input "***"
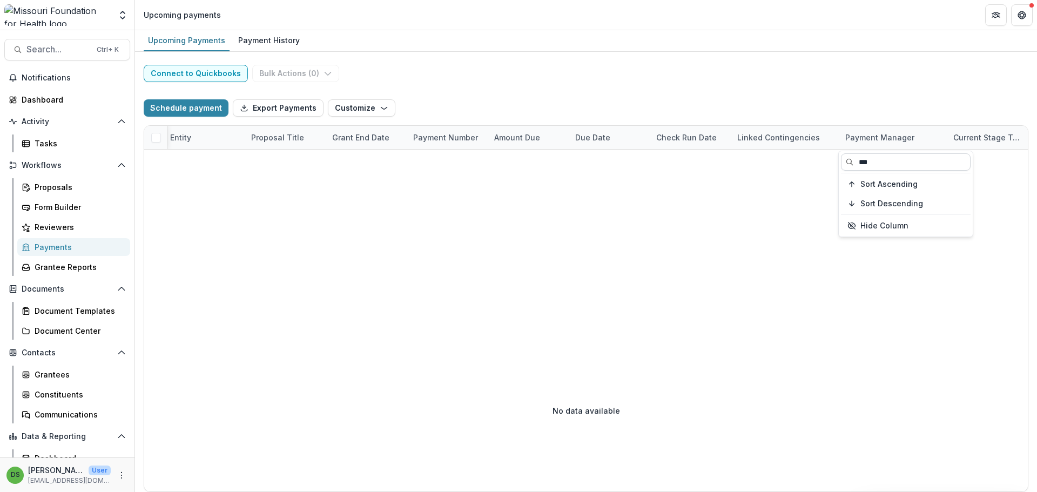
drag, startPoint x: 885, startPoint y: 158, endPoint x: 688, endPoint y: 268, distance: 225.6
click at [881, 160] on input "***" at bounding box center [906, 161] width 130 height 17
drag, startPoint x: 906, startPoint y: 155, endPoint x: 845, endPoint y: 159, distance: 61.2
click at [845, 159] on input "***" at bounding box center [906, 161] width 130 height 17
click at [871, 199] on span "Sort Descending" at bounding box center [891, 203] width 63 height 9
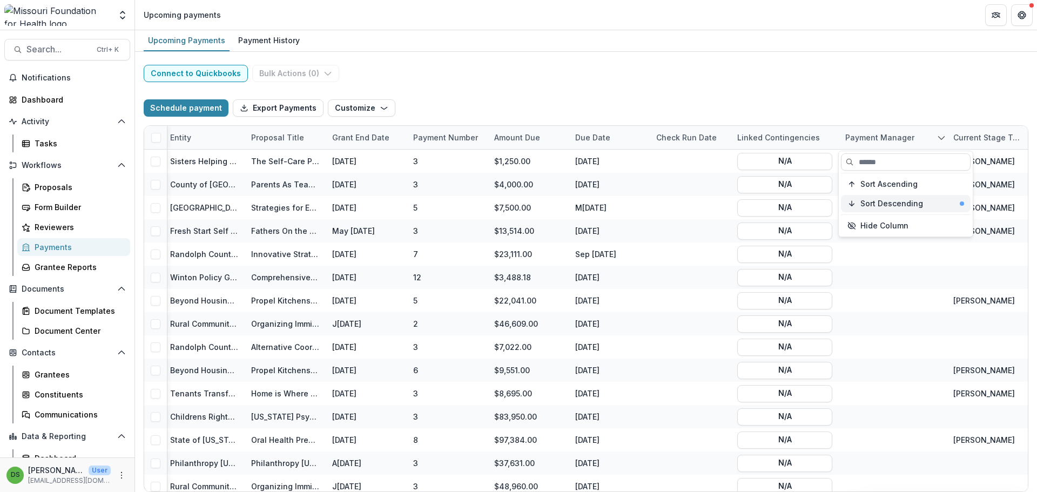
click at [871, 205] on span "Sort Descending" at bounding box center [891, 203] width 63 height 9
click at [869, 177] on button "Sort Ascending" at bounding box center [906, 184] width 130 height 17
click at [869, 183] on span "Sort Ascending" at bounding box center [888, 184] width 57 height 9
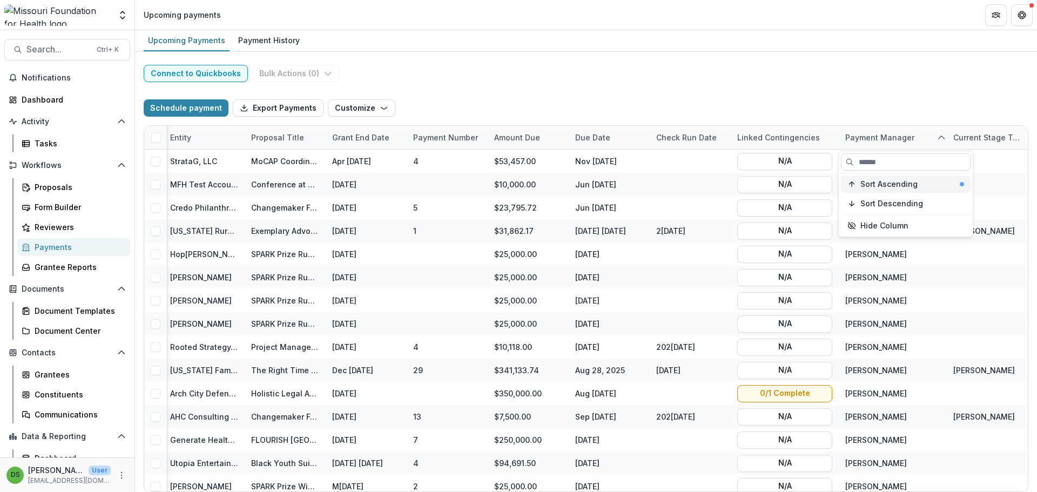
click at [869, 183] on span "Sort Ascending" at bounding box center [888, 184] width 57 height 9
click at [891, 50] on div "Upcoming Payments Payment History" at bounding box center [586, 41] width 902 height 22
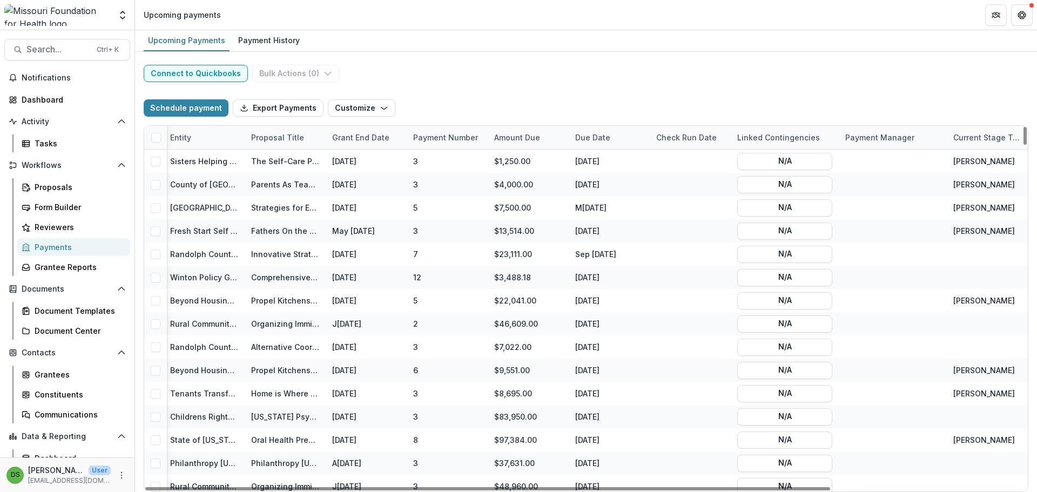
click at [885, 141] on div "Payment Manager" at bounding box center [880, 137] width 82 height 11
click at [885, 155] on input at bounding box center [906, 161] width 130 height 17
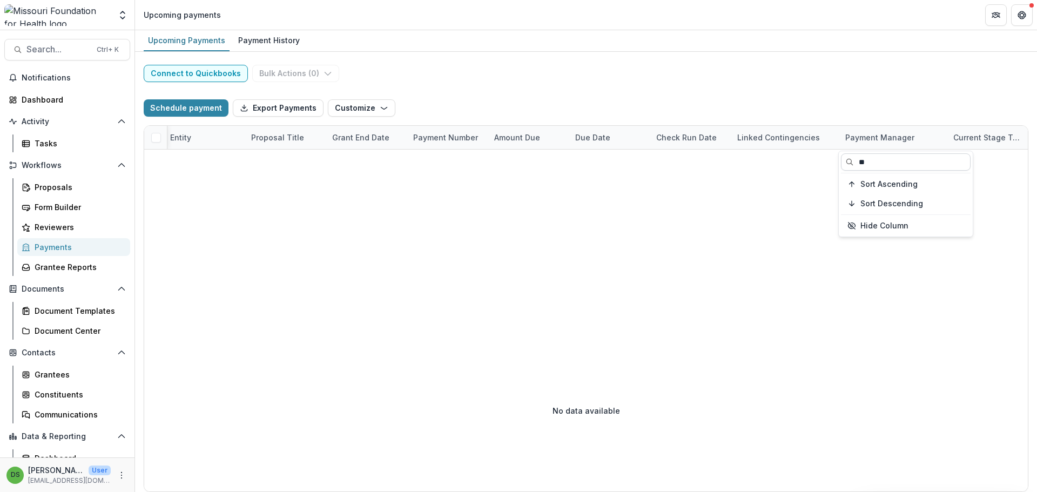
click at [885, 163] on input "**" at bounding box center [906, 161] width 130 height 17
type input "***"
drag, startPoint x: 882, startPoint y: 167, endPoint x: 855, endPoint y: 168, distance: 27.6
click at [855, 168] on input "***" at bounding box center [906, 161] width 130 height 17
click at [53, 55] on span "Search..." at bounding box center [58, 49] width 64 height 10
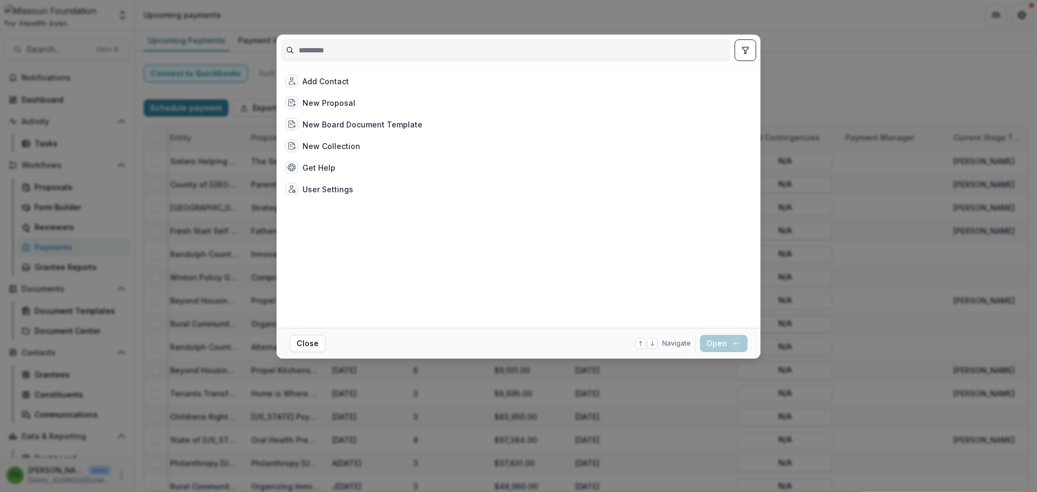
click at [333, 48] on input at bounding box center [505, 50] width 448 height 17
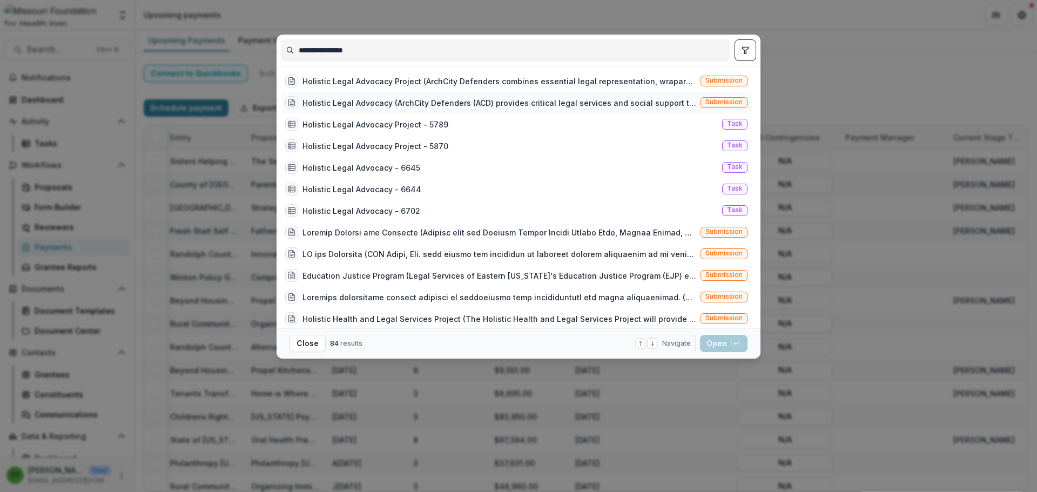
type input "**********"
click at [362, 106] on div "Holistic Legal Advocacy (ArchCity Defenders (ACD) provides critical legal servi…" at bounding box center [499, 102] width 394 height 11
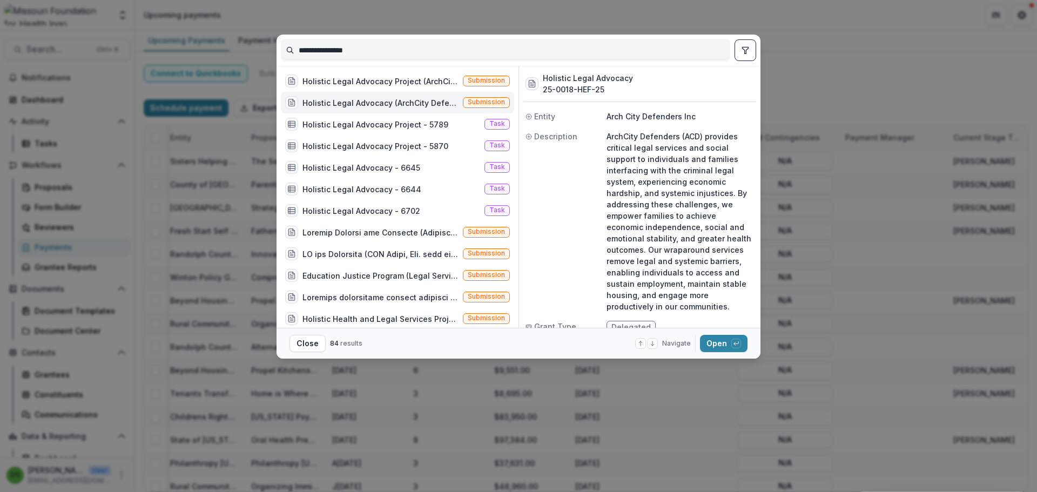
click at [365, 102] on div "Holistic Legal Advocacy (ArchCity Defenders (ACD) provides critical legal servi…" at bounding box center [380, 102] width 156 height 11
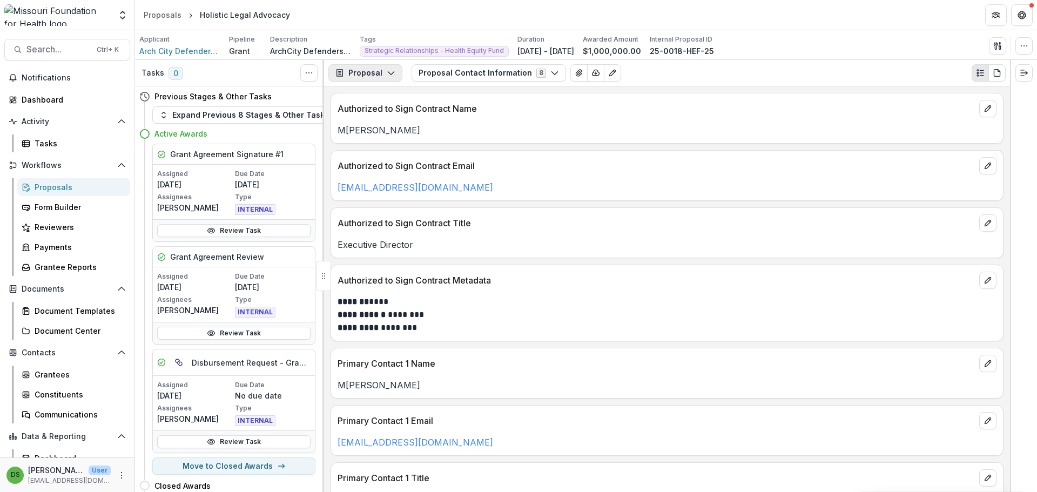
click at [371, 66] on button "Proposal" at bounding box center [365, 72] width 74 height 17
click at [374, 112] on div "Payments" at bounding box center [399, 115] width 99 height 11
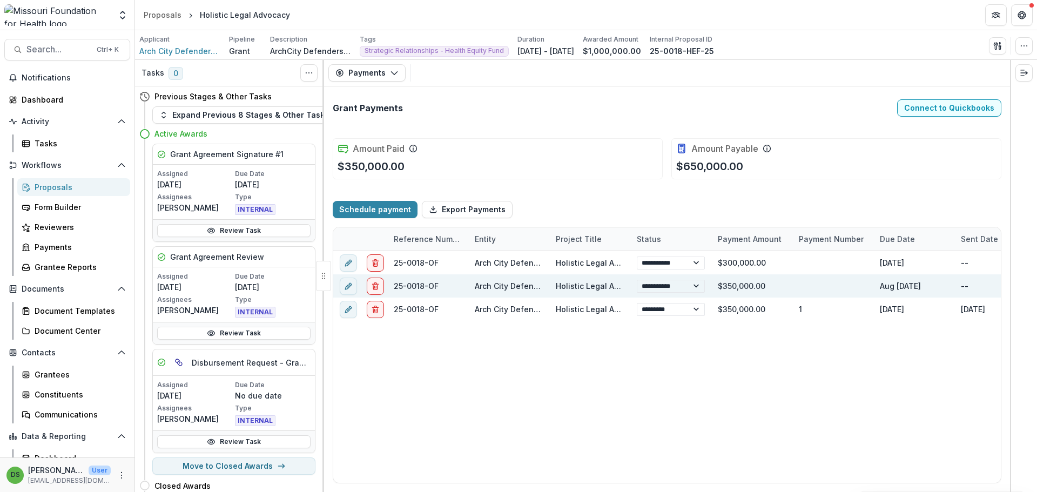
select select "****"
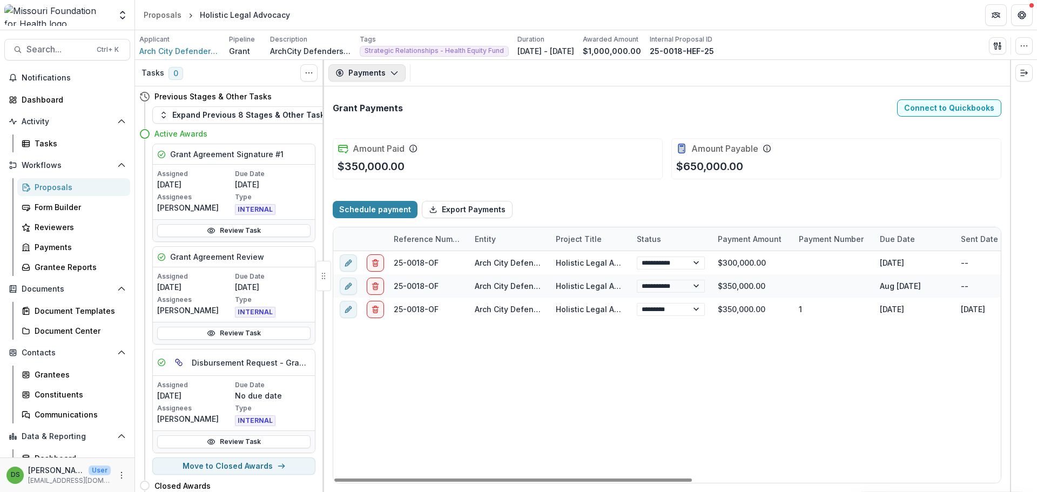
click at [372, 81] on button "Payments" at bounding box center [366, 72] width 77 height 17
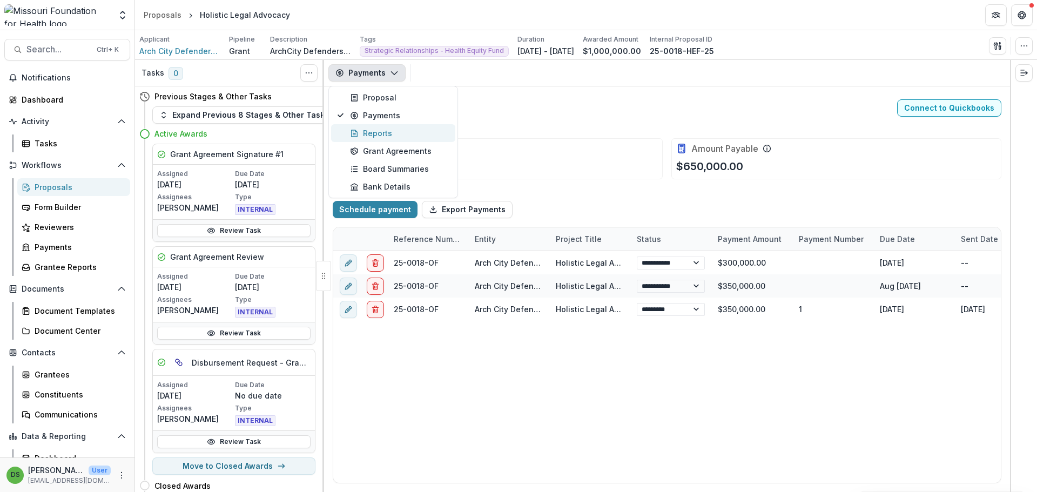
click at [370, 131] on div "Reports" at bounding box center [399, 132] width 99 height 11
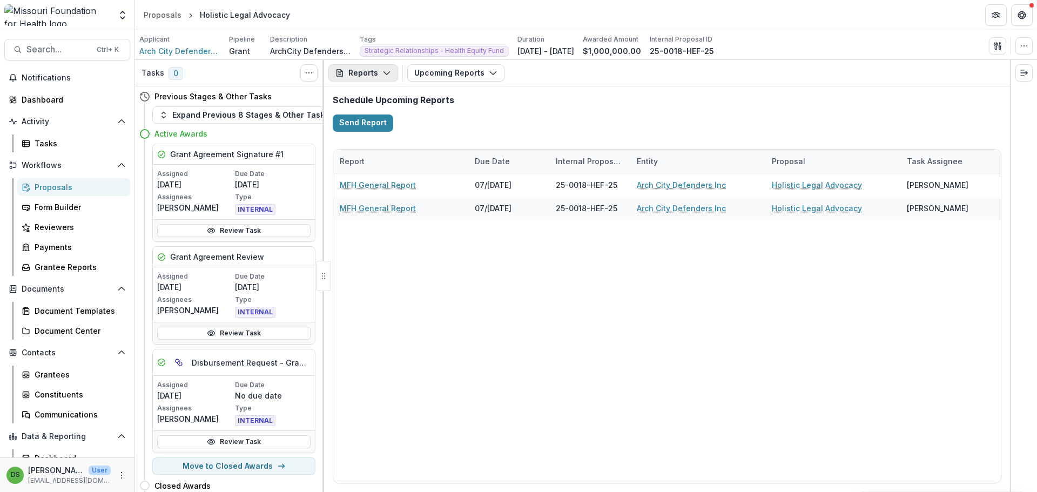
click at [373, 70] on button "Reports" at bounding box center [363, 72] width 70 height 17
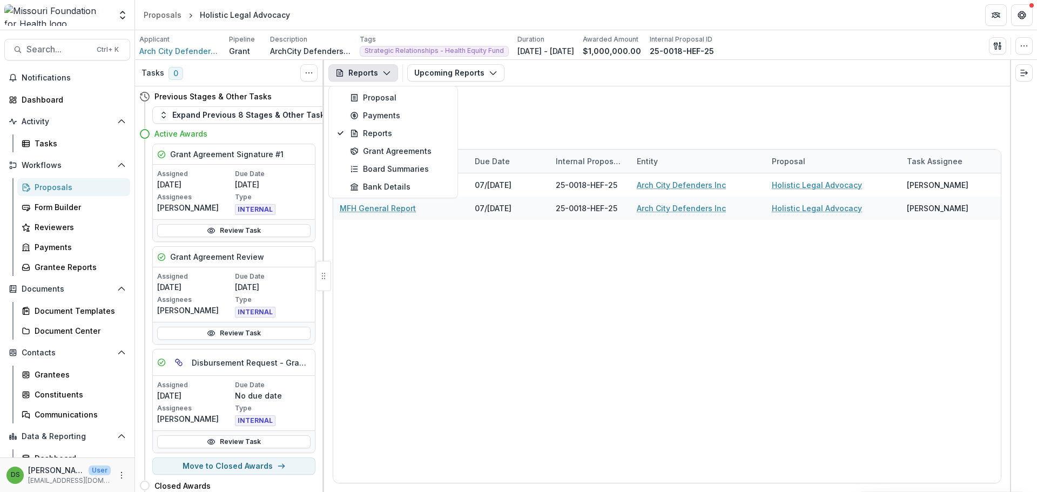
click at [373, 70] on button "Reports" at bounding box center [363, 72] width 70 height 17
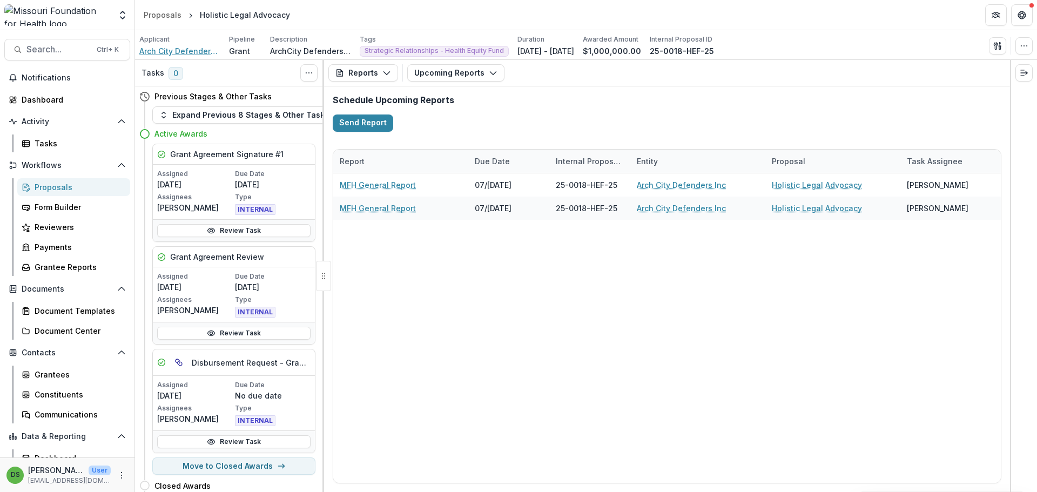
click at [198, 54] on span "Arch City Defenders Inc" at bounding box center [179, 50] width 81 height 11
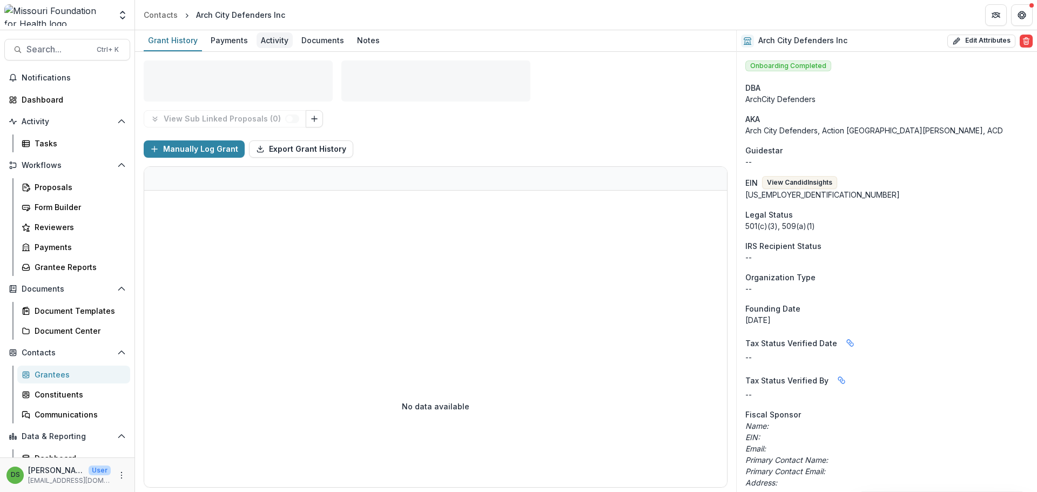
click at [270, 38] on div "Activity" at bounding box center [275, 40] width 36 height 16
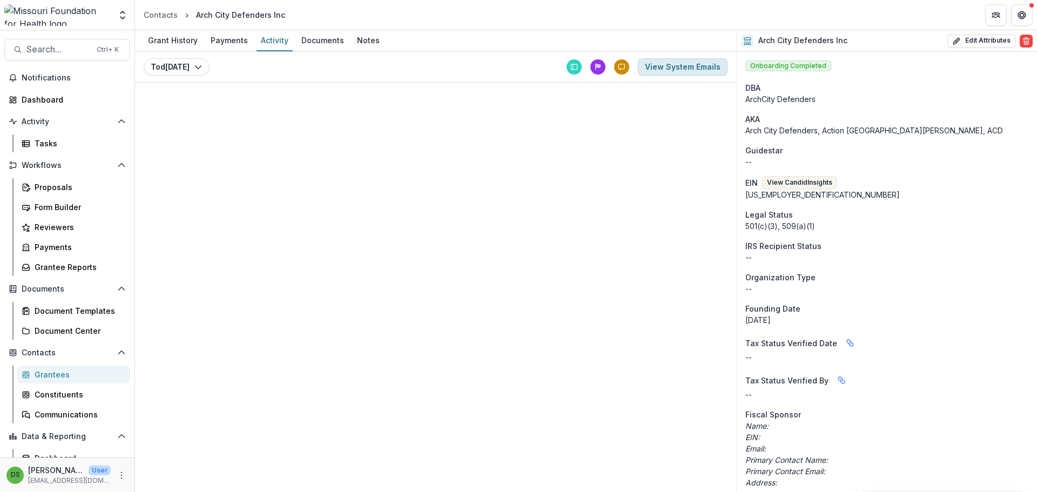
click at [685, 69] on button "View System Emails" at bounding box center [683, 66] width 90 height 17
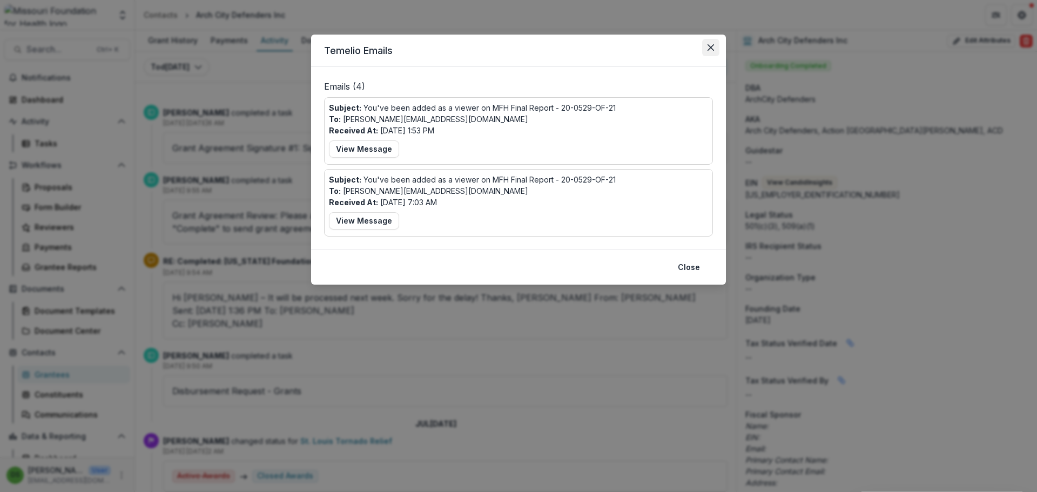
click at [710, 50] on icon "Close" at bounding box center [710, 47] width 6 height 6
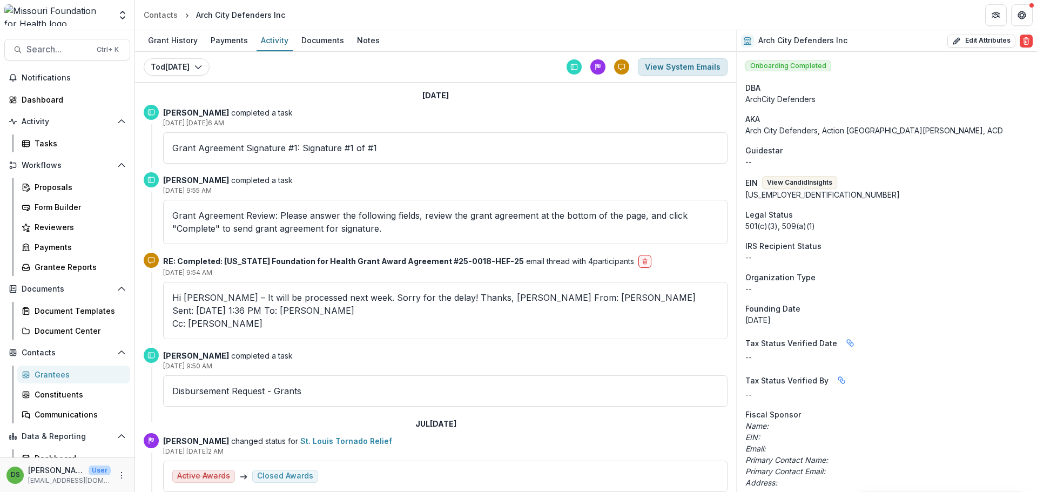
click at [701, 63] on button "View System Emails" at bounding box center [683, 66] width 90 height 17
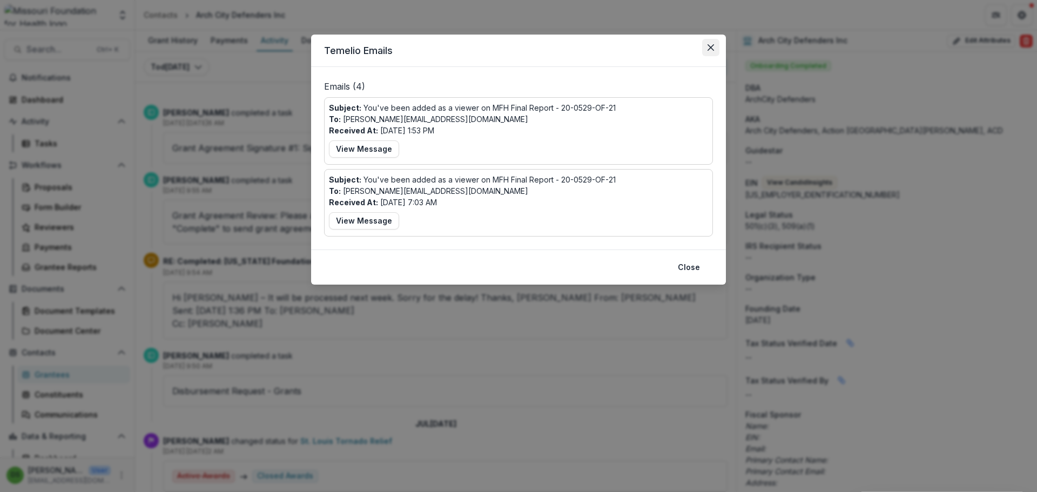
click at [712, 50] on icon "Close" at bounding box center [710, 47] width 6 height 6
